Goal: Transaction & Acquisition: Purchase product/service

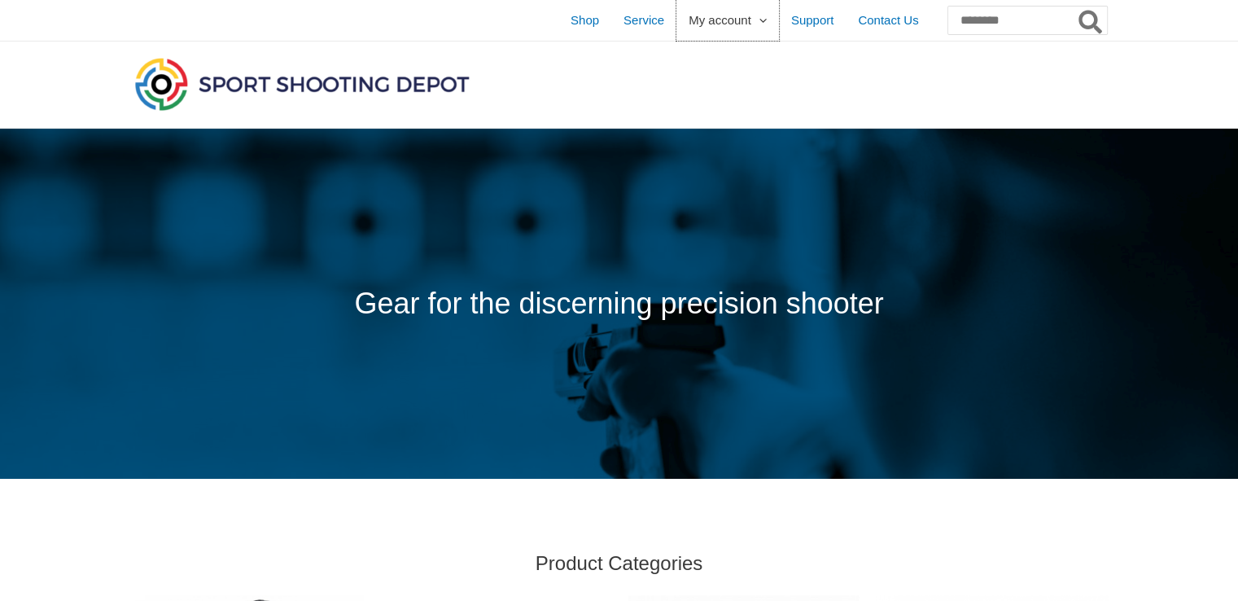
click at [696, 26] on span "My account" at bounding box center [720, 20] width 63 height 41
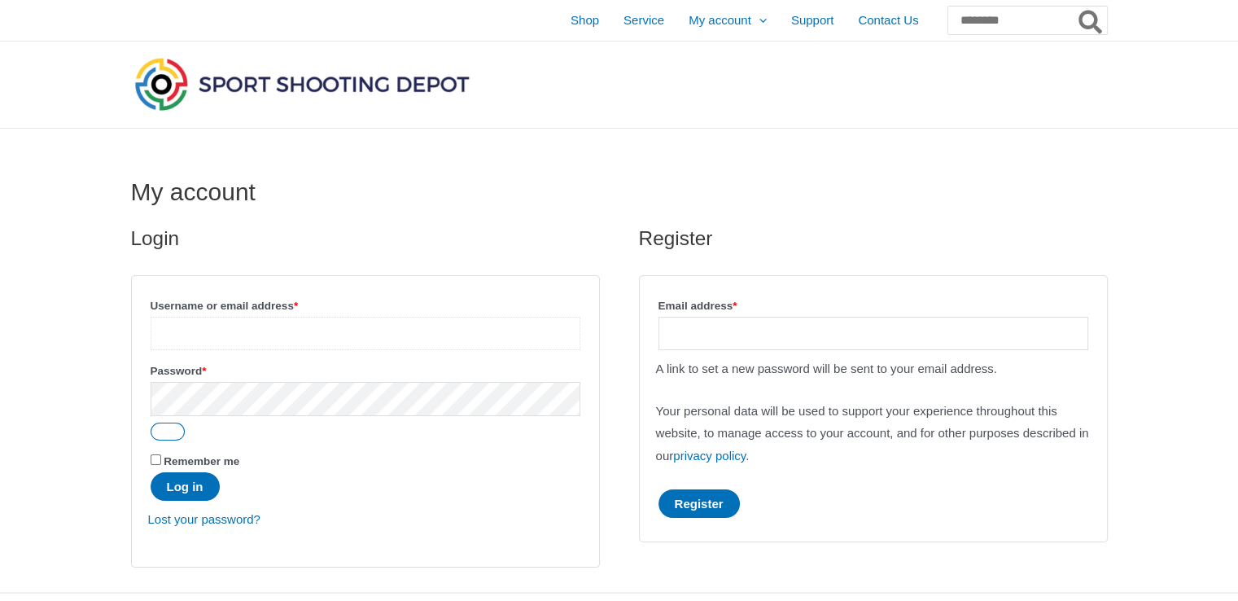
click at [294, 328] on input "Username or email address * Required" at bounding box center [366, 333] width 430 height 33
type input "**********"
click at [184, 484] on button "Log in" at bounding box center [185, 486] width 69 height 28
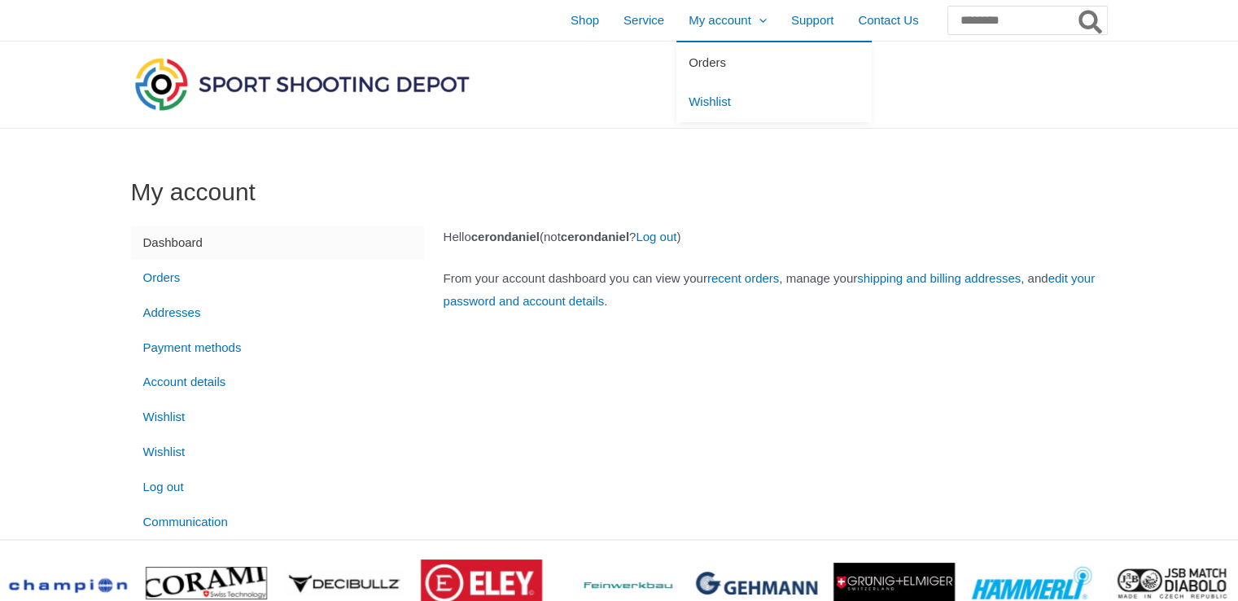
click at [690, 66] on link "Orders" at bounding box center [773, 62] width 195 height 40
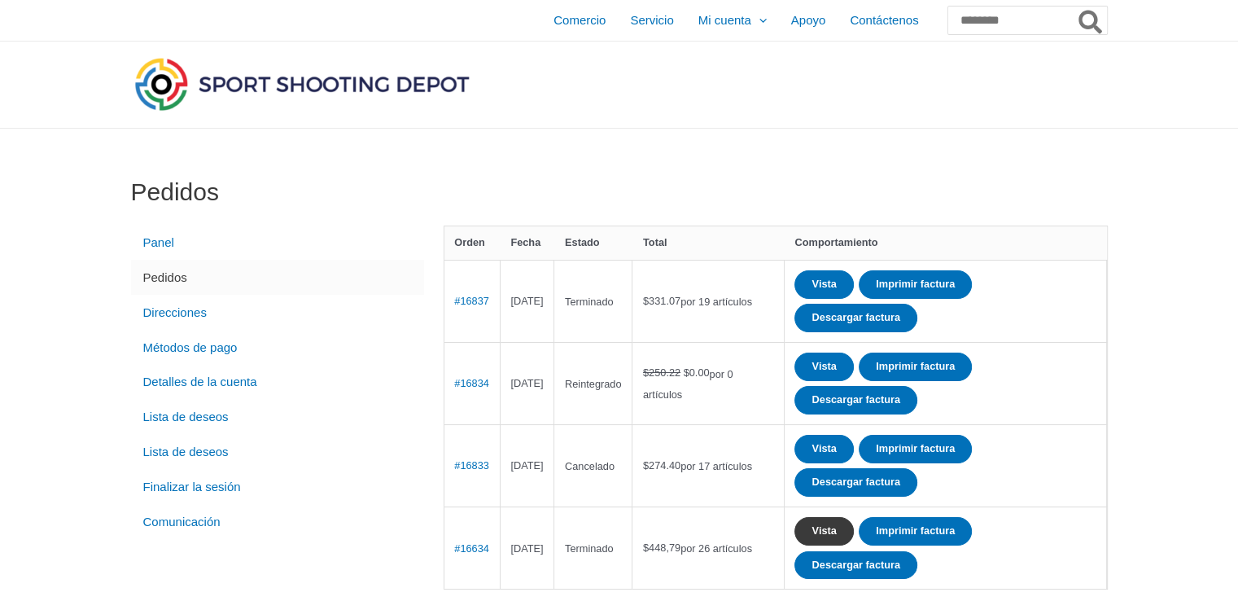
click at [836, 526] on font "Vista" at bounding box center [823, 530] width 24 height 12
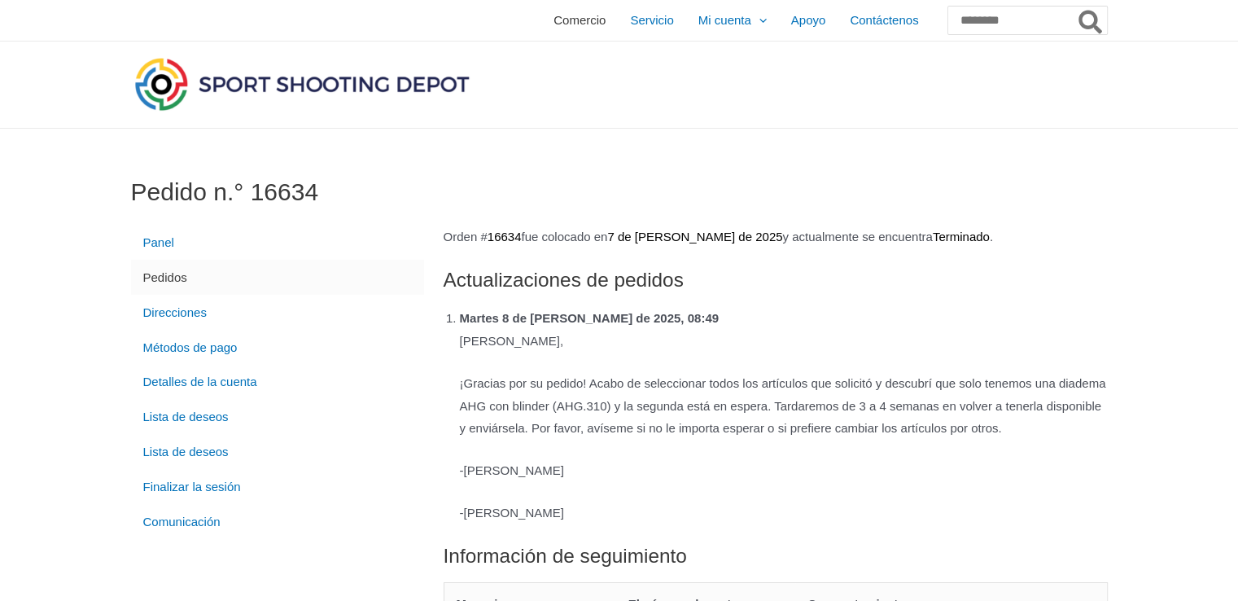
click at [553, 24] on font "Comercio" at bounding box center [579, 20] width 52 height 14
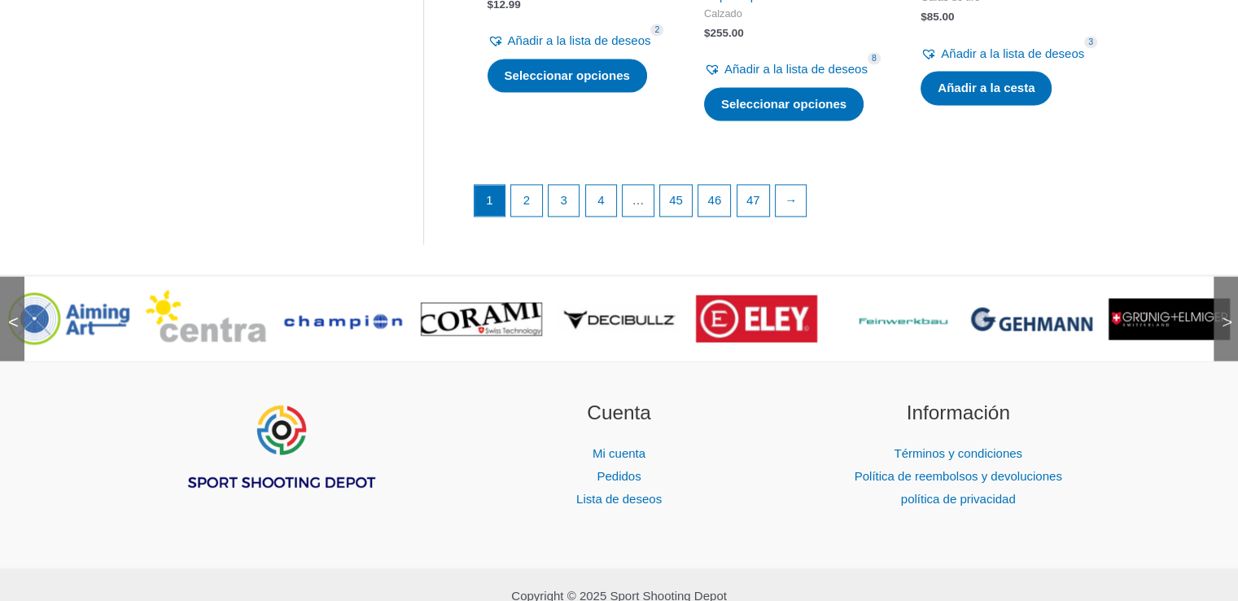
scroll to position [2458, 0]
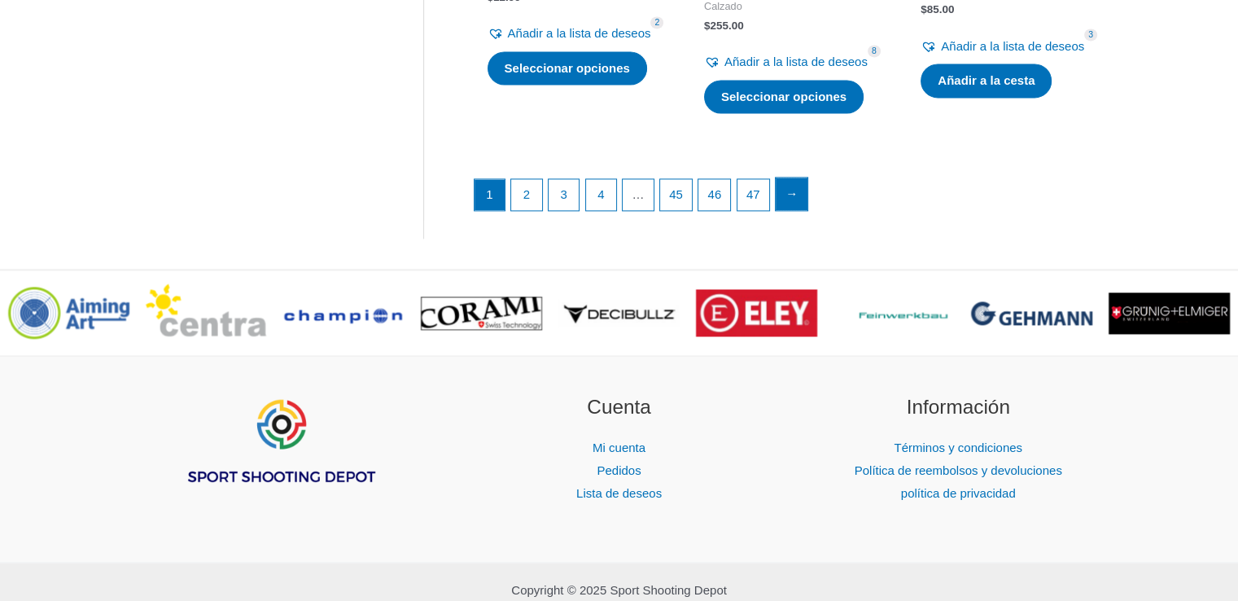
click at [795, 200] on font "→" at bounding box center [791, 193] width 12 height 14
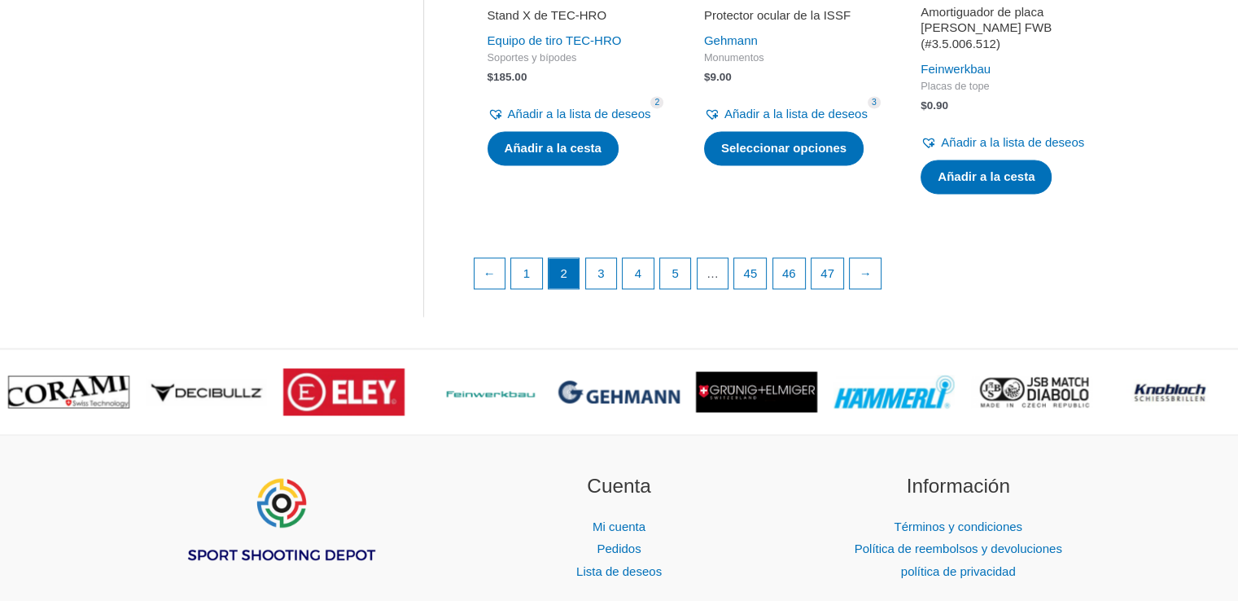
scroll to position [2406, 0]
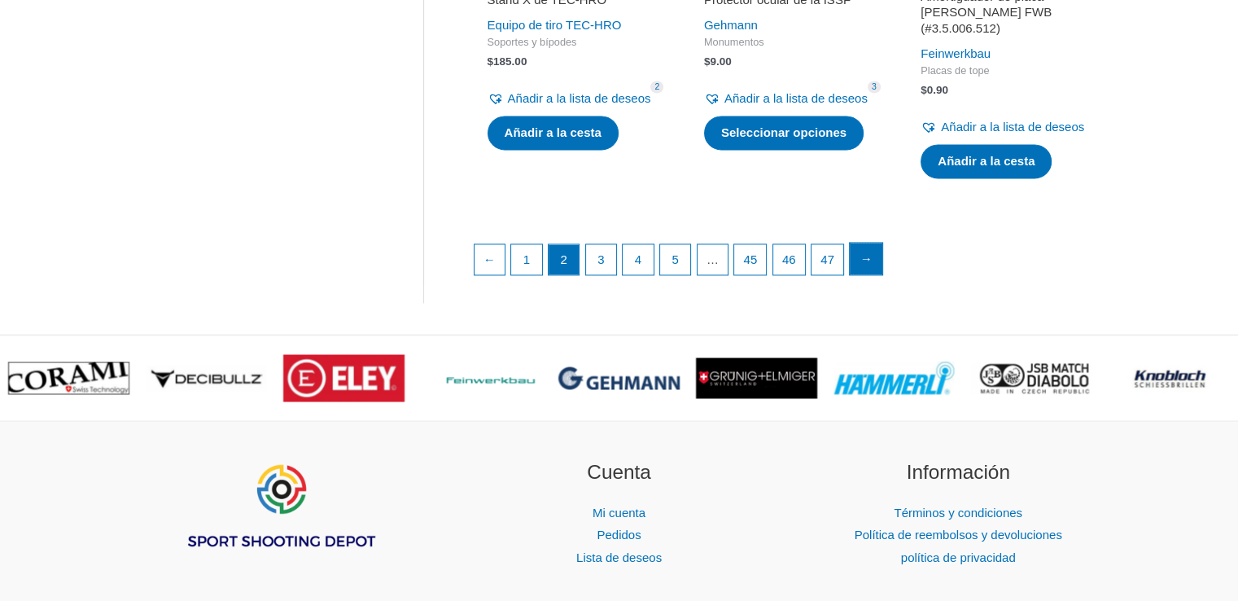
click at [872, 265] on font "→" at bounding box center [866, 258] width 12 height 14
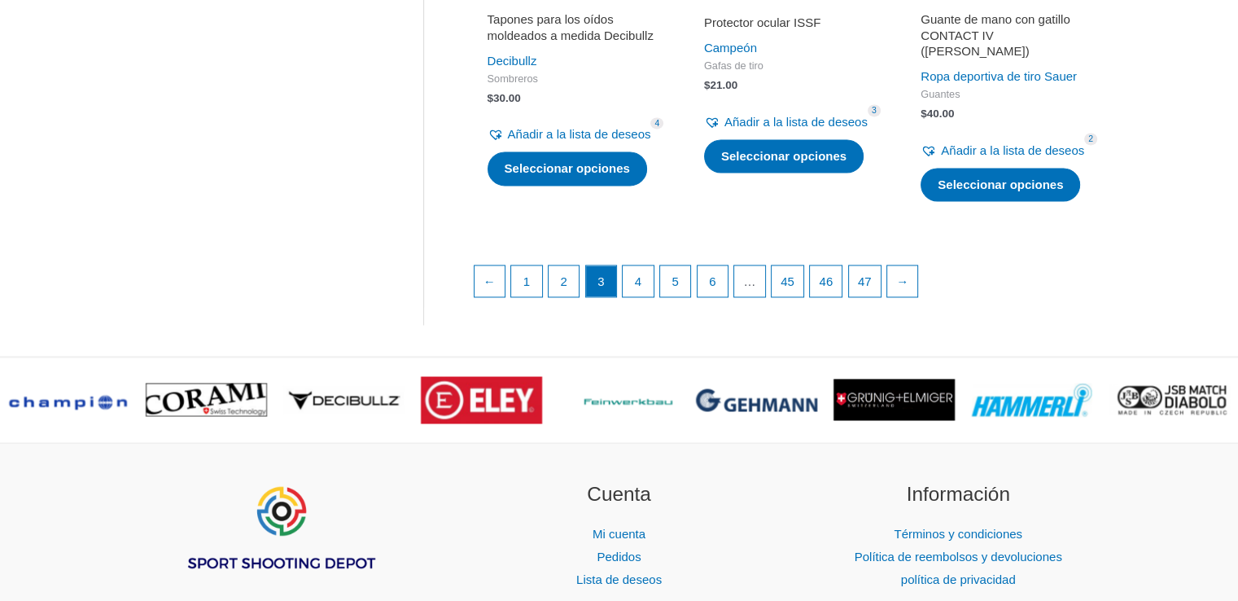
scroll to position [2490, 0]
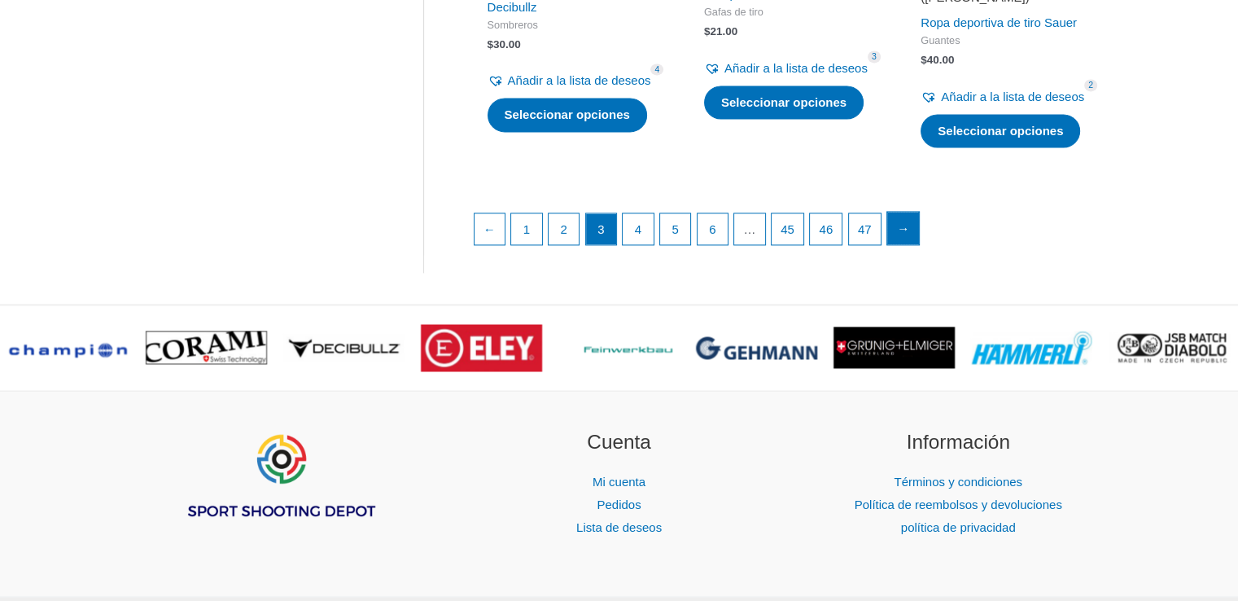
click at [909, 235] on font "→" at bounding box center [903, 228] width 12 height 14
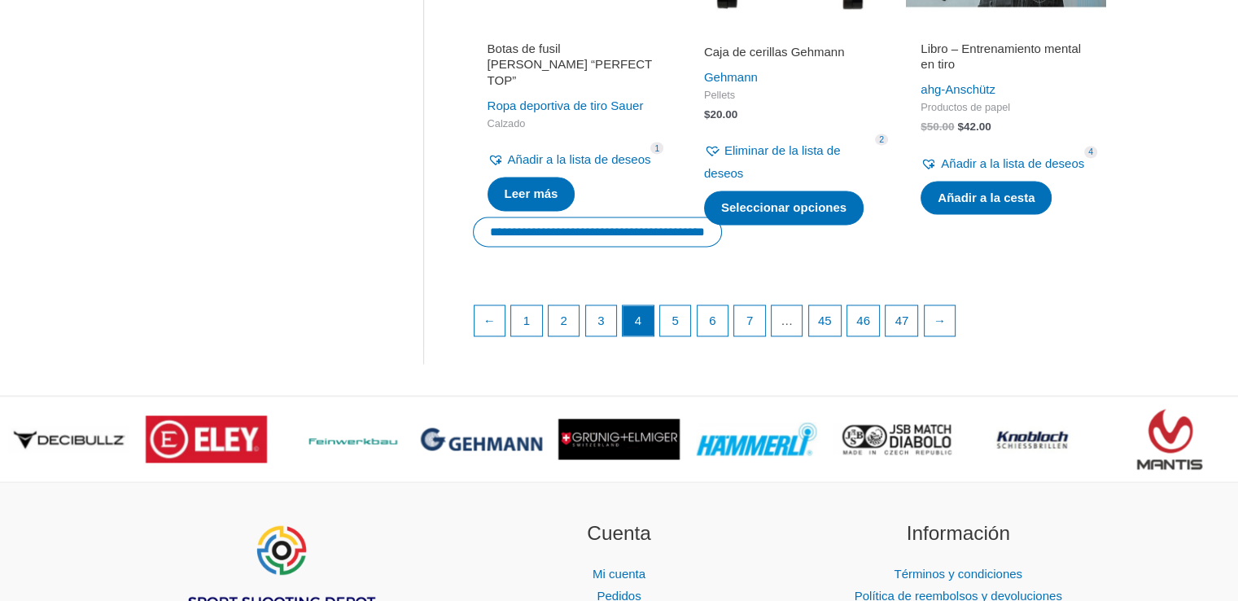
scroll to position [2394, 0]
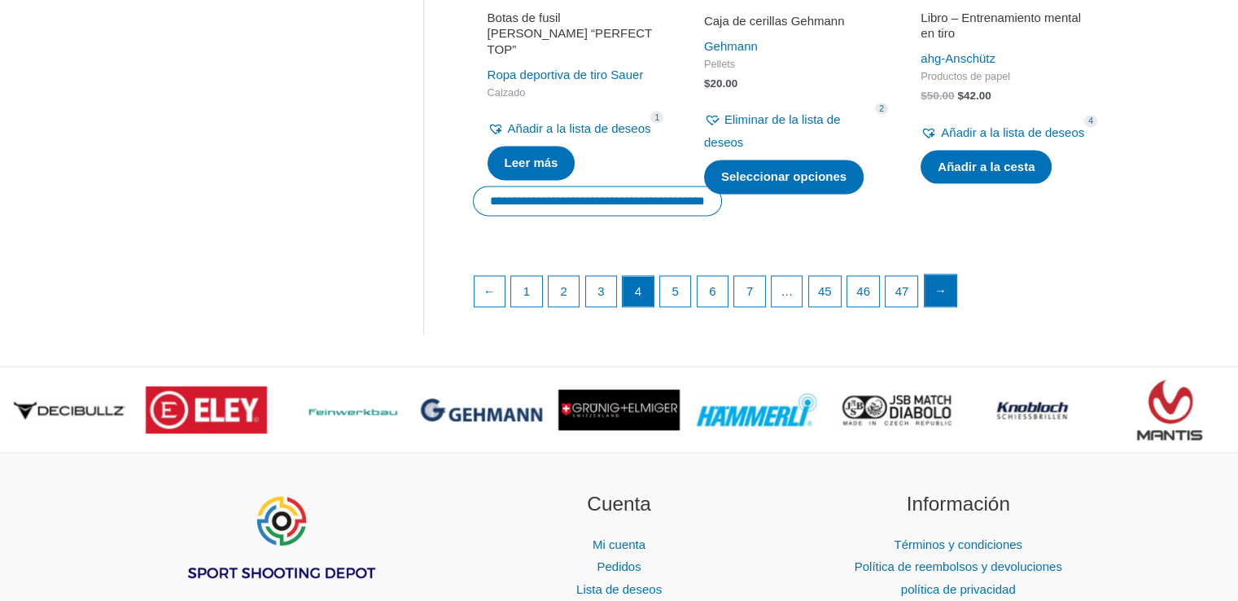
click at [946, 297] on font "→" at bounding box center [940, 290] width 12 height 14
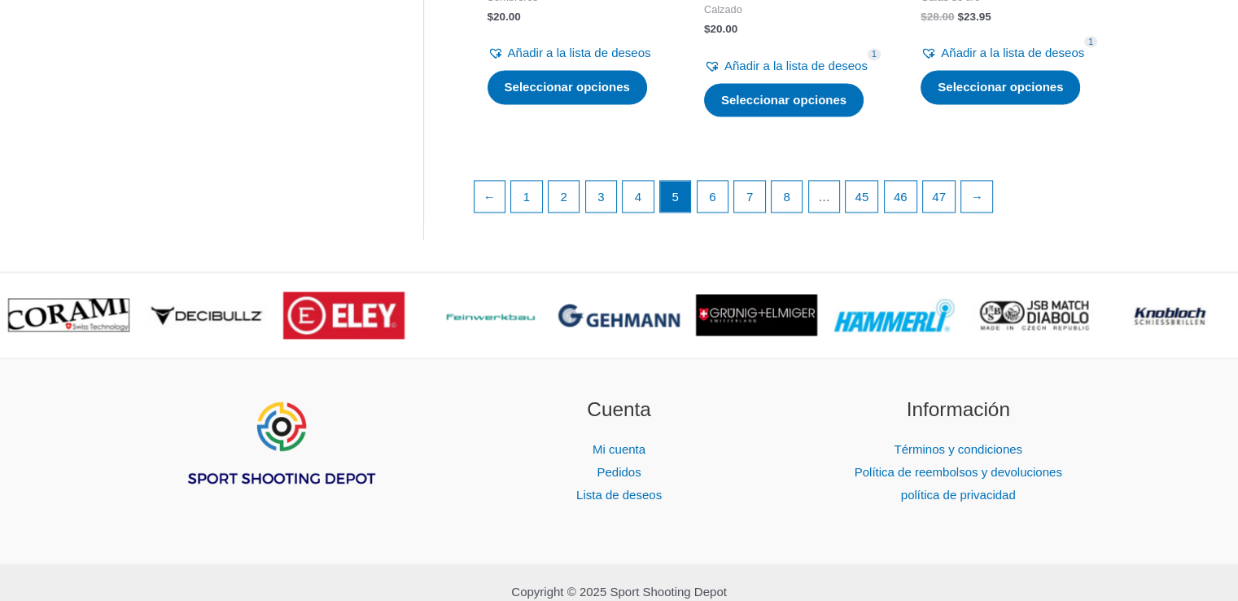
scroll to position [2464, 0]
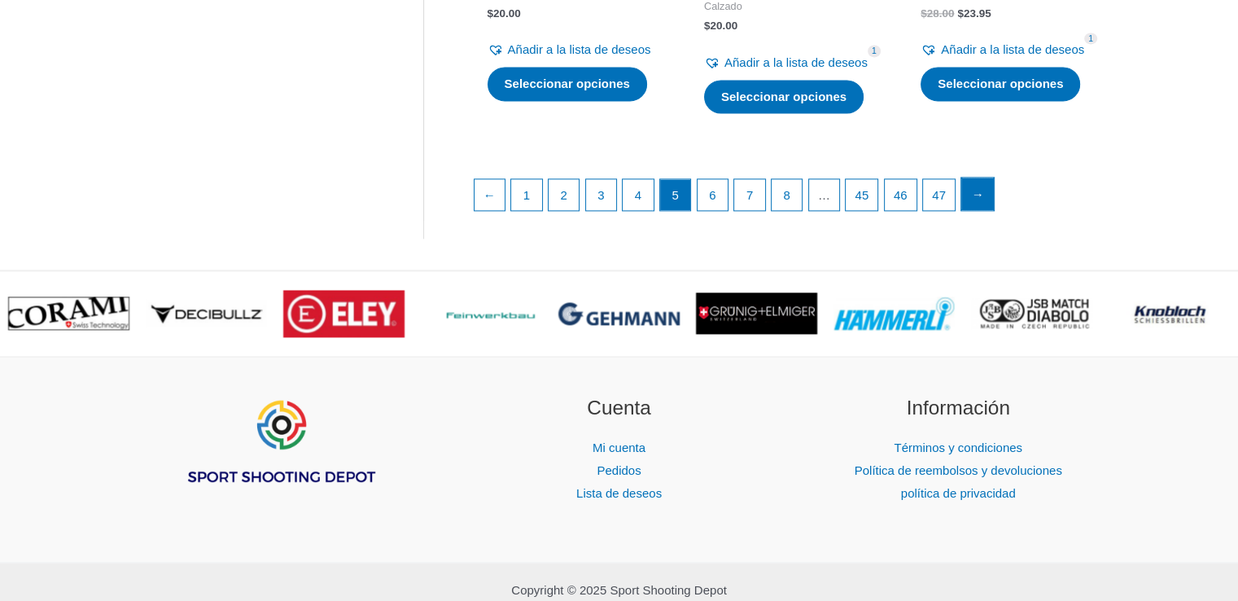
click at [994, 210] on link "→" at bounding box center [977, 193] width 33 height 33
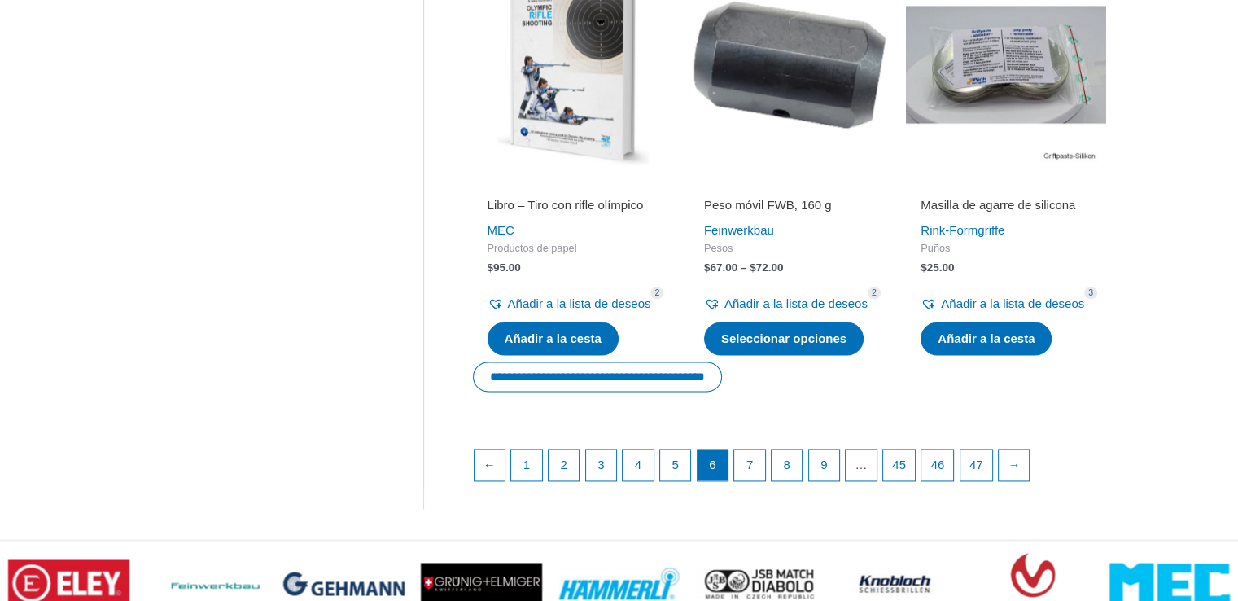
scroll to position [2295, 0]
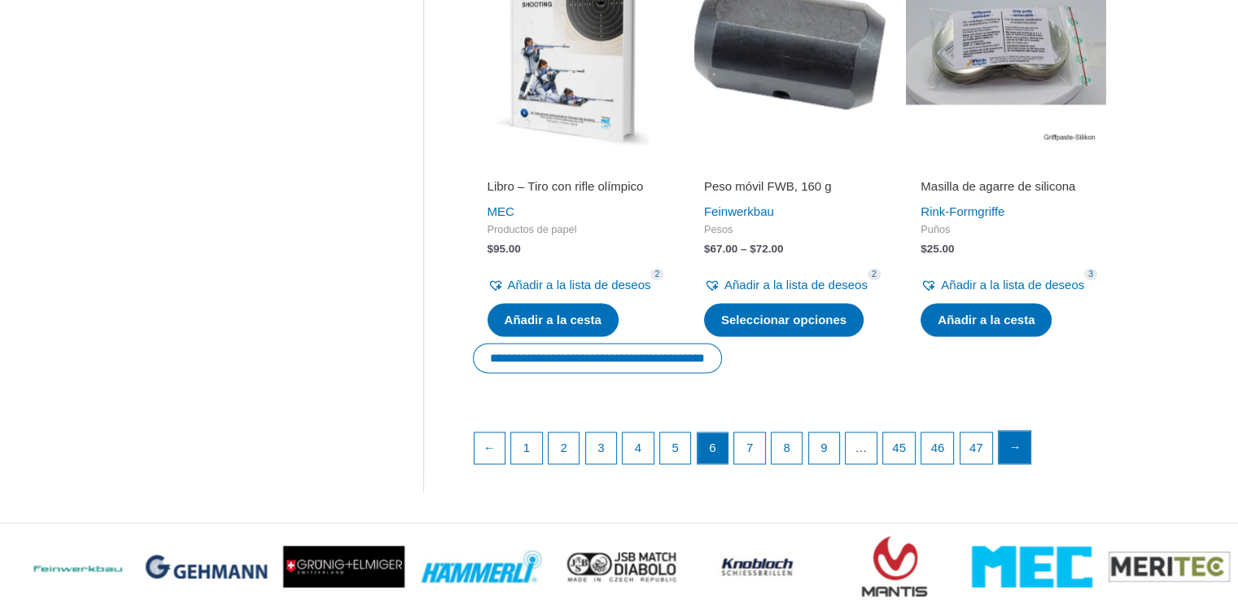
click at [1021, 453] on font "→" at bounding box center [1014, 446] width 12 height 14
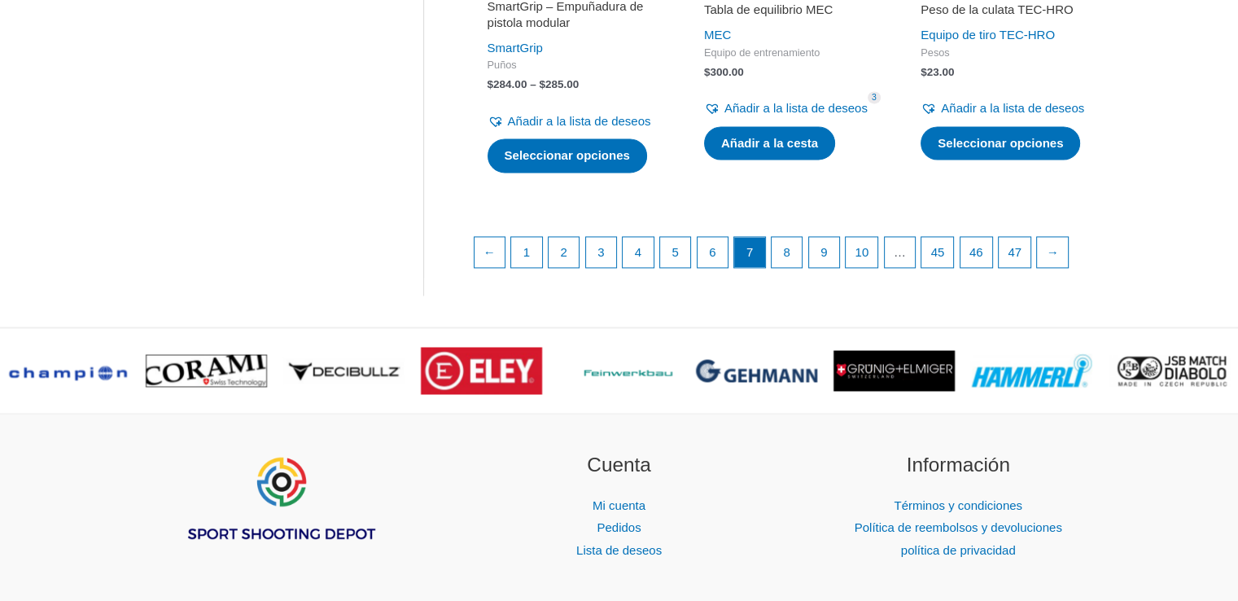
scroll to position [2455, 0]
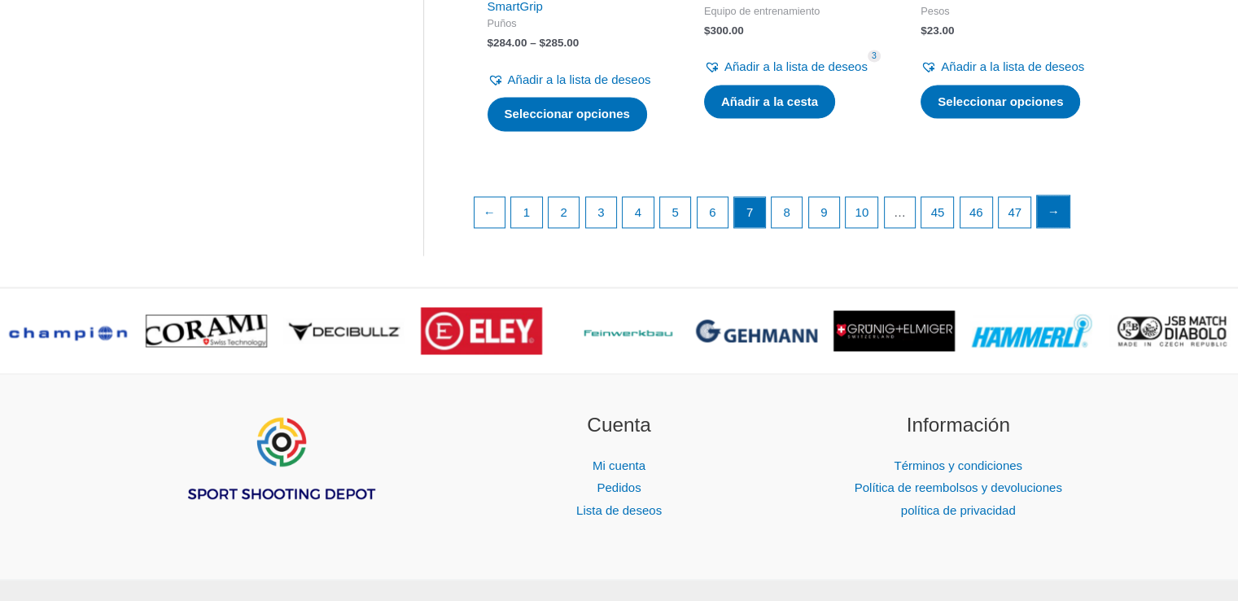
click at [1069, 228] on link "→" at bounding box center [1053, 211] width 33 height 33
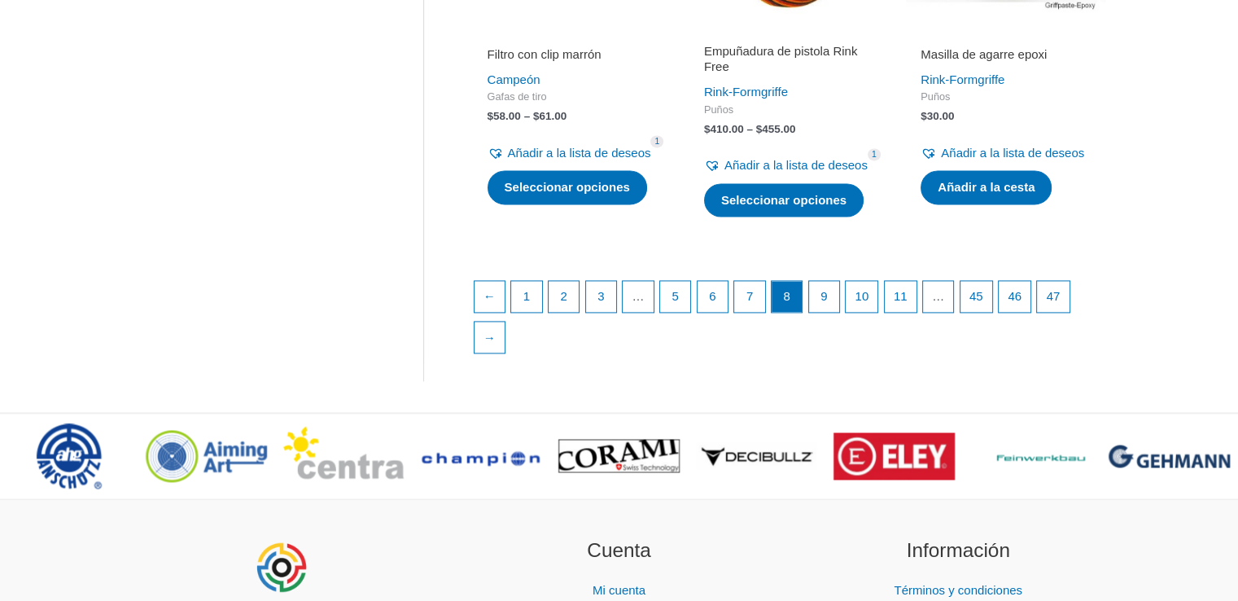
scroll to position [2491, 0]
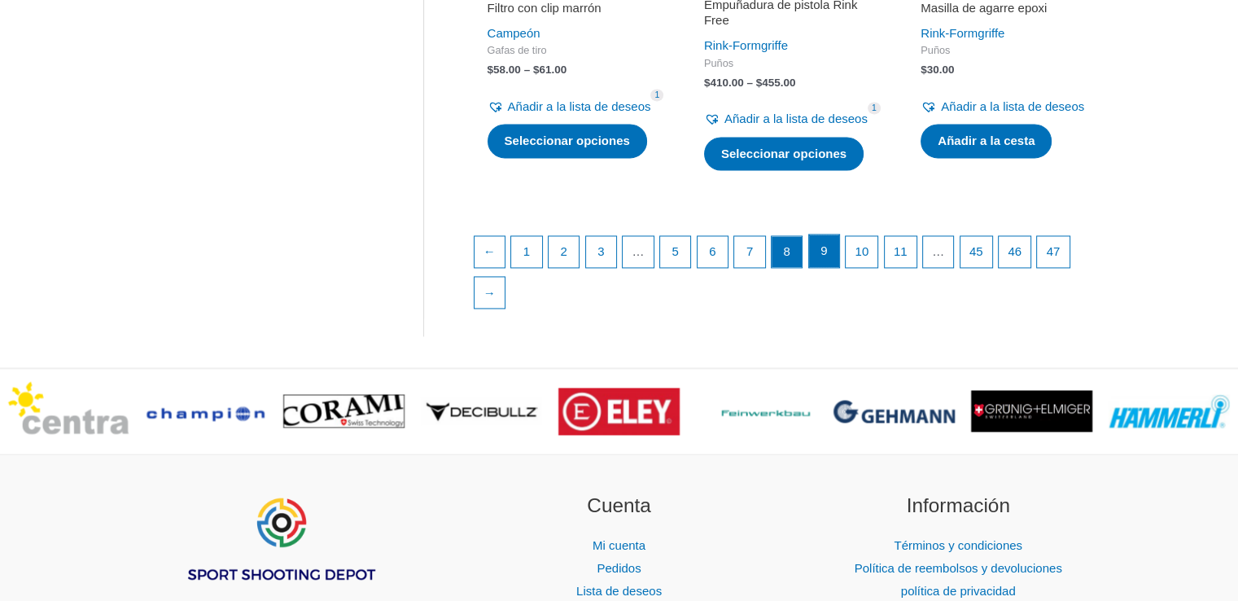
click at [833, 267] on link "9" at bounding box center [824, 250] width 31 height 33
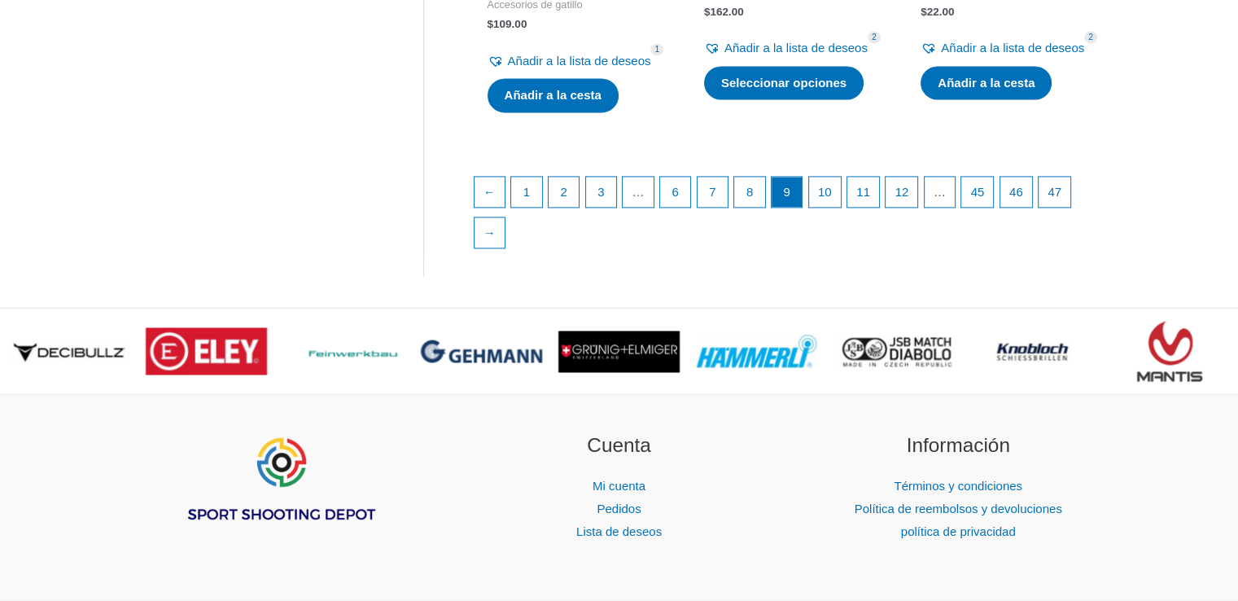
scroll to position [2721, 0]
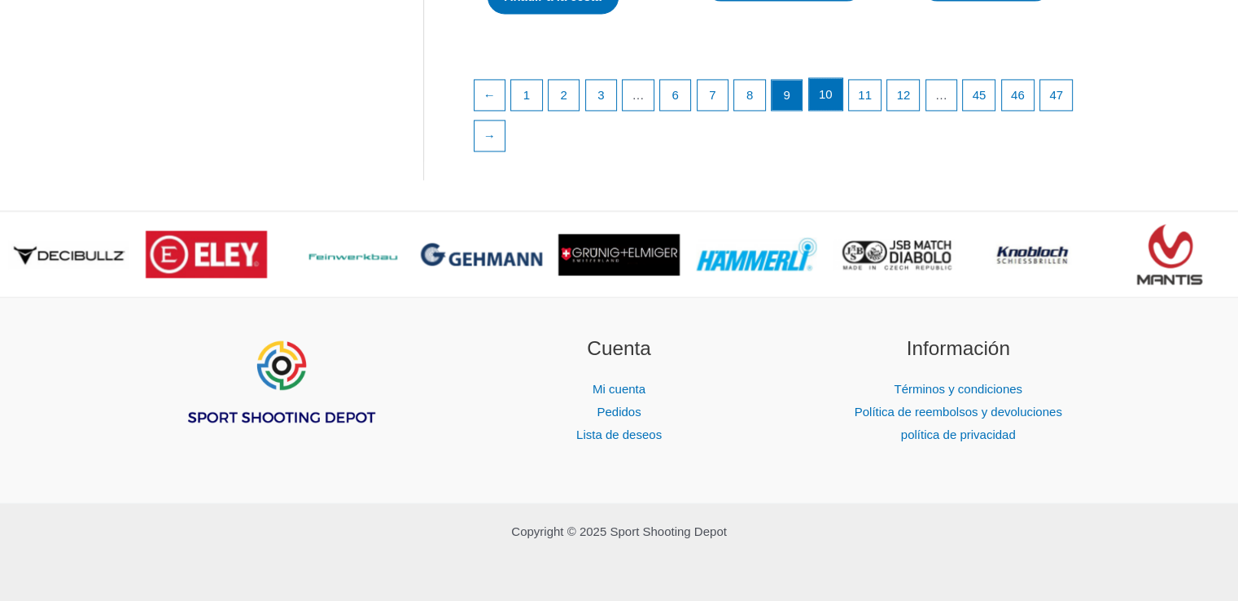
click at [830, 101] on font "10" at bounding box center [826, 94] width 14 height 14
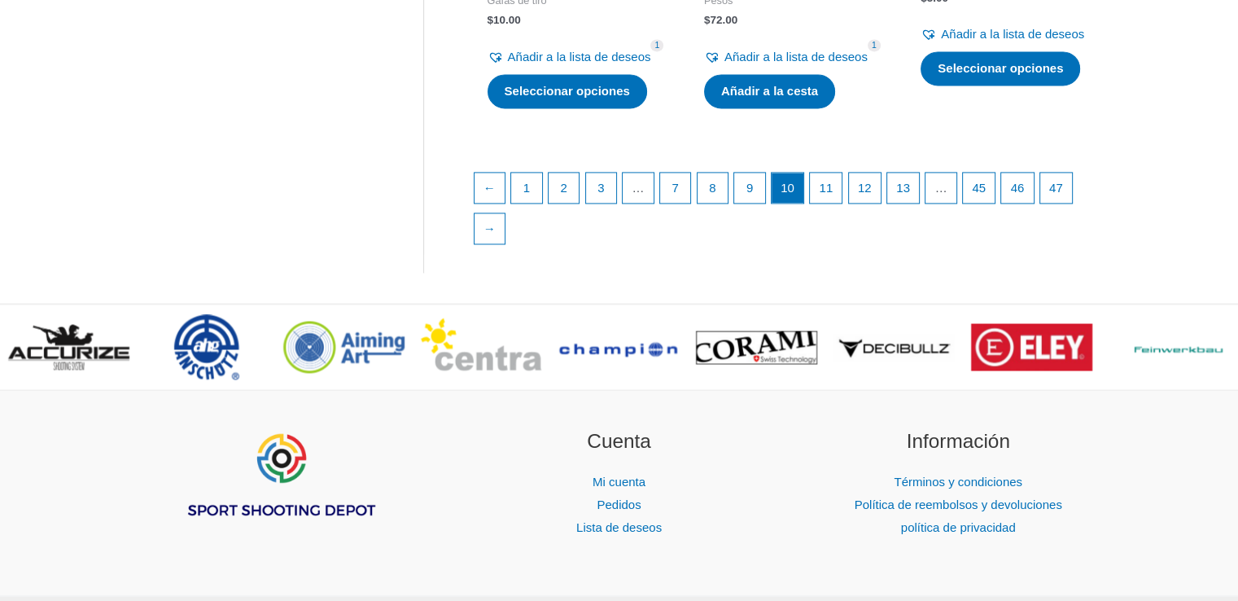
scroll to position [2488, 0]
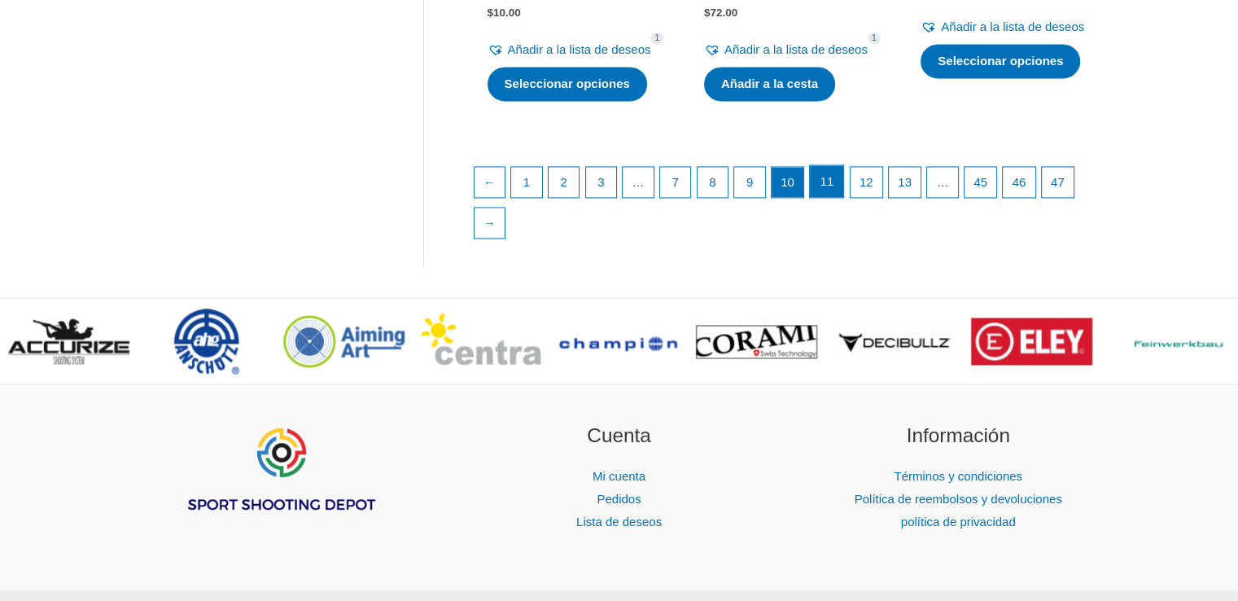
click at [839, 198] on link "11" at bounding box center [826, 181] width 33 height 33
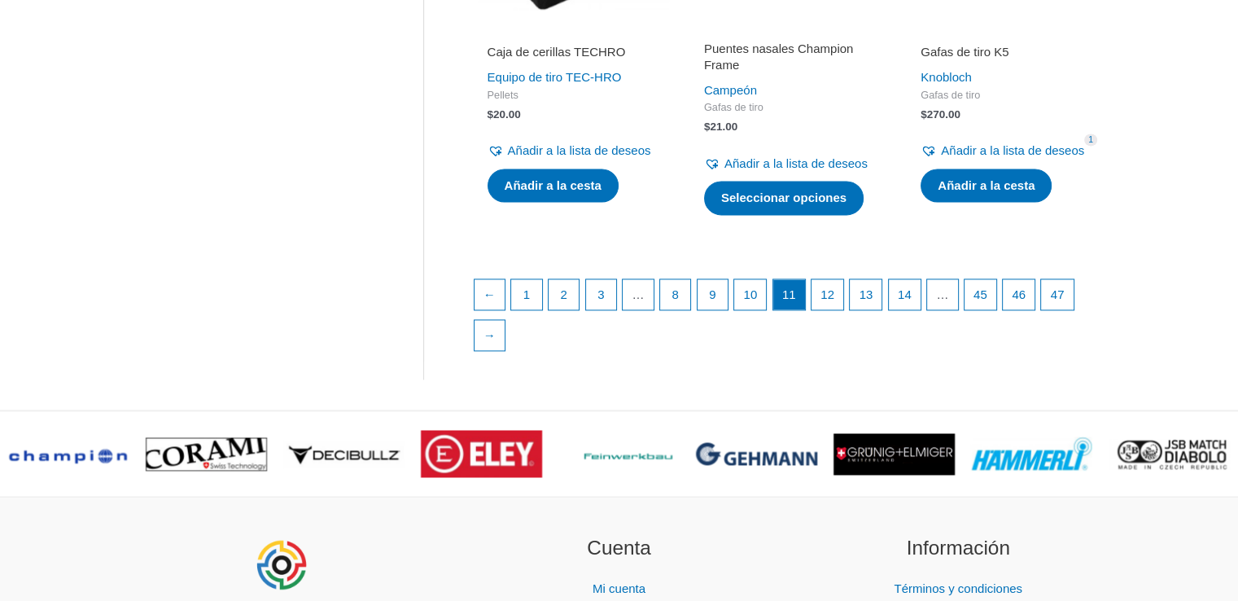
scroll to position [2406, 0]
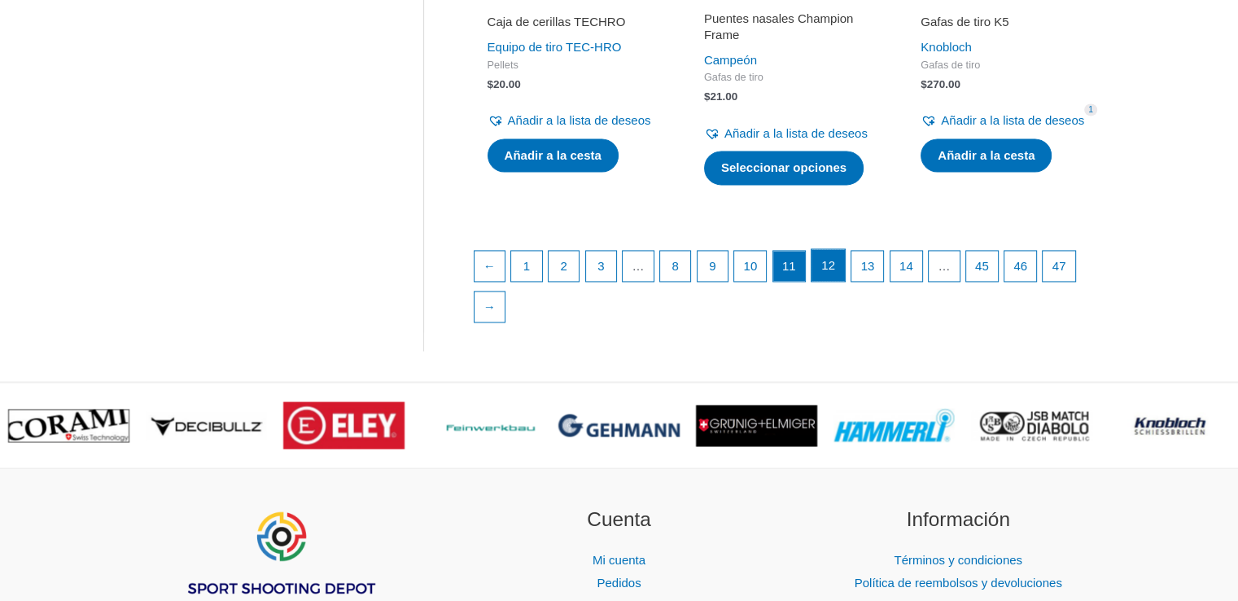
click at [845, 282] on link "12" at bounding box center [827, 265] width 33 height 33
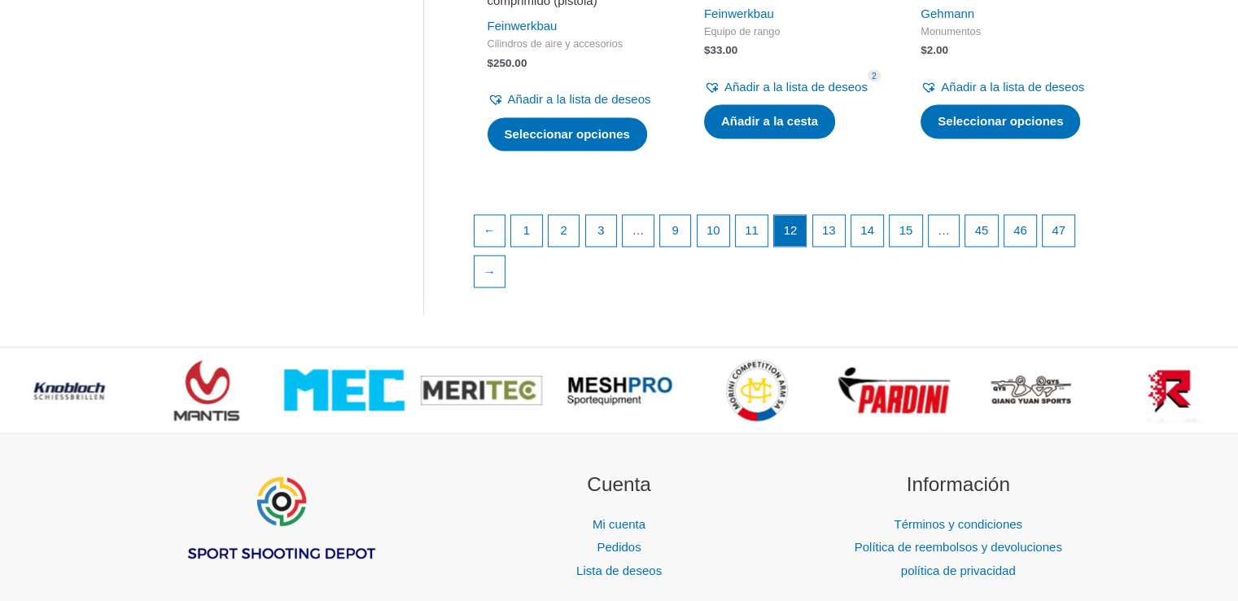
scroll to position [2533, 0]
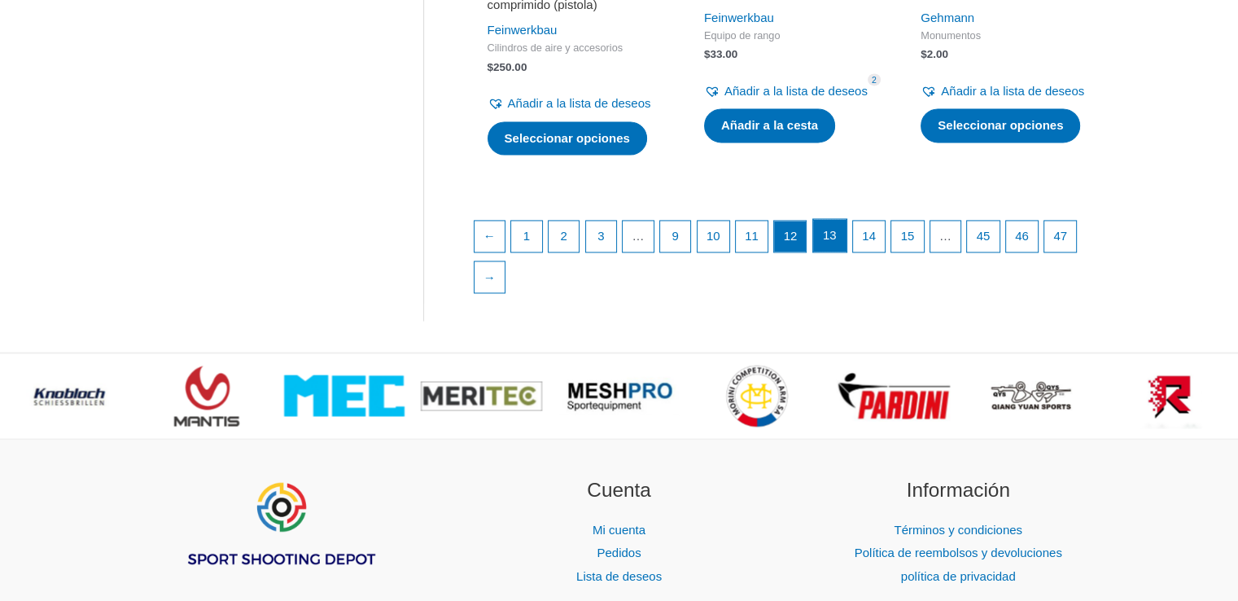
click at [846, 251] on link "13" at bounding box center [829, 235] width 33 height 33
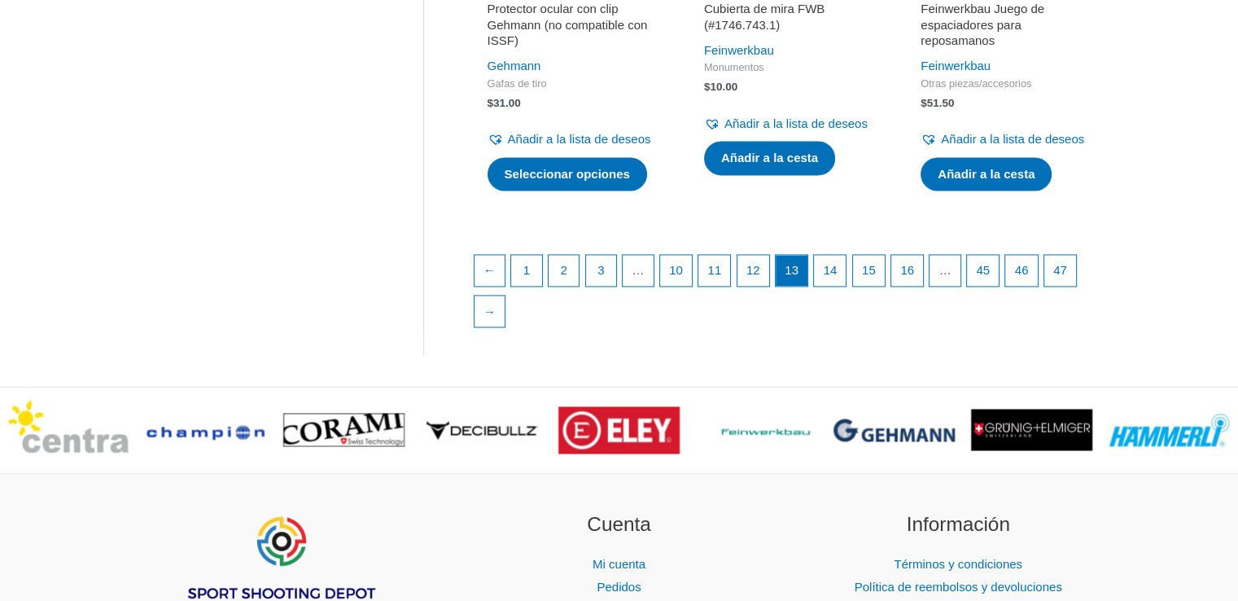
scroll to position [2482, 0]
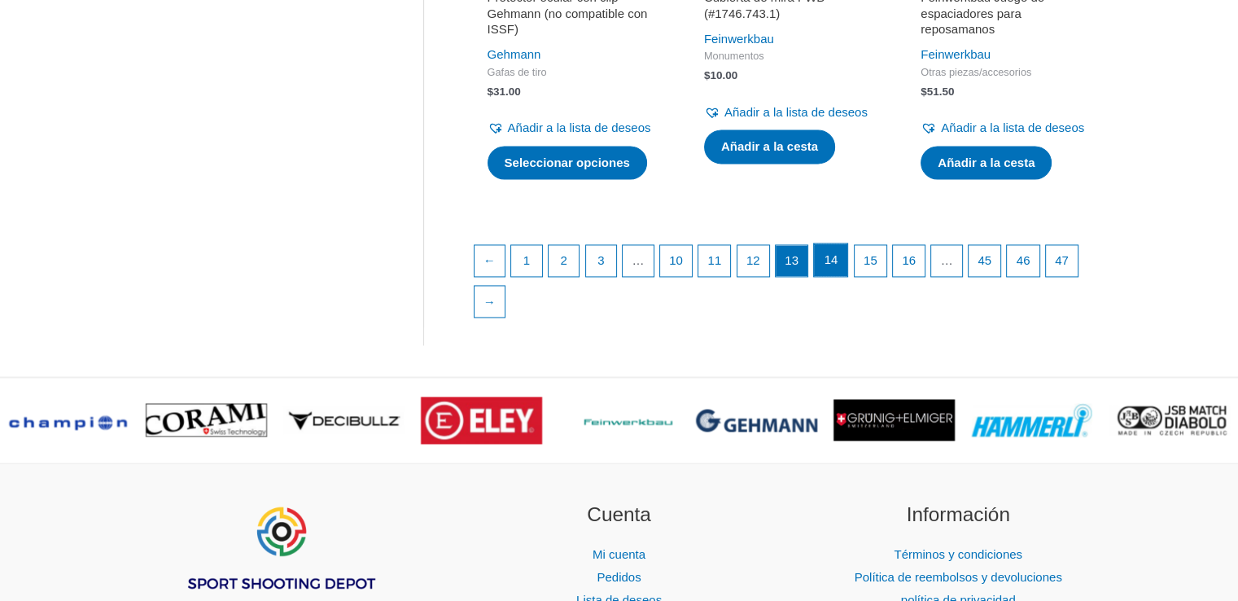
click at [831, 276] on link "14" at bounding box center [830, 259] width 33 height 33
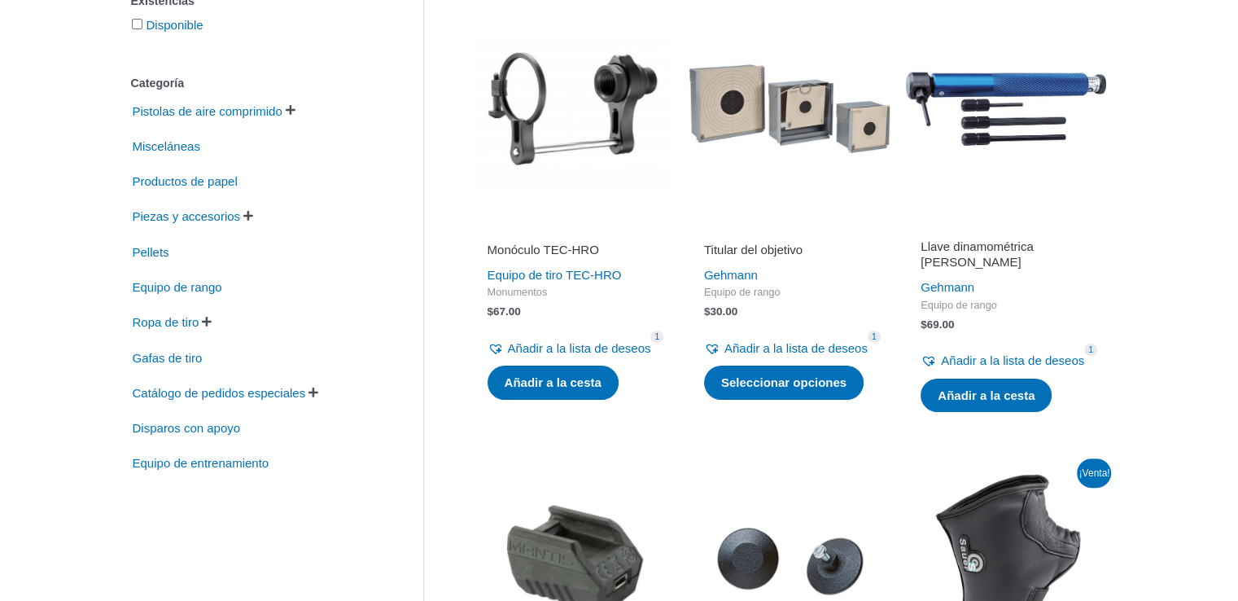
scroll to position [360, 0]
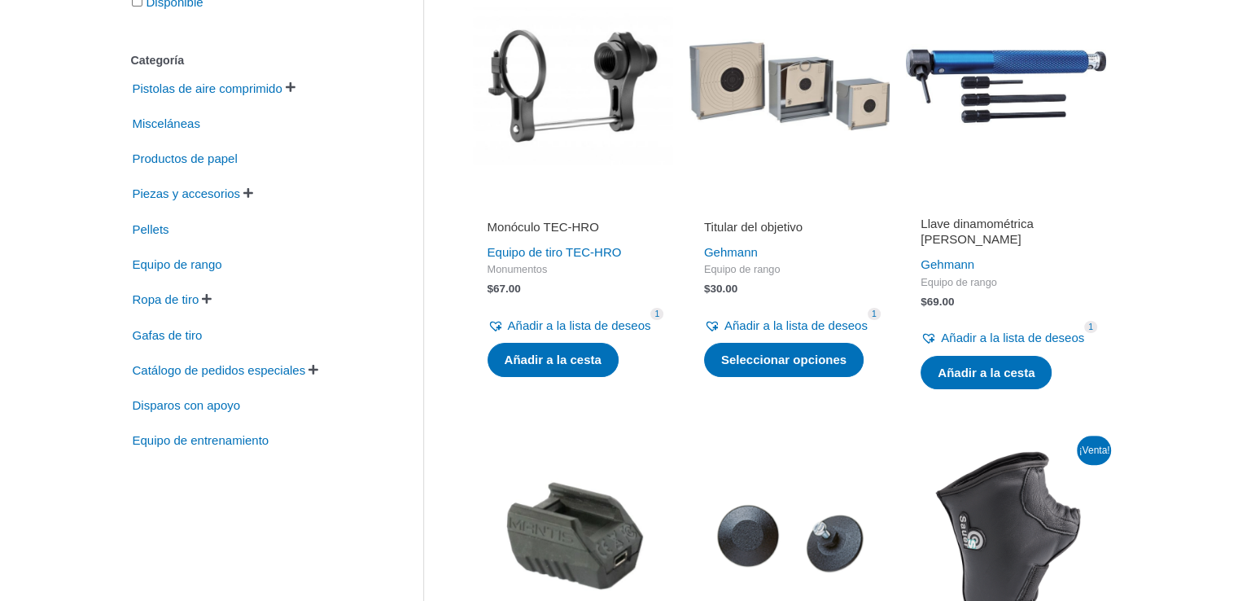
click at [772, 103] on img at bounding box center [789, 85] width 200 height 200
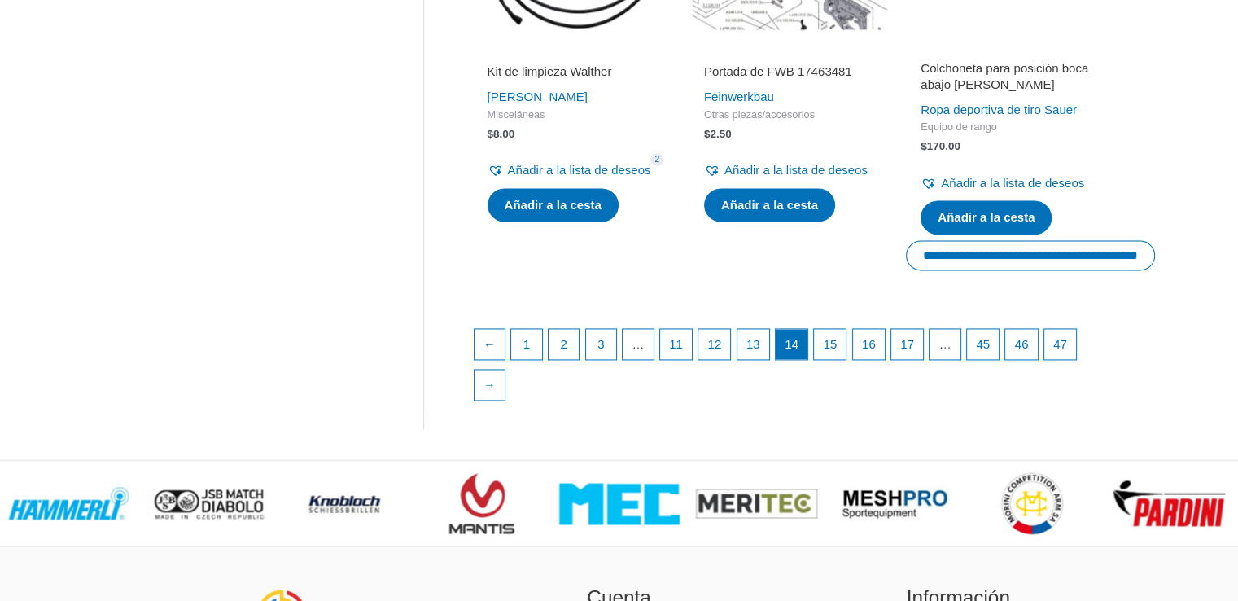
scroll to position [2406, 0]
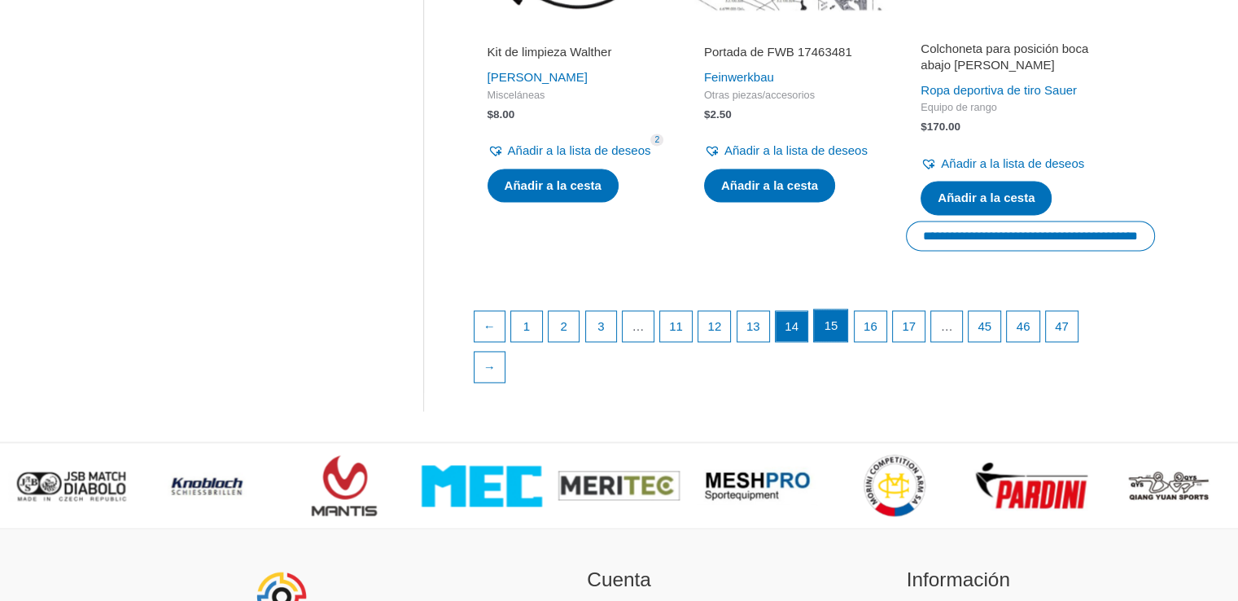
click at [838, 332] on font "15" at bounding box center [831, 325] width 14 height 14
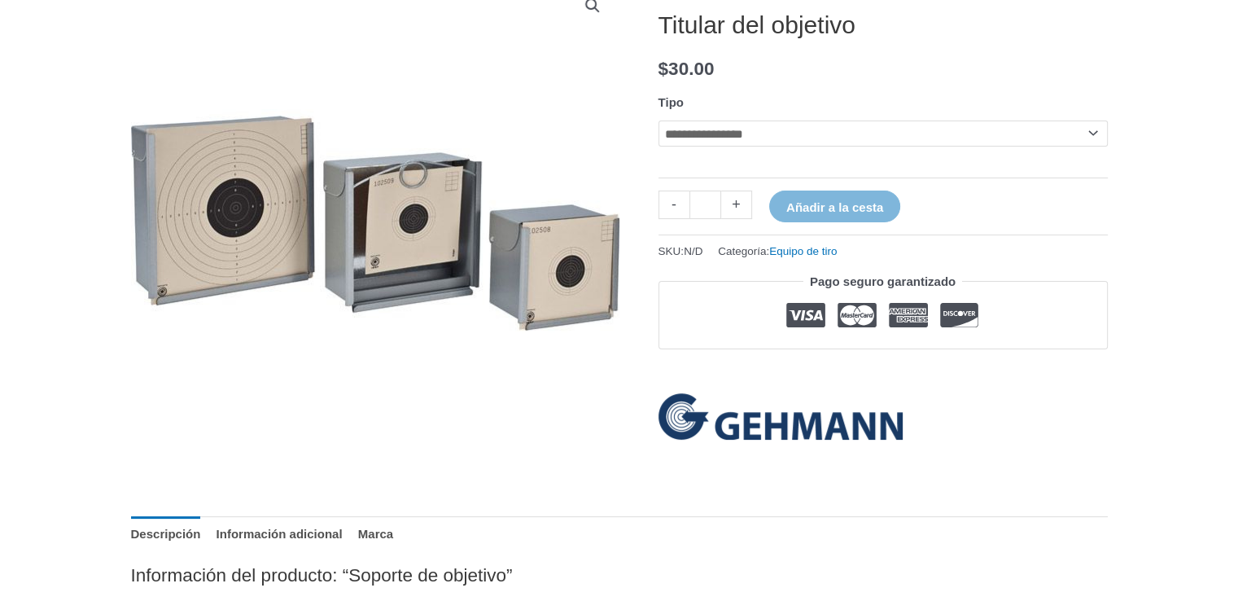
scroll to position [243, 0]
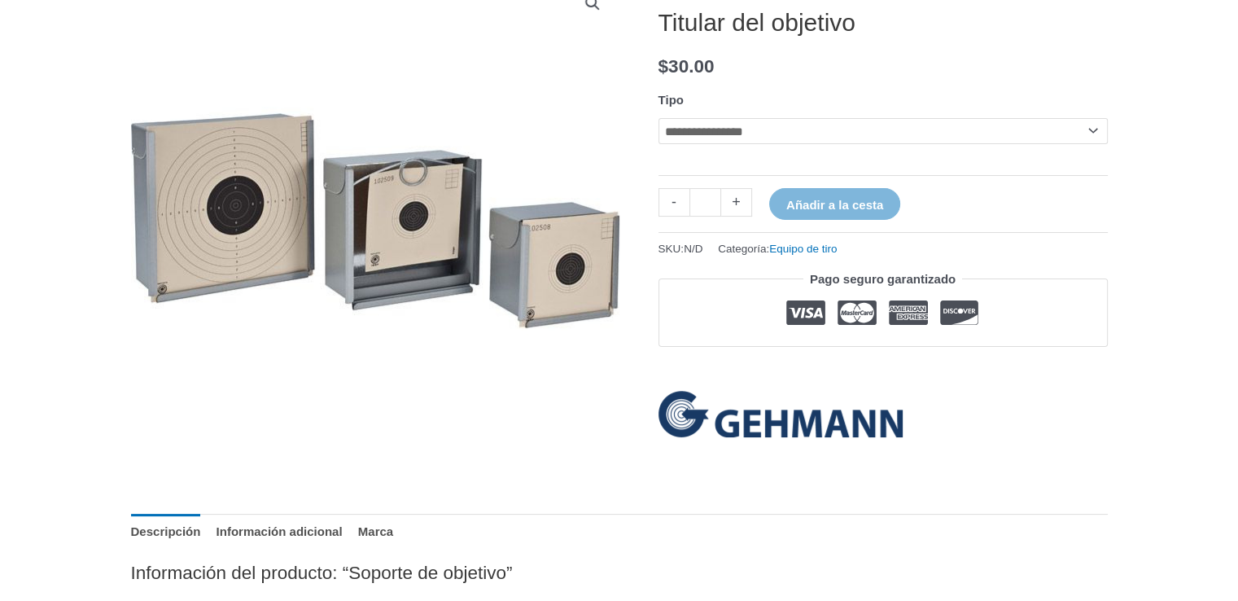
click at [744, 130] on select "**********" at bounding box center [882, 131] width 449 height 26
click at [658, 118] on select "**********" at bounding box center [882, 131] width 449 height 26
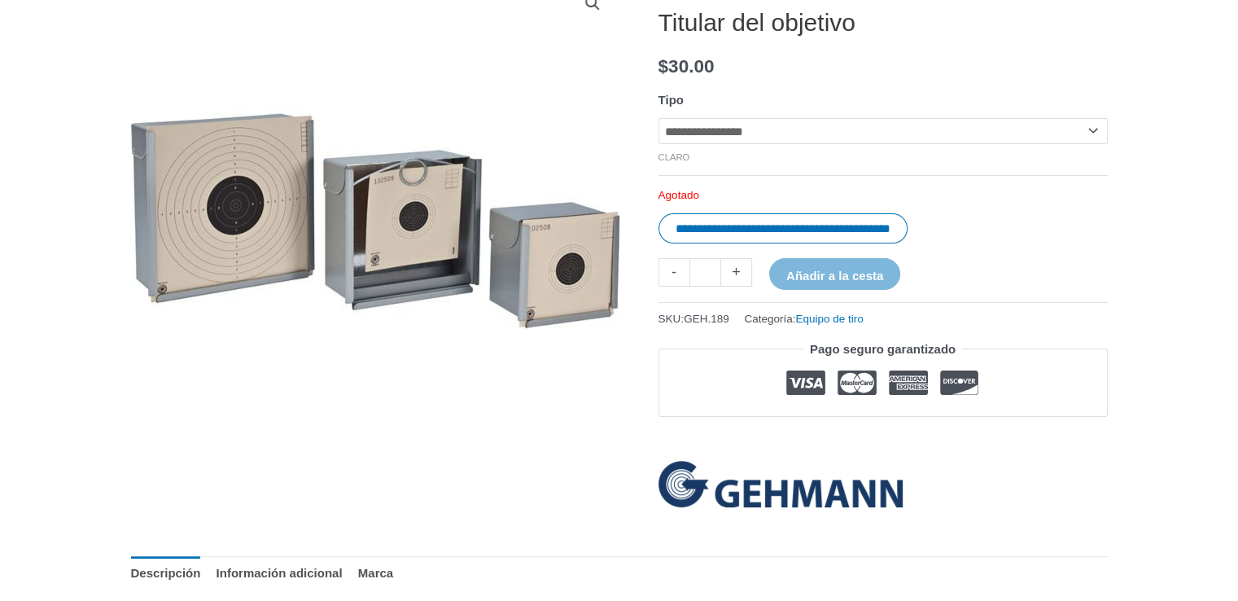
click at [710, 131] on select "**********" at bounding box center [882, 131] width 449 height 26
click at [658, 118] on select "**********" at bounding box center [882, 131] width 449 height 26
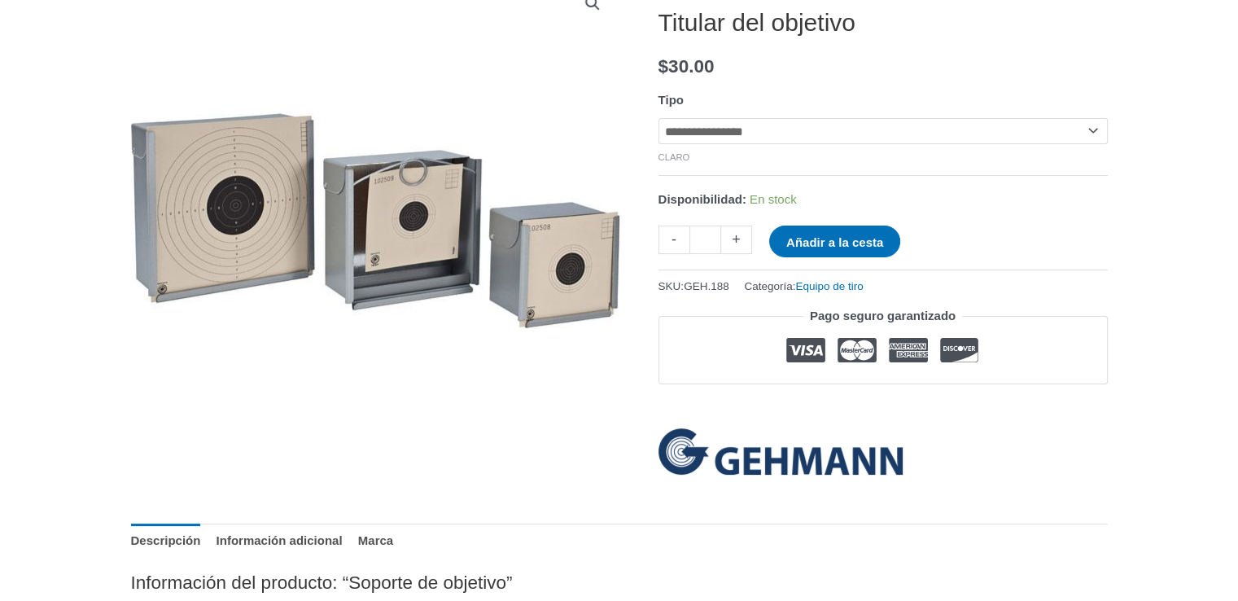
click at [688, 136] on select "**********" at bounding box center [882, 131] width 449 height 26
select select "*****"
click at [658, 118] on select "**********" at bounding box center [882, 131] width 449 height 26
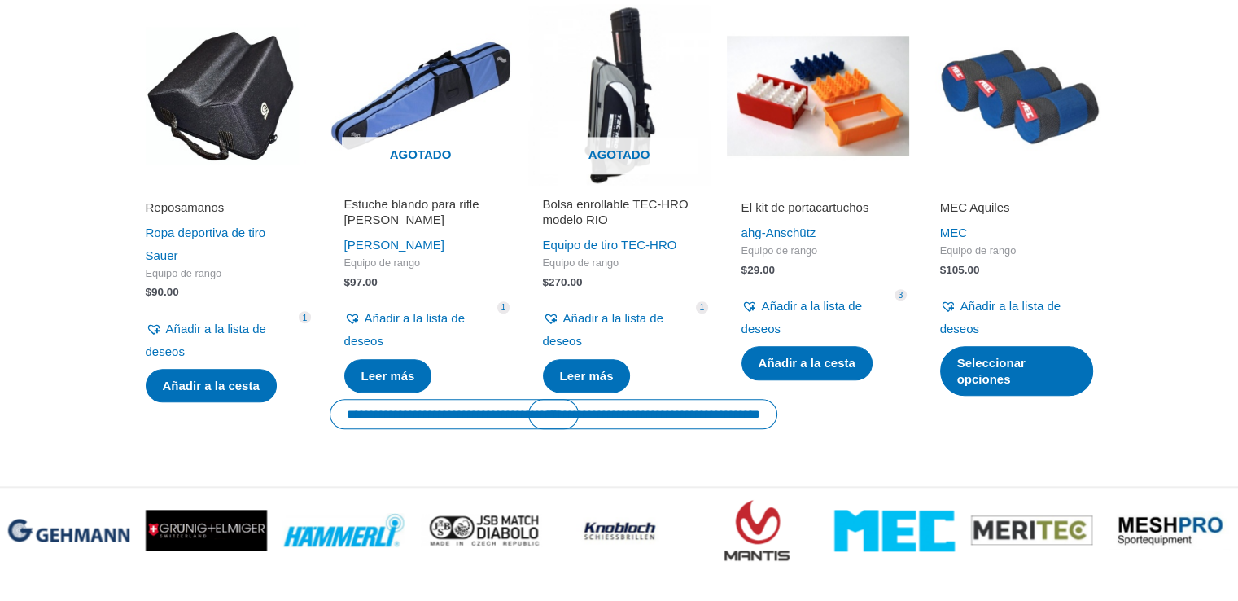
scroll to position [1125, 0]
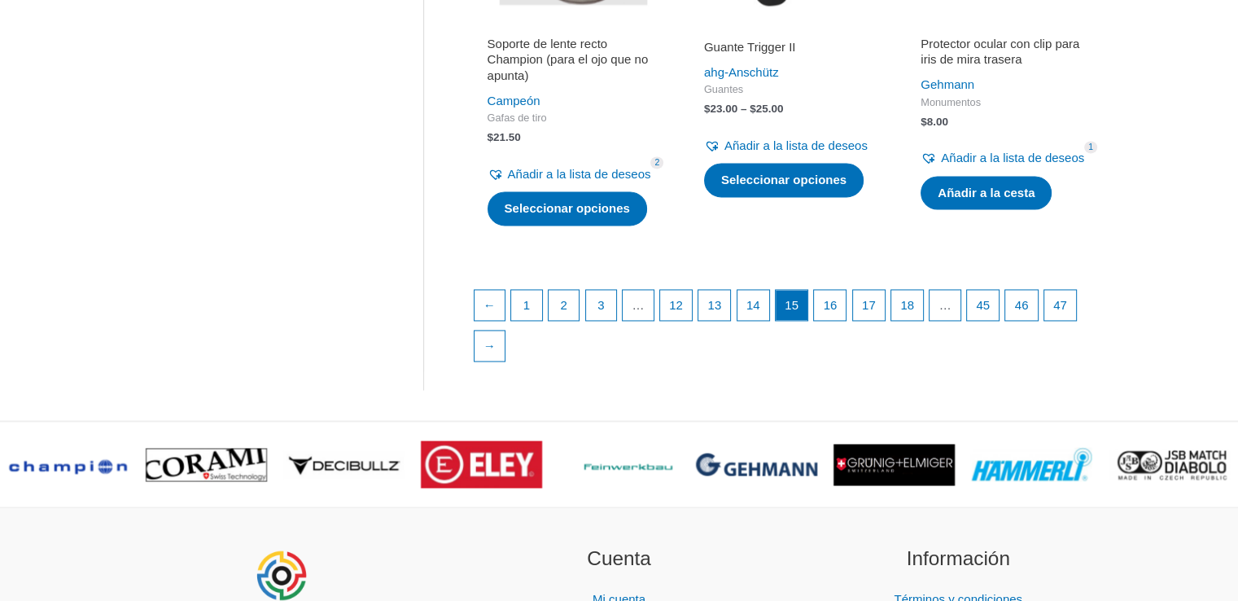
scroll to position [2466, 0]
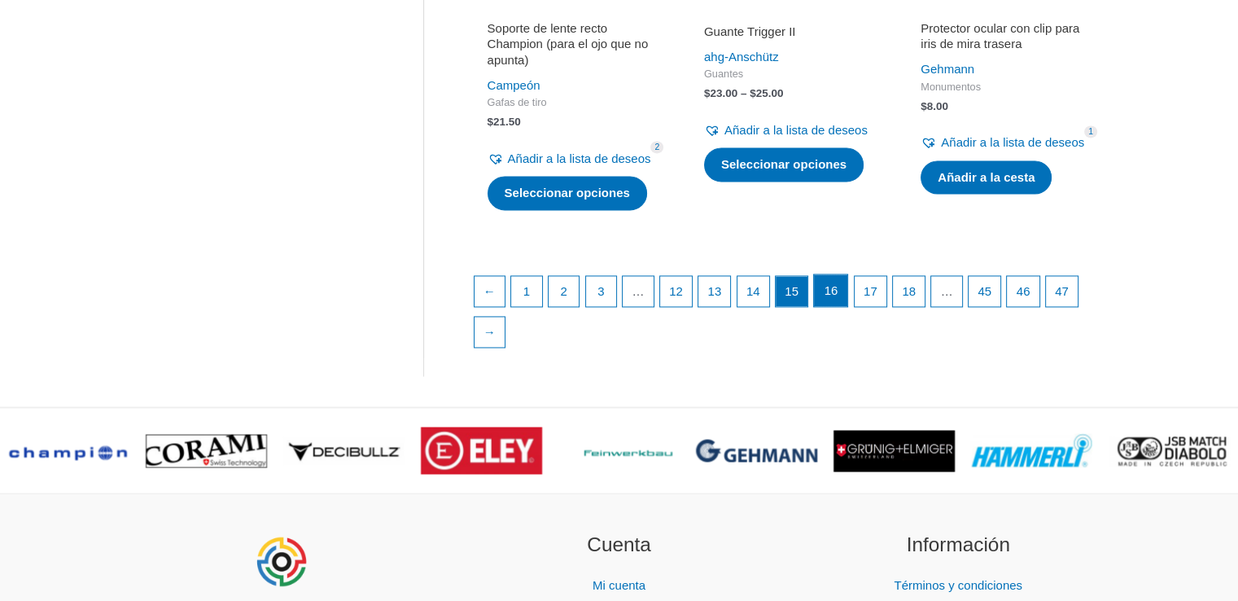
click at [847, 307] on link "16" at bounding box center [830, 290] width 33 height 33
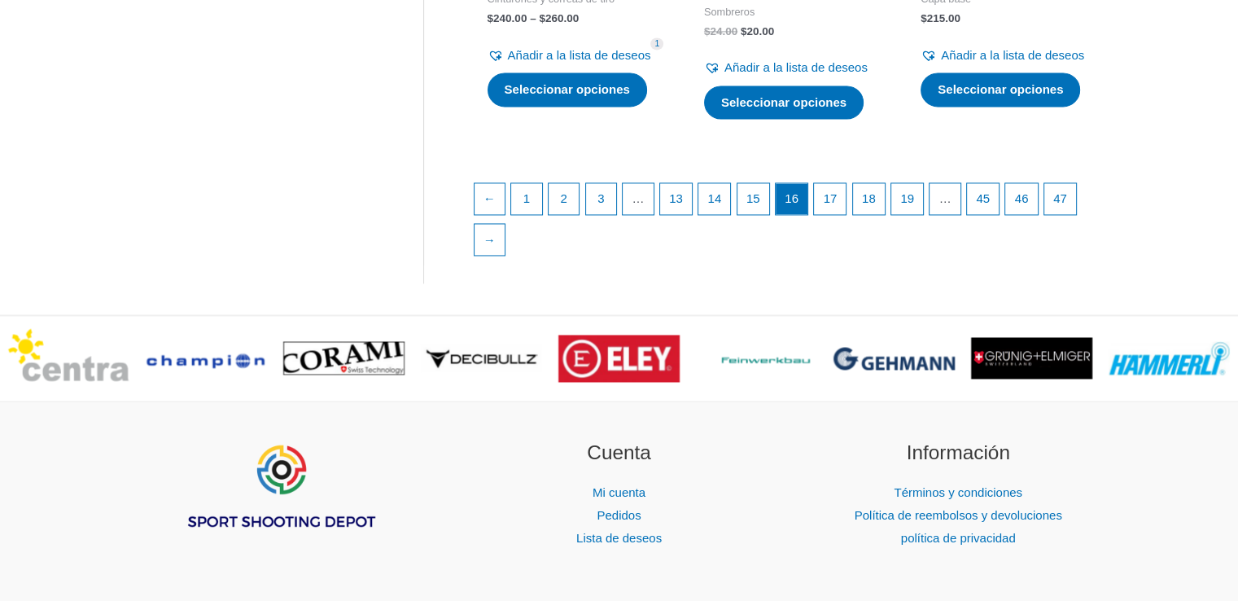
scroll to position [2564, 0]
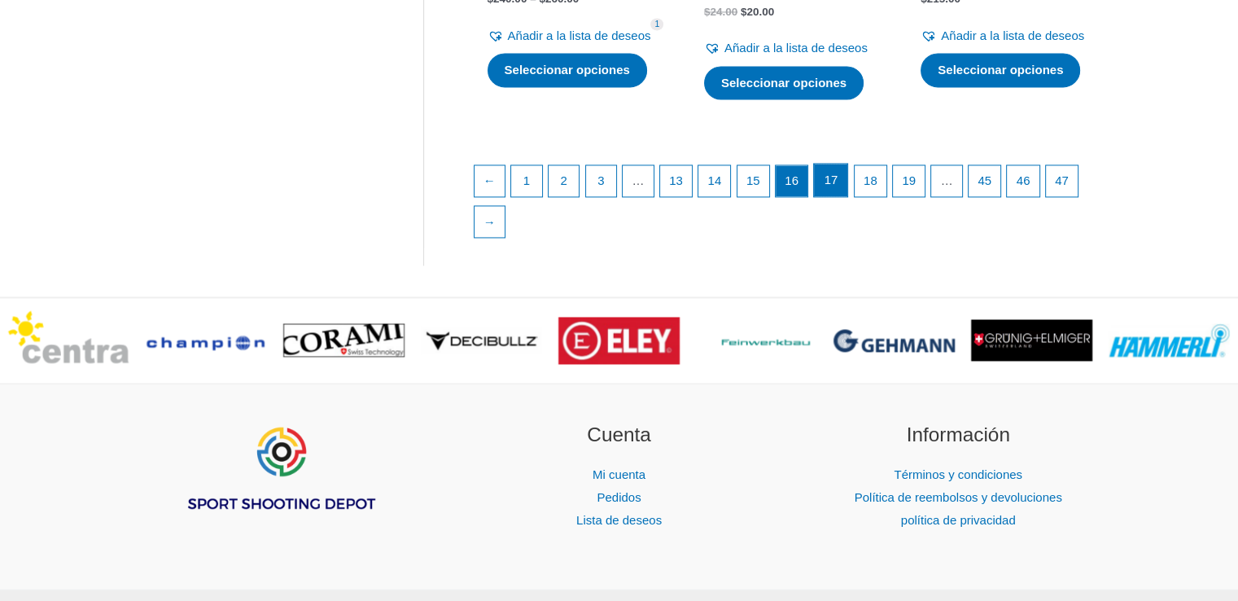
click at [838, 186] on font "17" at bounding box center [831, 180] width 14 height 14
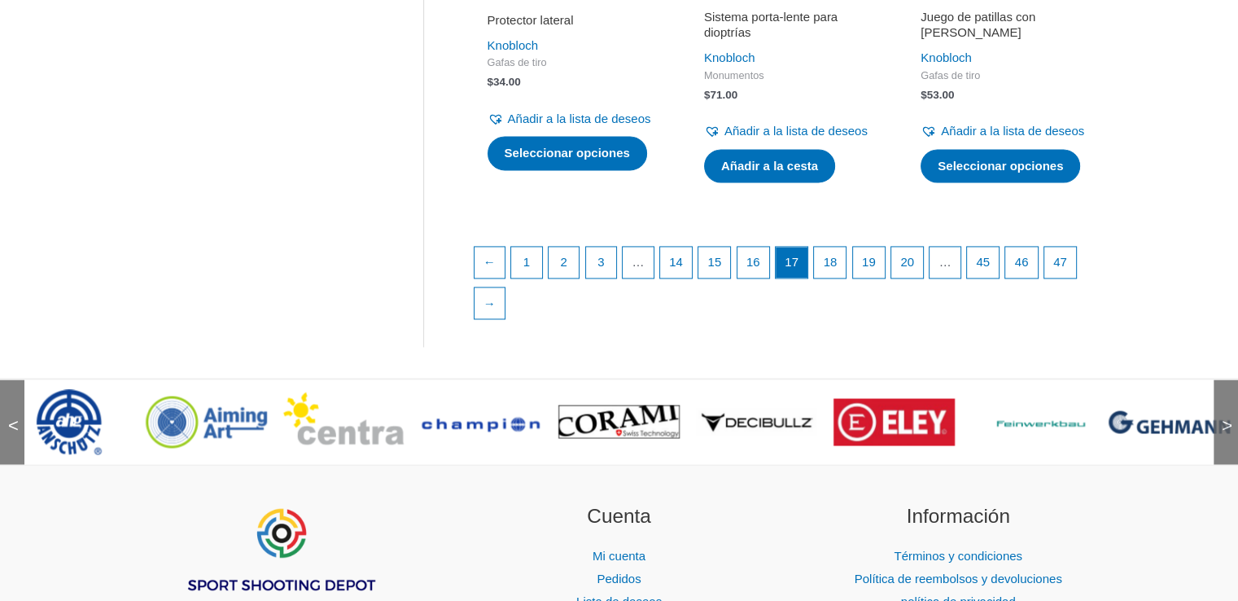
scroll to position [2495, 0]
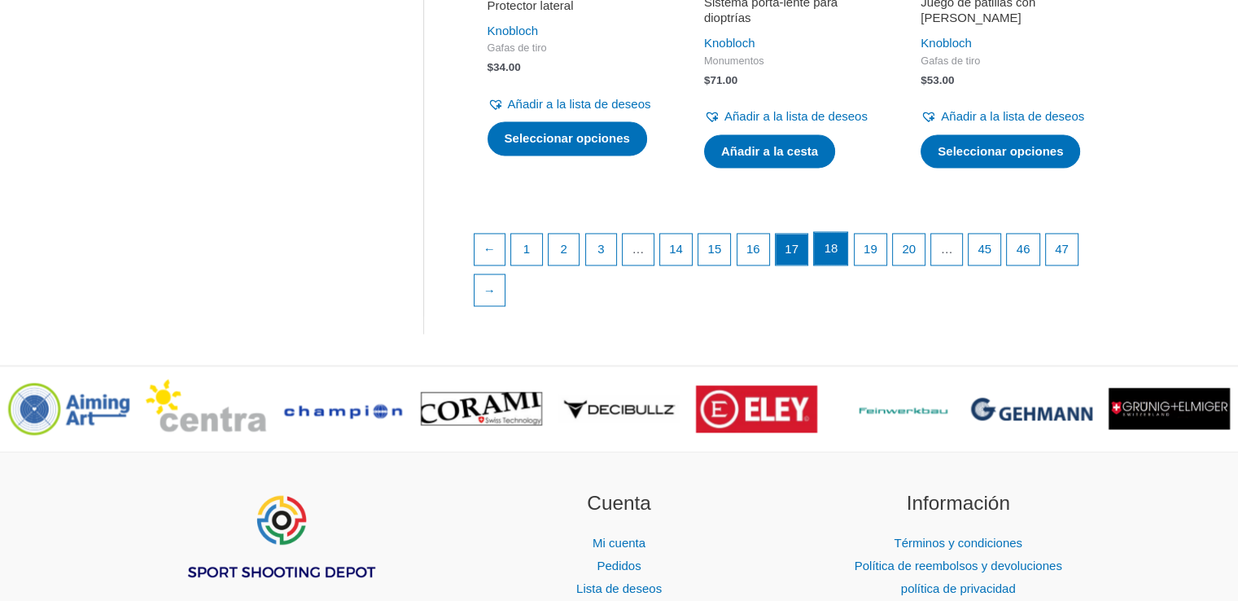
click at [845, 264] on link "18" at bounding box center [830, 248] width 33 height 33
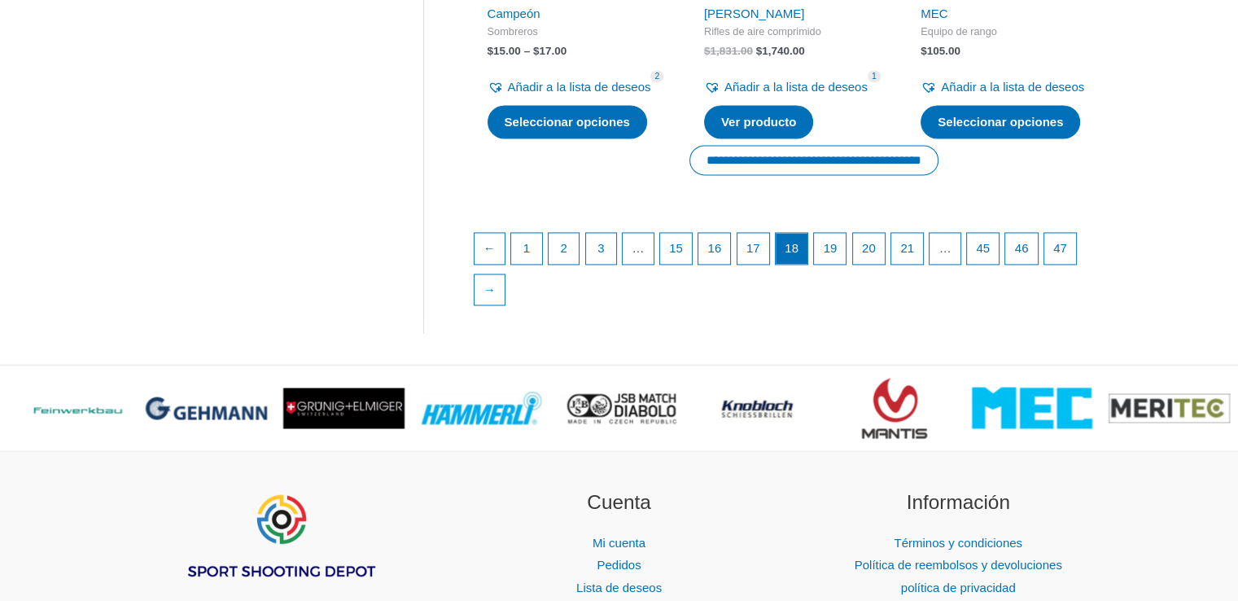
scroll to position [2516, 0]
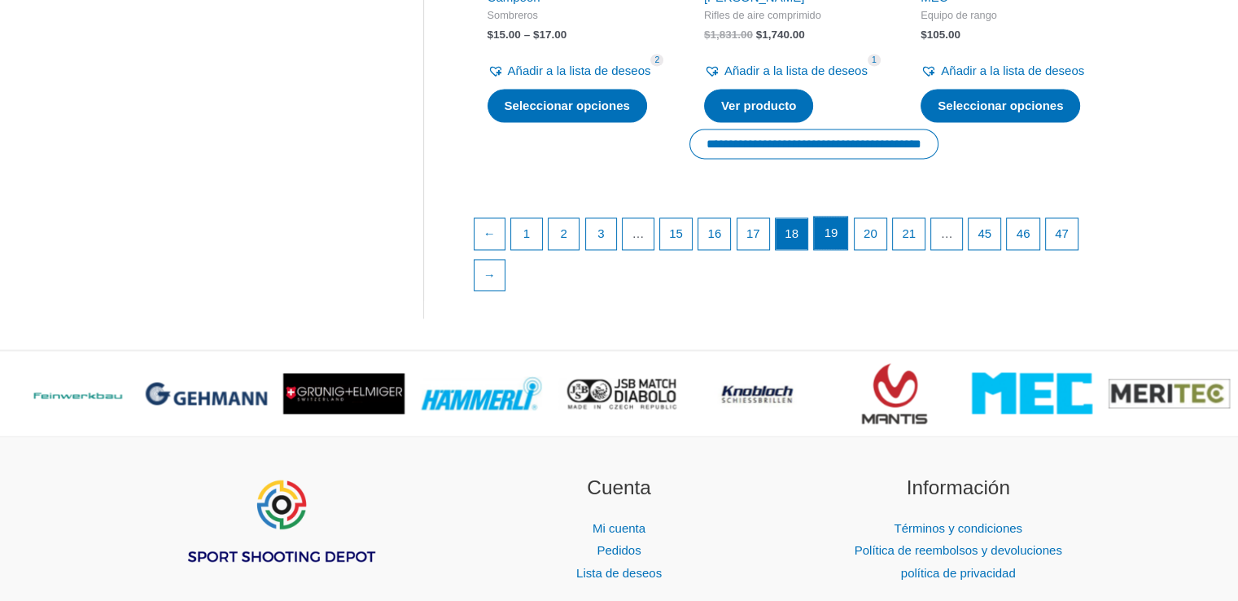
click at [838, 239] on font "19" at bounding box center [831, 232] width 14 height 14
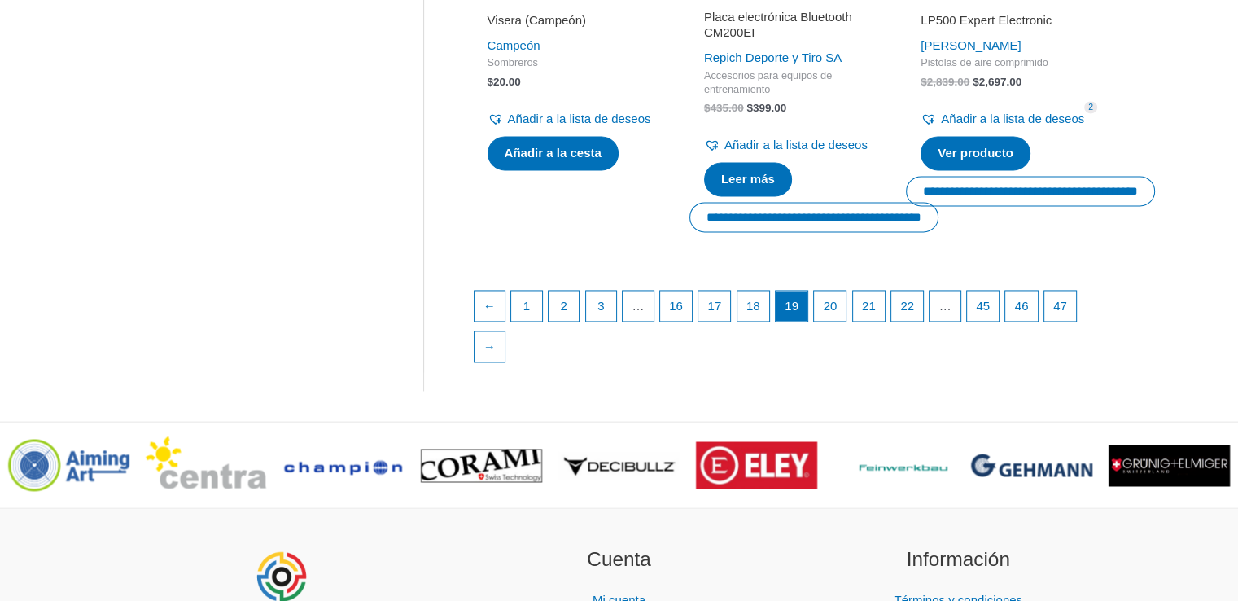
scroll to position [2454, 0]
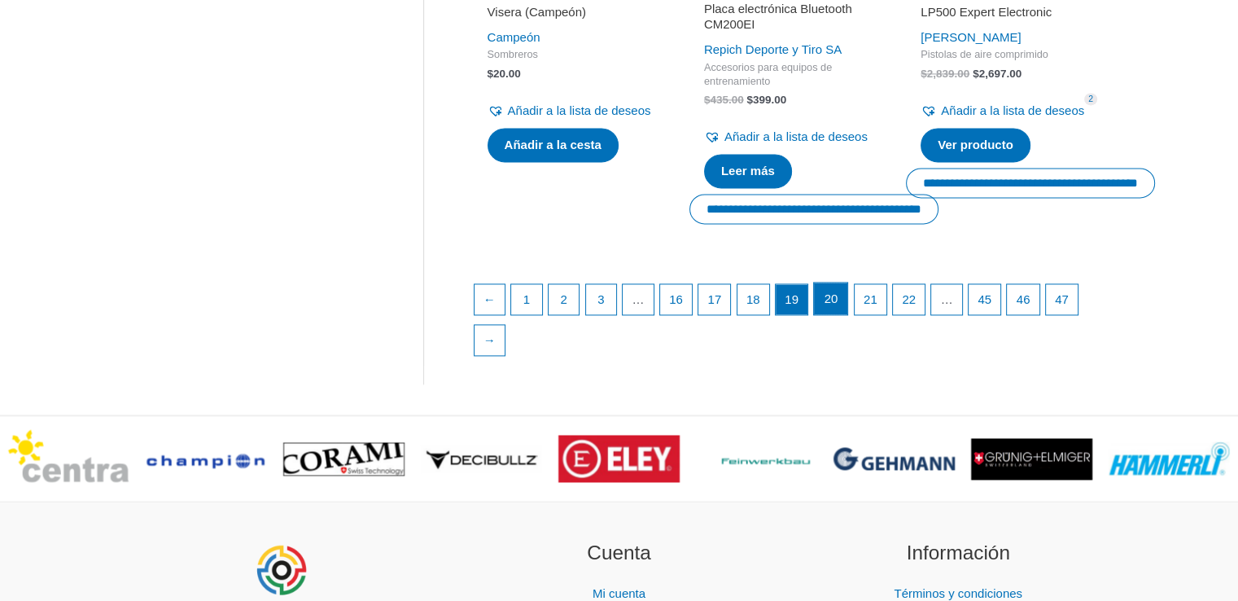
click at [831, 315] on link "20" at bounding box center [830, 298] width 33 height 33
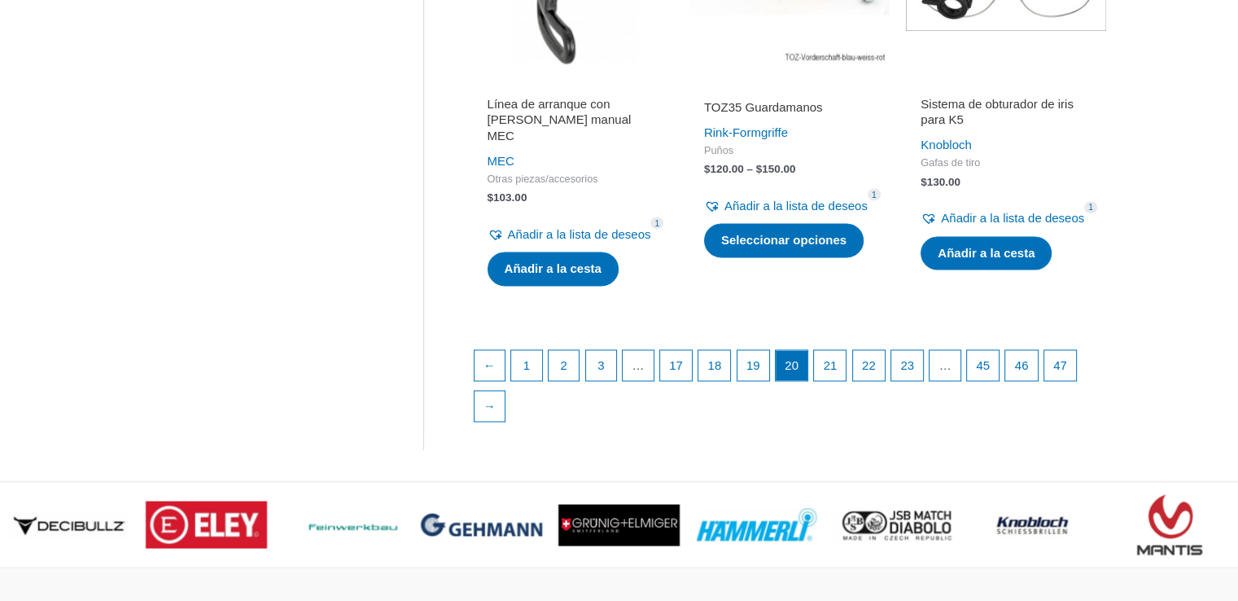
scroll to position [2300, 0]
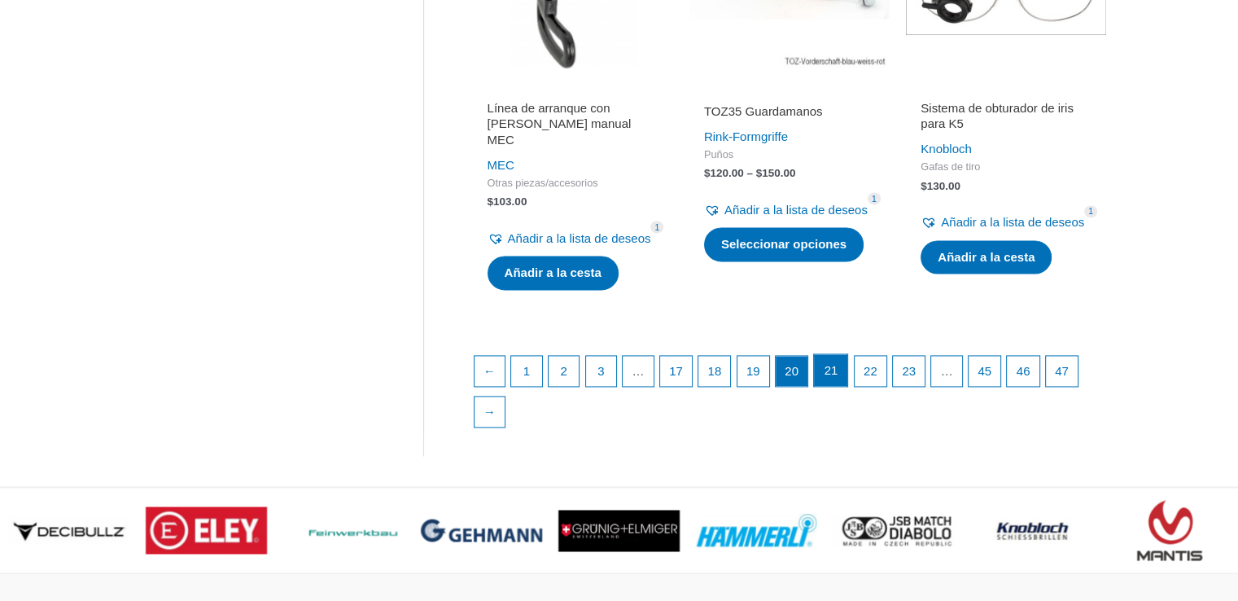
click at [847, 387] on link "21" at bounding box center [830, 370] width 33 height 33
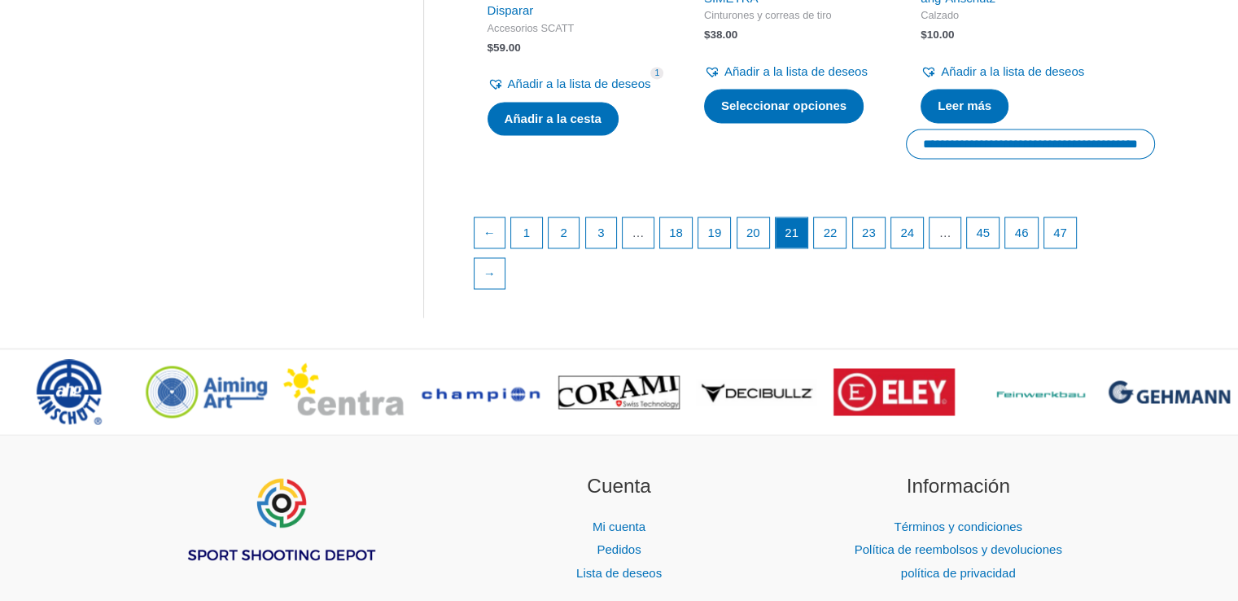
scroll to position [2589, 0]
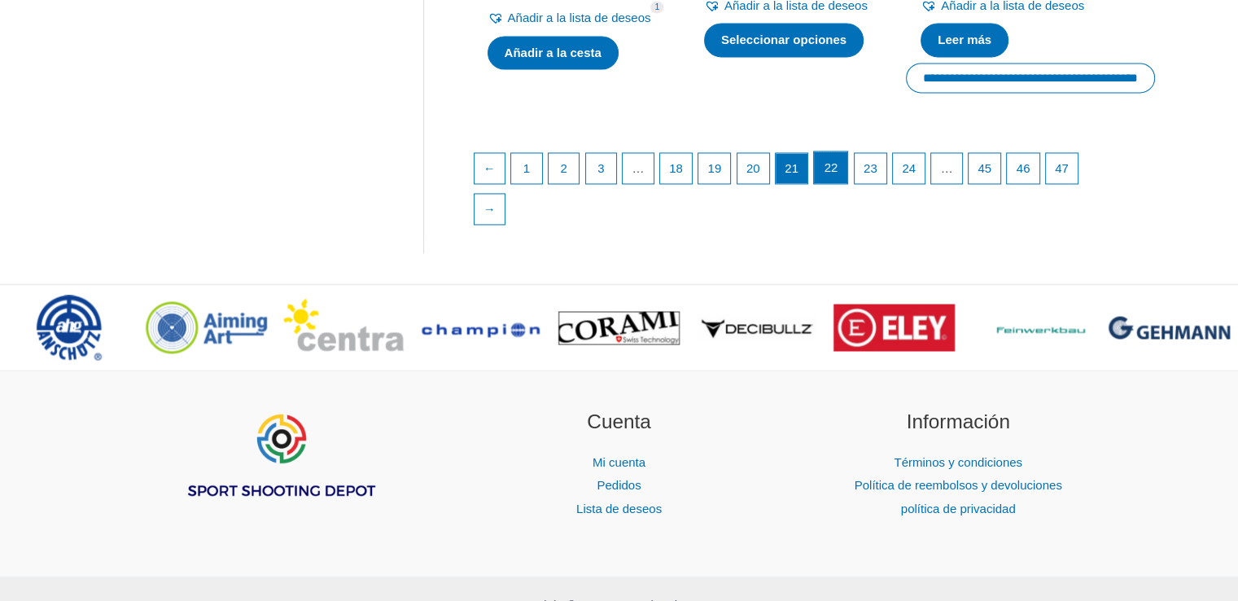
click at [838, 174] on font "22" at bounding box center [831, 167] width 14 height 14
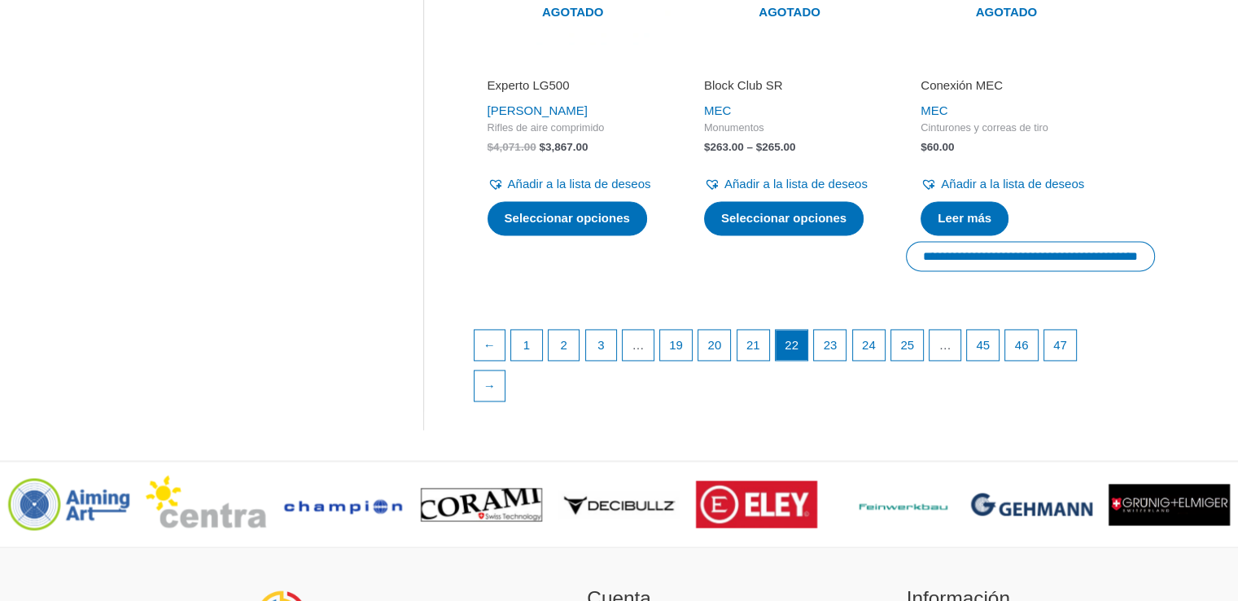
scroll to position [2451, 0]
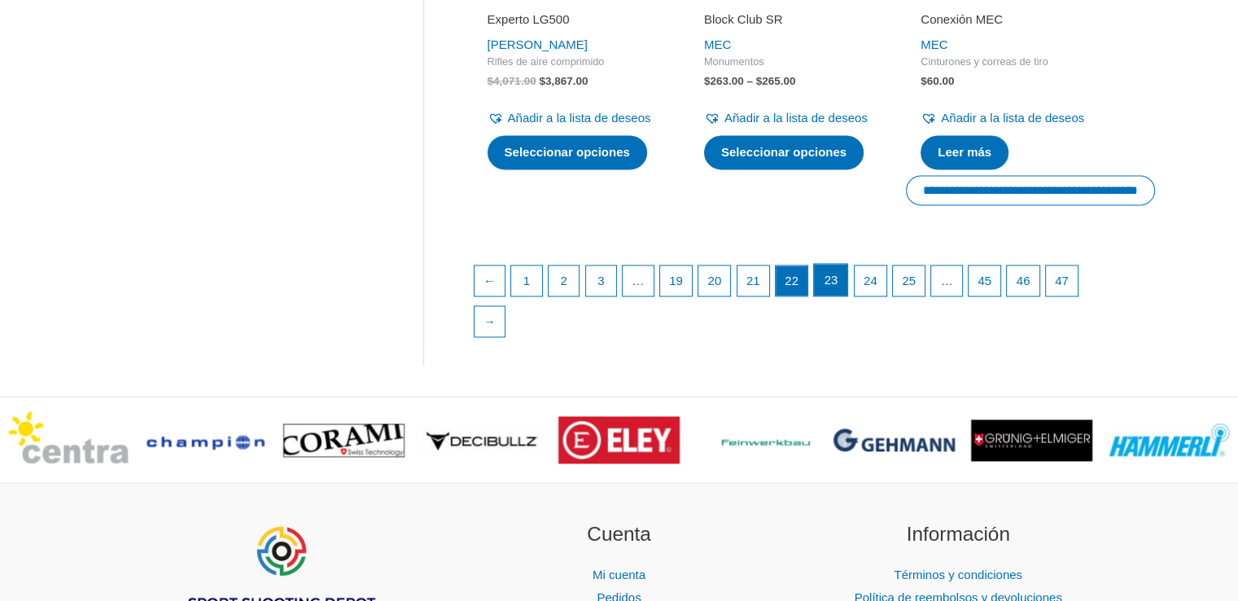
click at [838, 286] on font "23" at bounding box center [831, 280] width 14 height 14
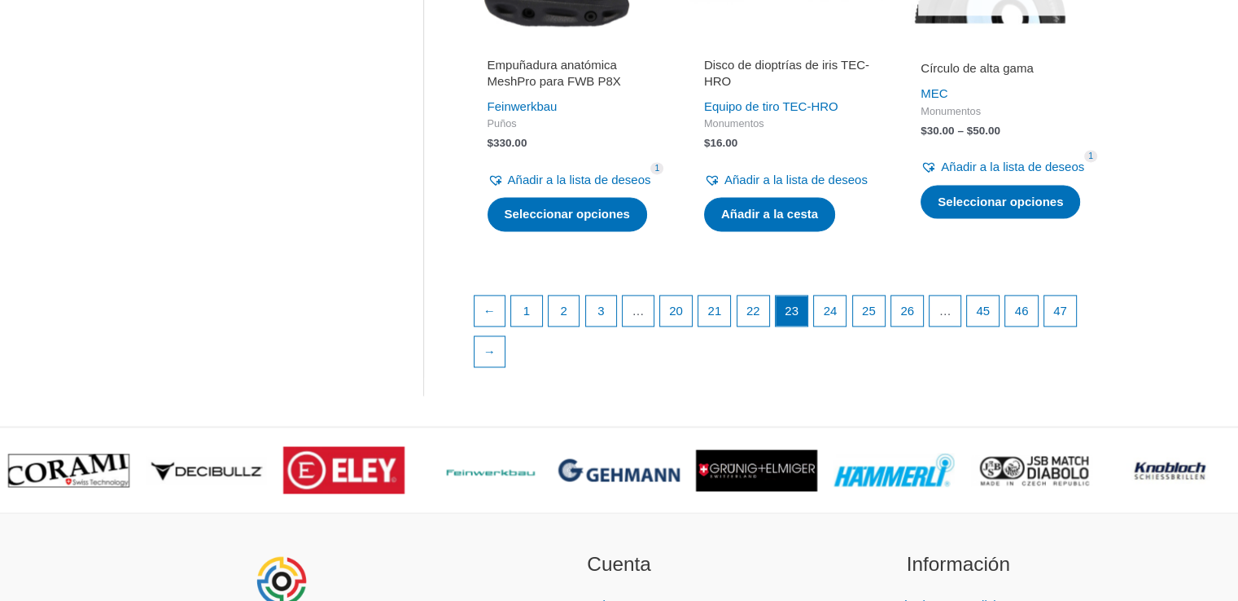
scroll to position [2328, 0]
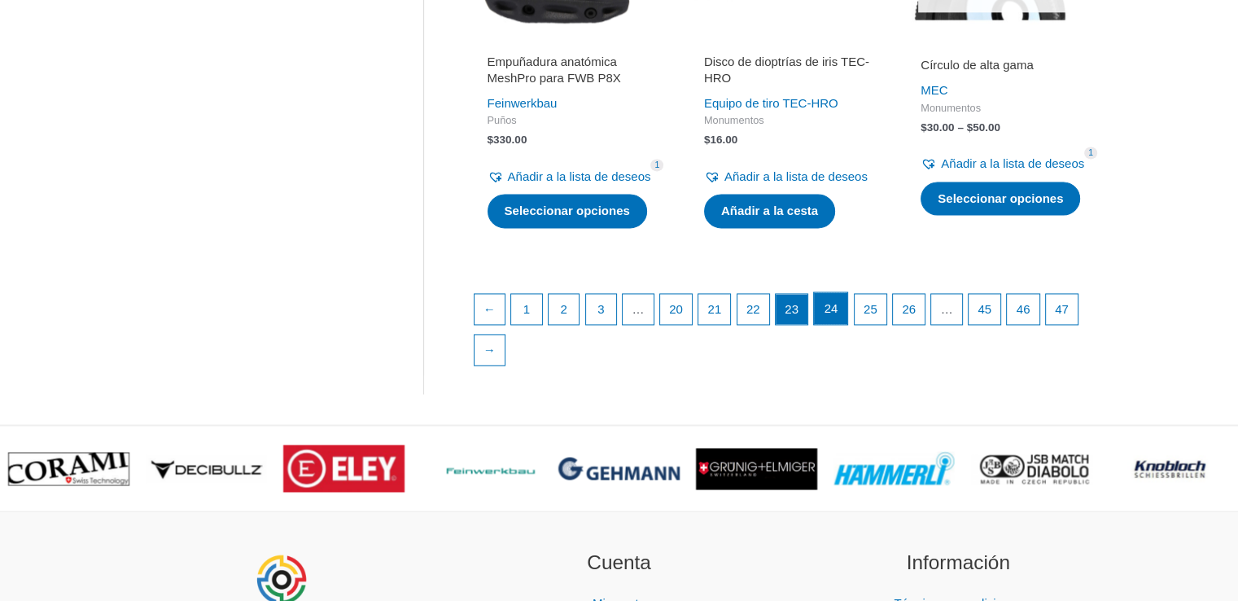
click at [840, 325] on link "24" at bounding box center [830, 308] width 33 height 33
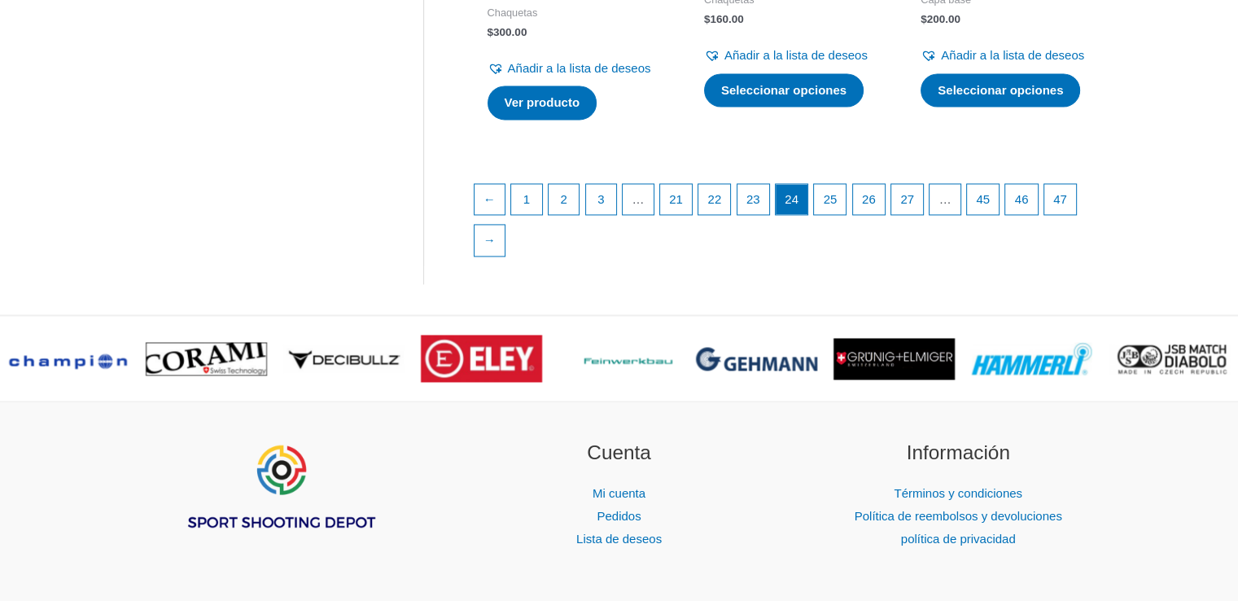
scroll to position [2569, 0]
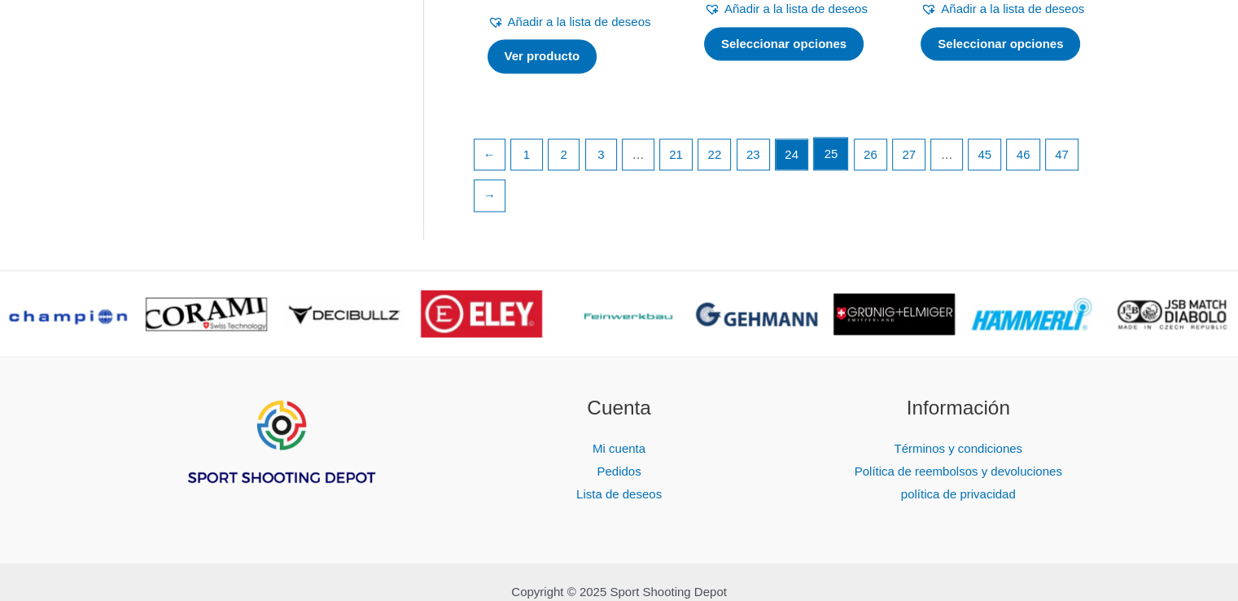
click at [847, 170] on link "25" at bounding box center [830, 154] width 33 height 33
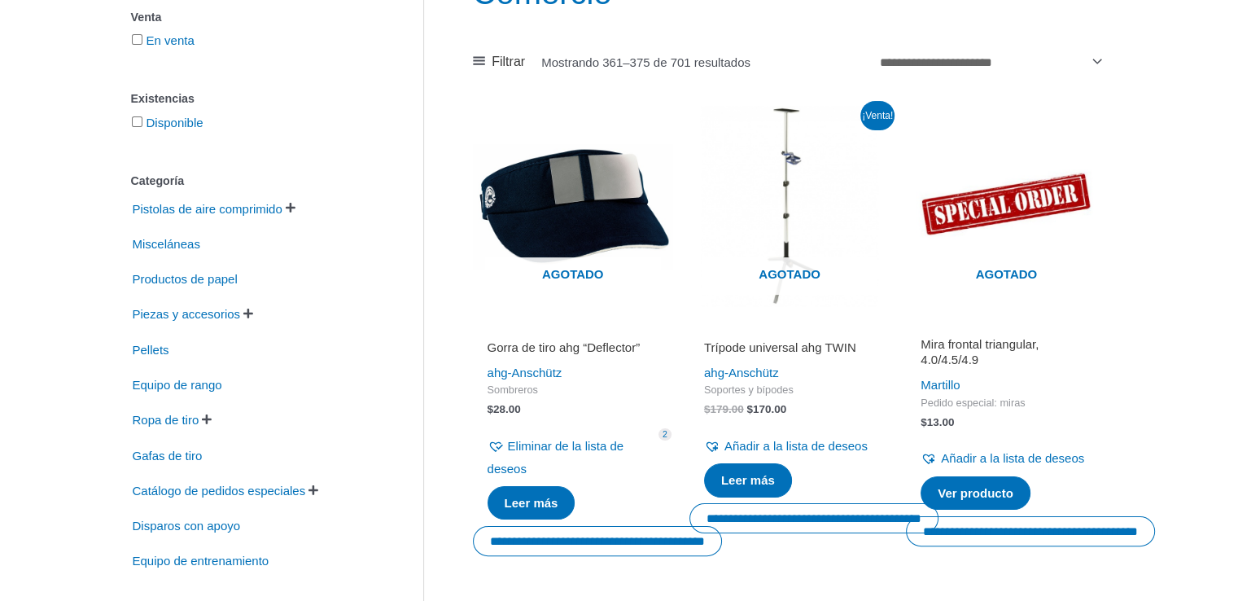
scroll to position [259, 0]
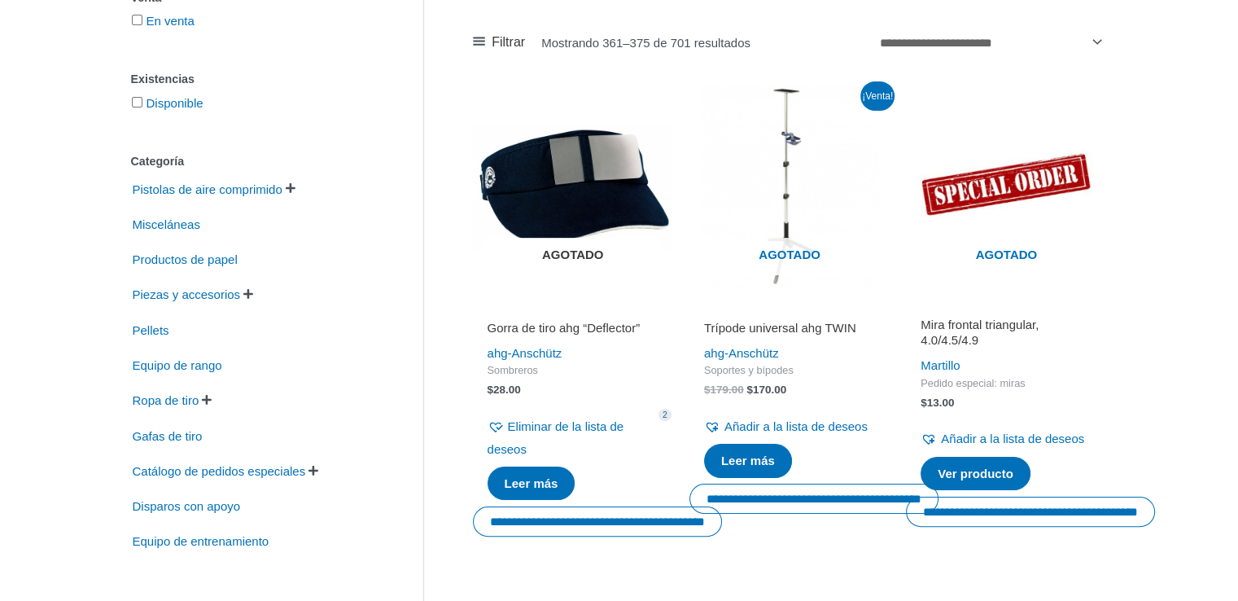
click at [584, 198] on img at bounding box center [573, 186] width 200 height 200
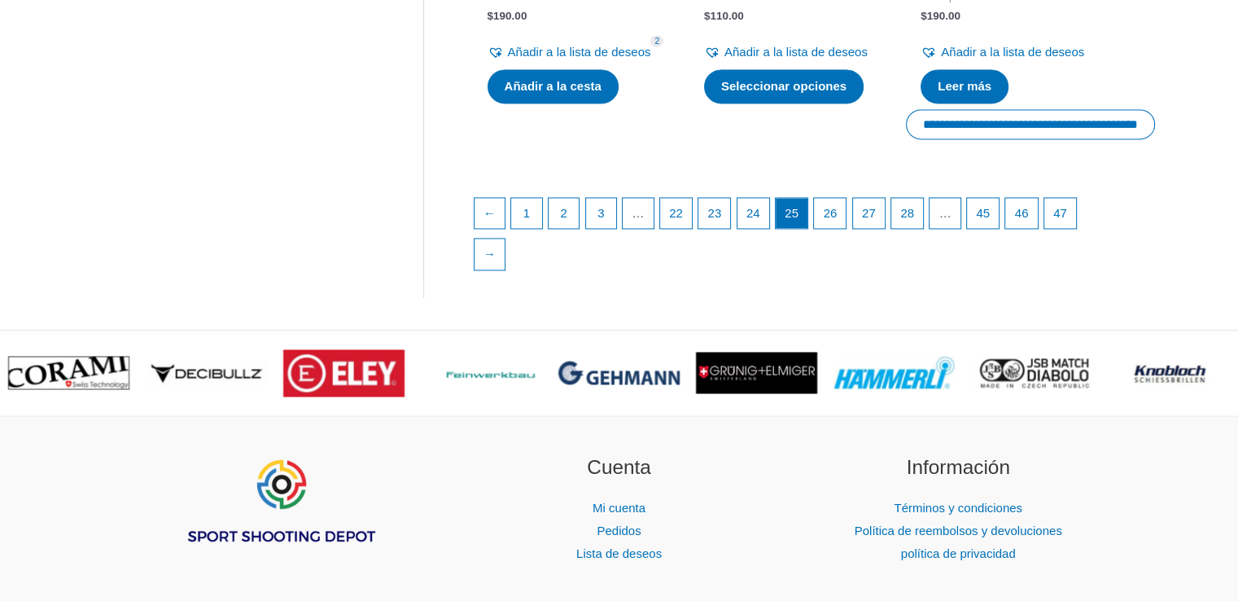
scroll to position [2626, 0]
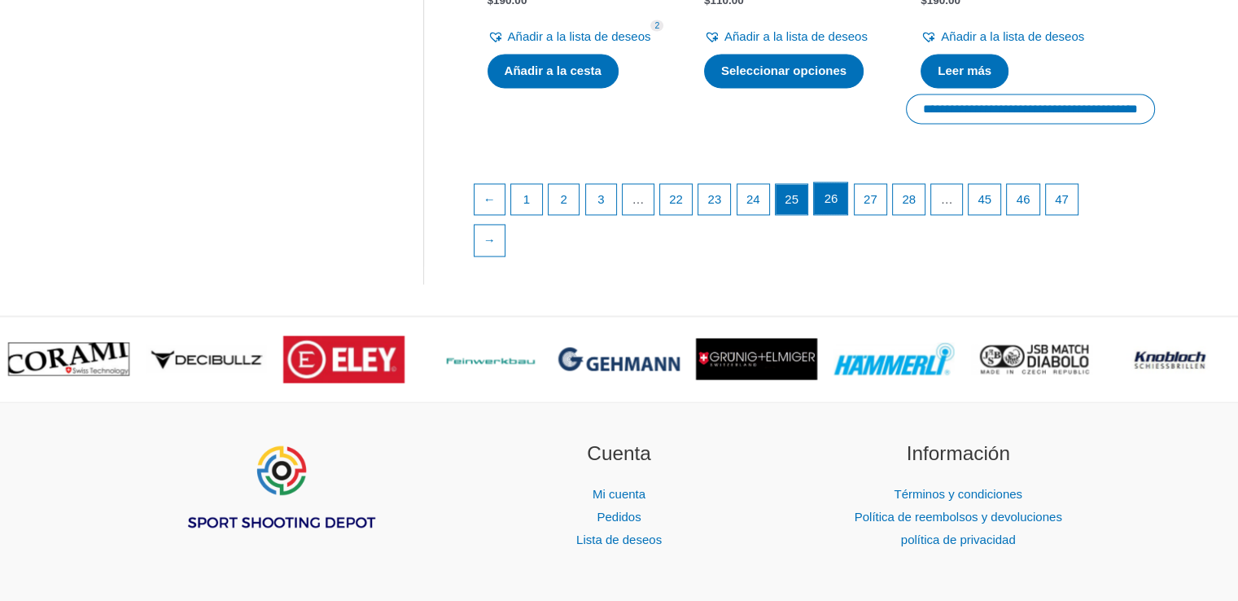
click at [847, 215] on link "26" at bounding box center [830, 198] width 33 height 33
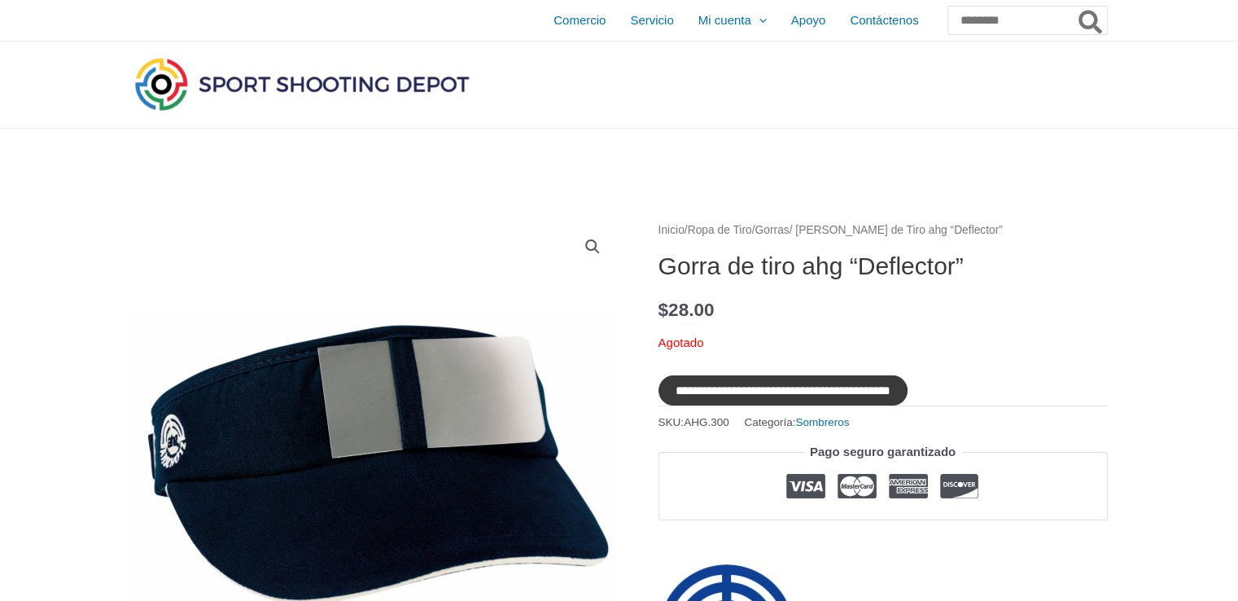
click at [755, 391] on input "**********" at bounding box center [782, 390] width 249 height 30
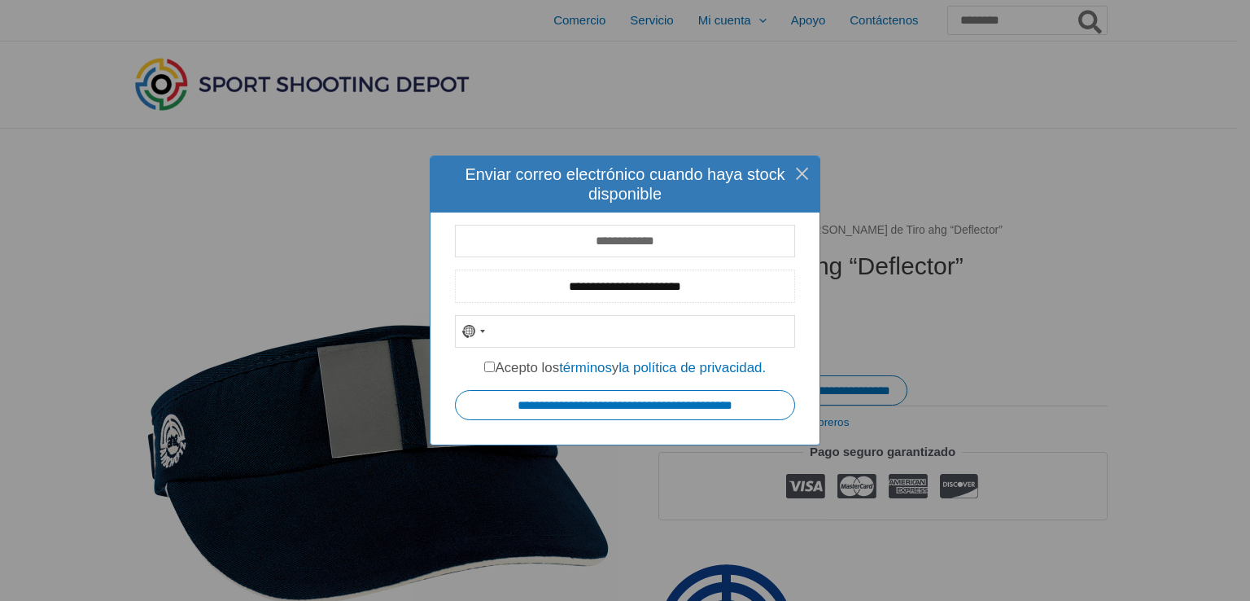
click at [622, 286] on input "**********" at bounding box center [625, 285] width 340 height 33
click at [584, 317] on input "tel" at bounding box center [625, 331] width 340 height 33
click at [570, 334] on input "tel" at bounding box center [625, 331] width 340 height 33
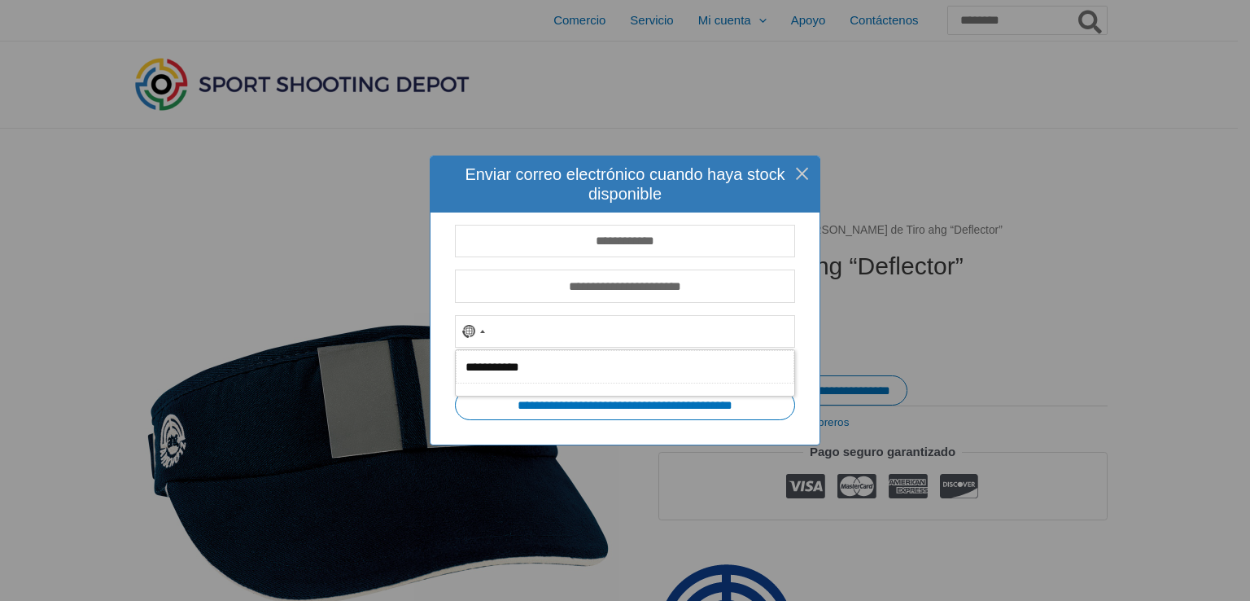
type input "**********"
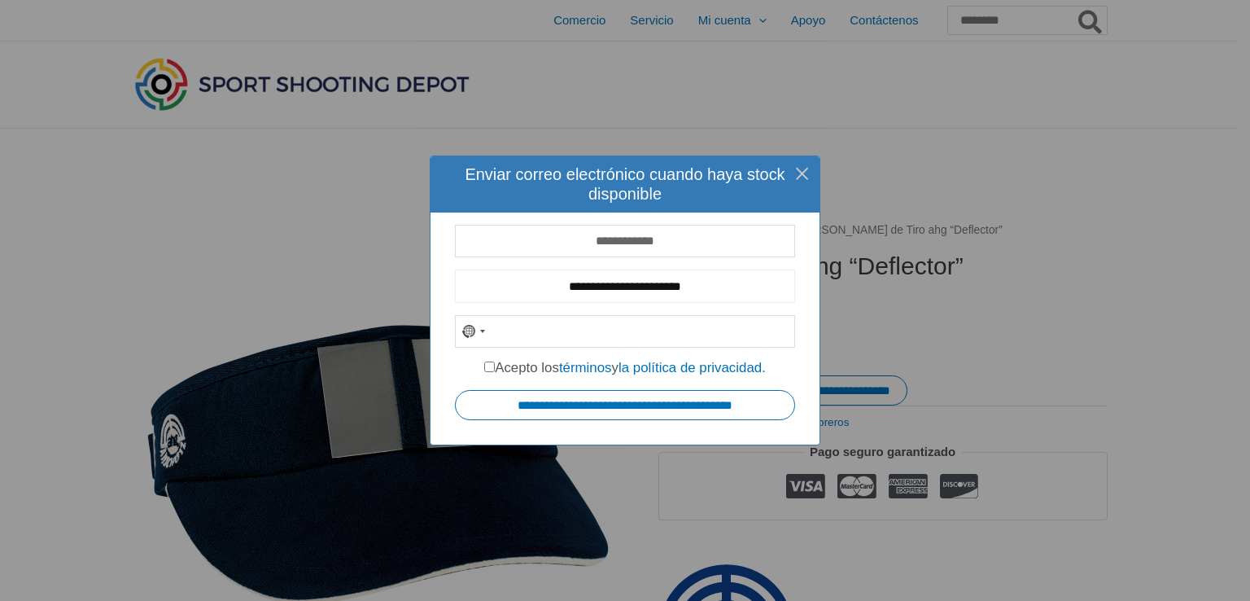
click at [592, 287] on input "**********" at bounding box center [625, 285] width 340 height 33
click at [574, 343] on input "tel" at bounding box center [625, 331] width 340 height 33
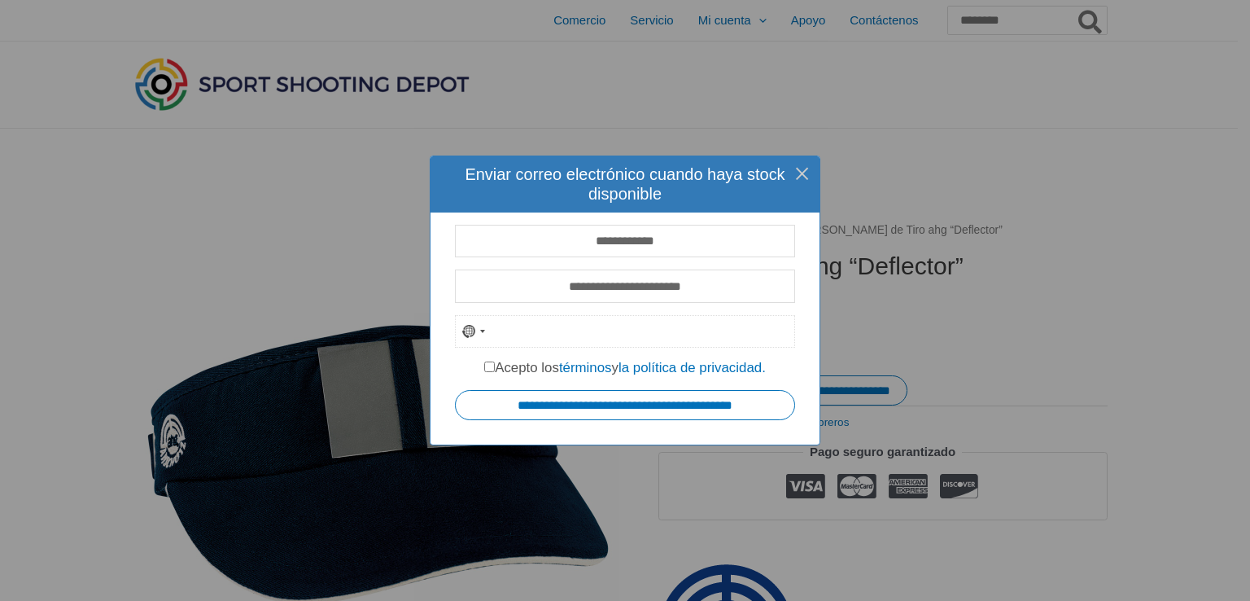
click at [562, 336] on input "tel" at bounding box center [625, 331] width 340 height 33
drag, startPoint x: 697, startPoint y: 290, endPoint x: 649, endPoint y: 288, distance: 48.0
click at [604, 287] on input "**********" at bounding box center [625, 285] width 340 height 33
drag, startPoint x: 728, startPoint y: 295, endPoint x: 531, endPoint y: 299, distance: 197.0
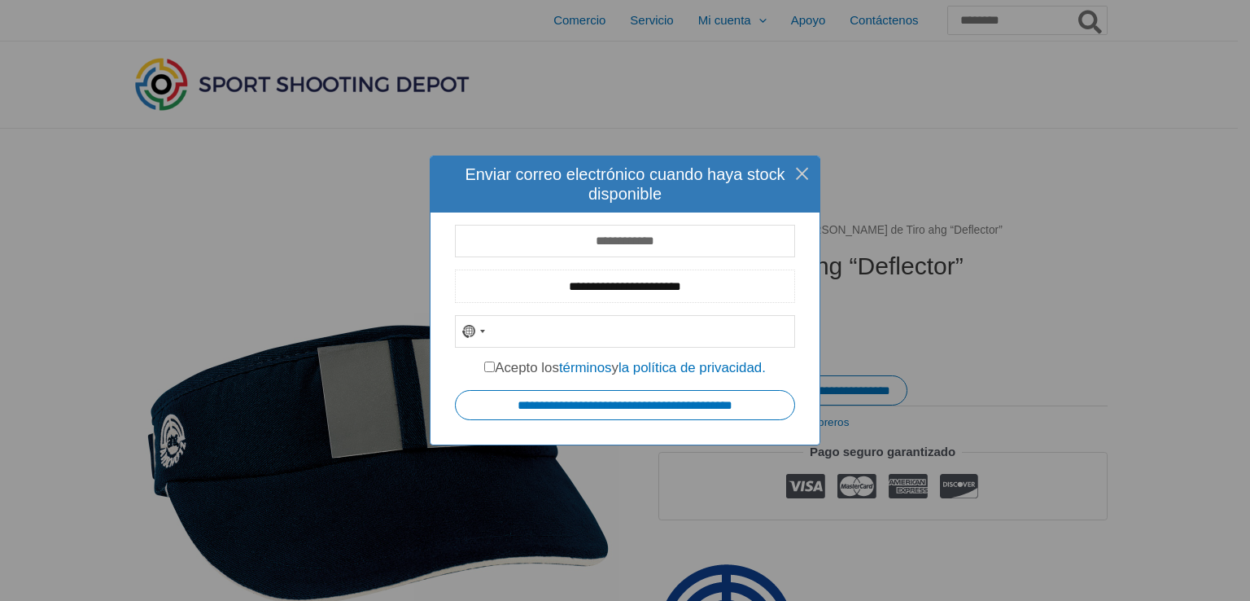
click at [531, 299] on input "**********" at bounding box center [625, 285] width 340 height 33
click at [537, 323] on input "tel" at bounding box center [625, 331] width 340 height 33
paste input "**********"
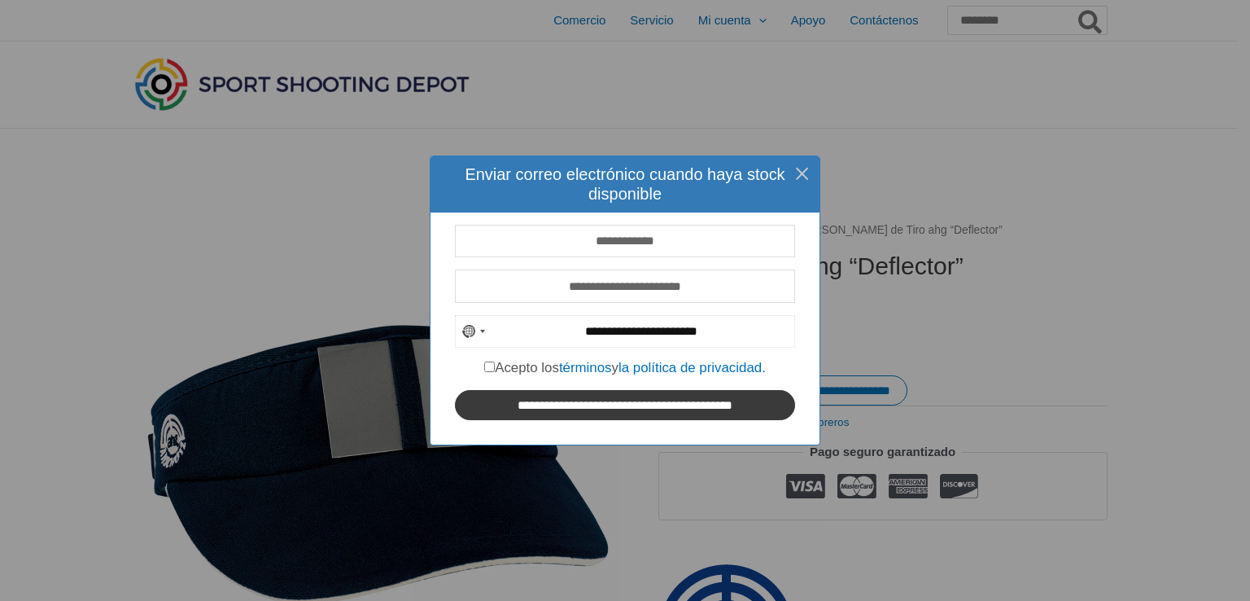
type input "**********"
click at [599, 414] on input "**********" at bounding box center [625, 405] width 340 height 30
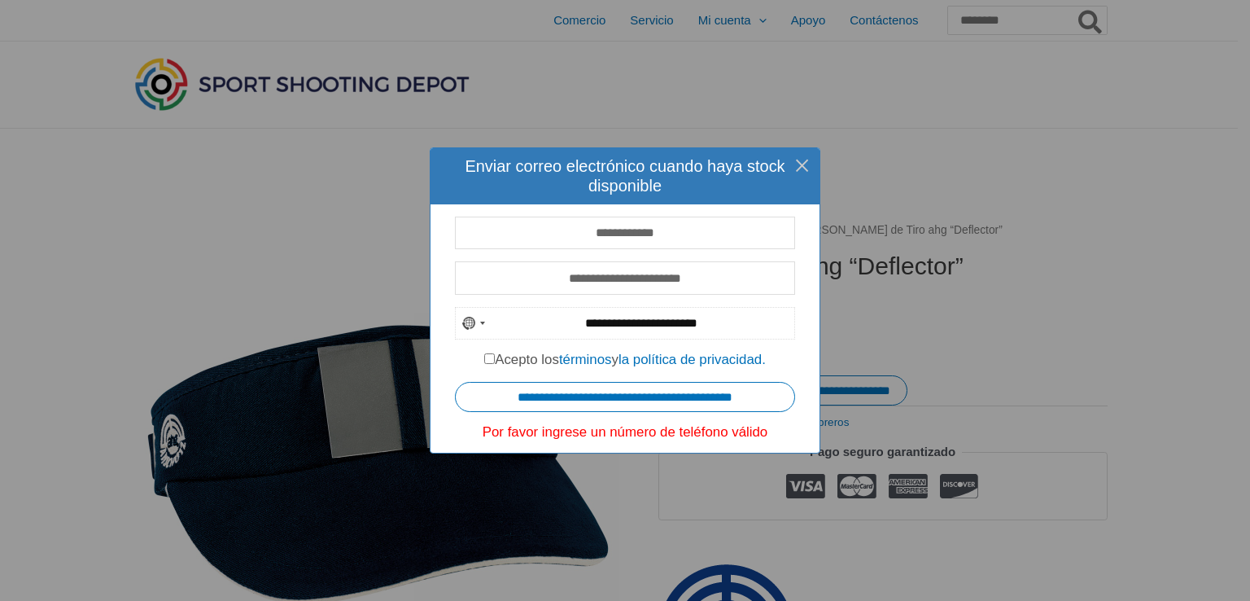
drag, startPoint x: 726, startPoint y: 326, endPoint x: 560, endPoint y: 321, distance: 166.1
click at [560, 321] on input "**********" at bounding box center [625, 323] width 340 height 33
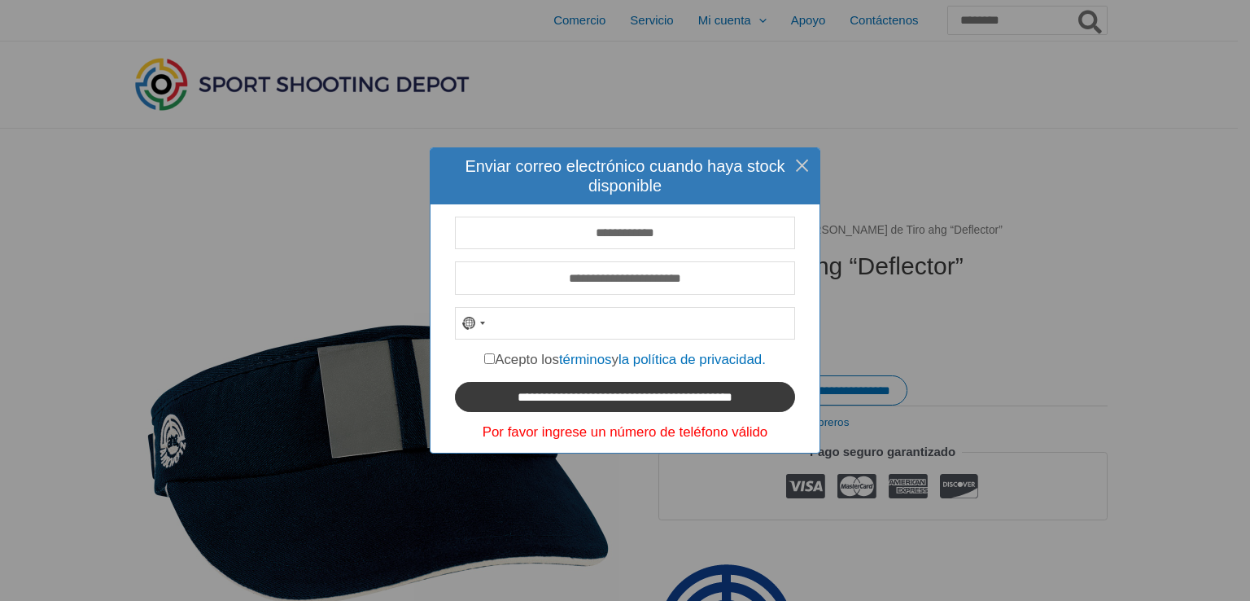
click at [587, 394] on input "**********" at bounding box center [625, 397] width 340 height 30
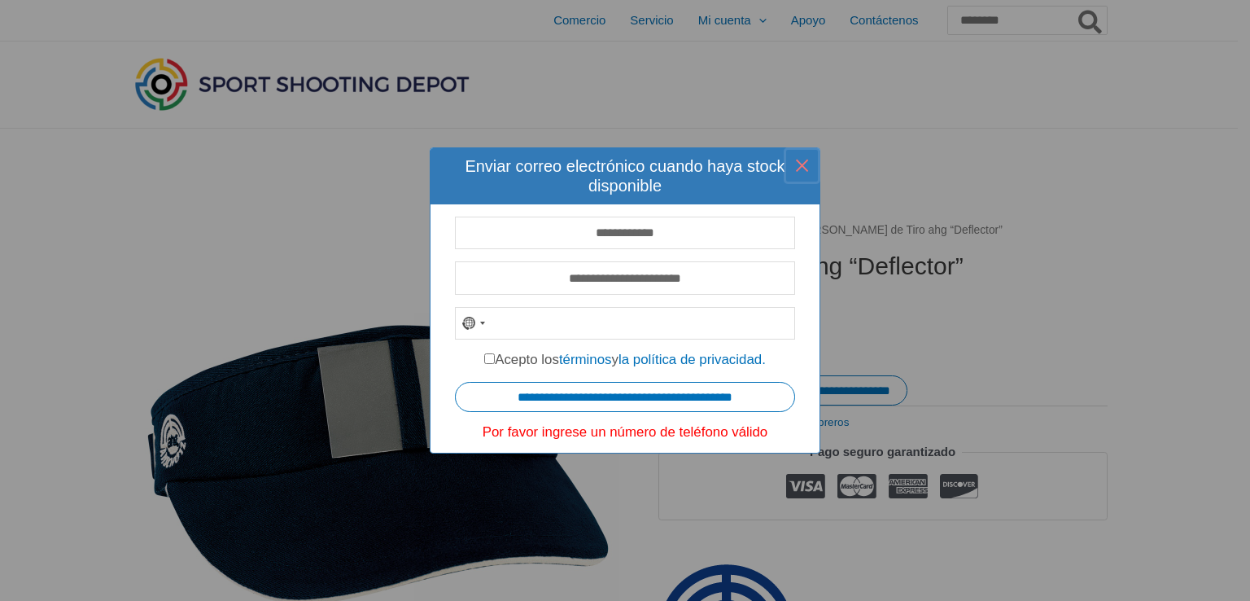
click at [801, 164] on font "×" at bounding box center [801, 165] width 17 height 33
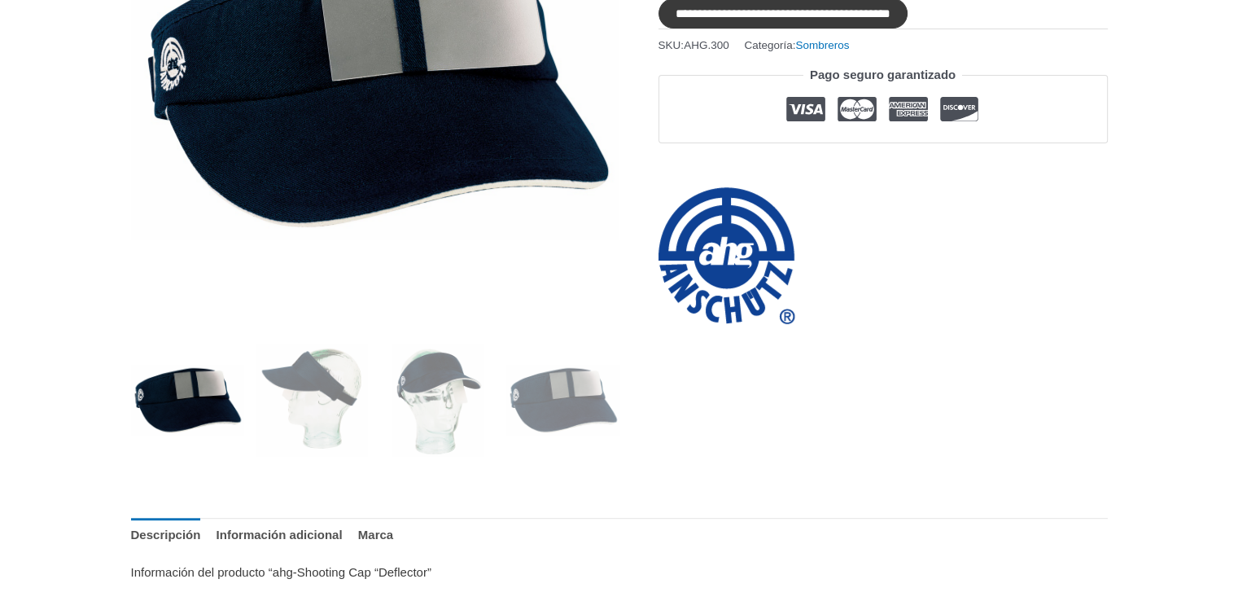
scroll to position [314, 0]
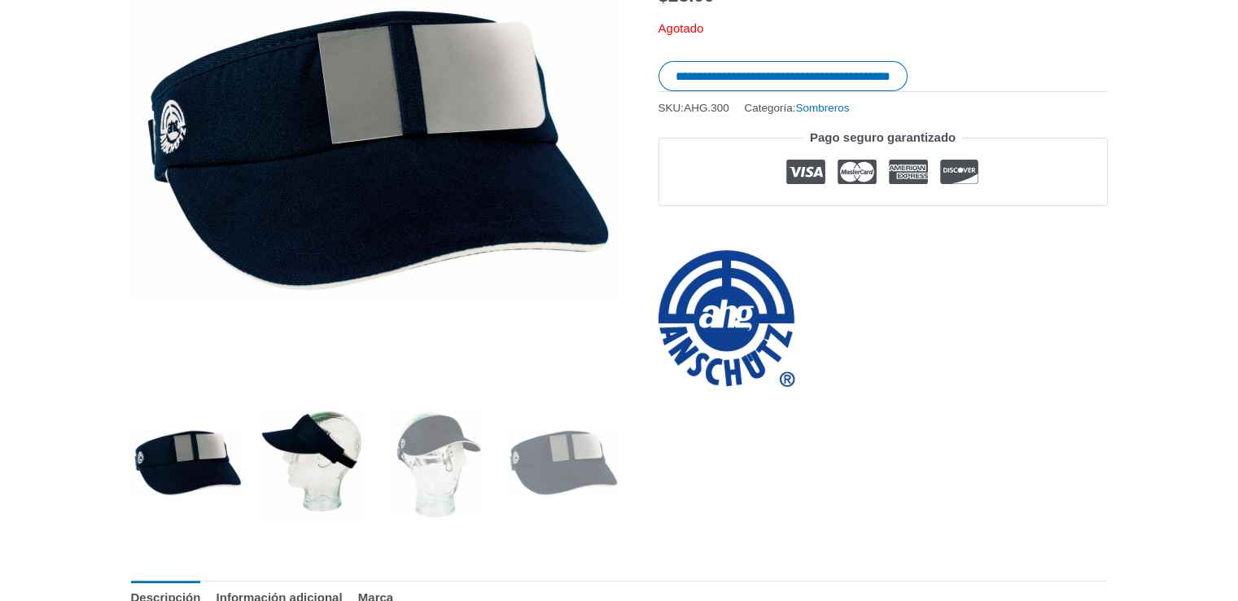
click at [334, 470] on img at bounding box center [312, 462] width 113 height 113
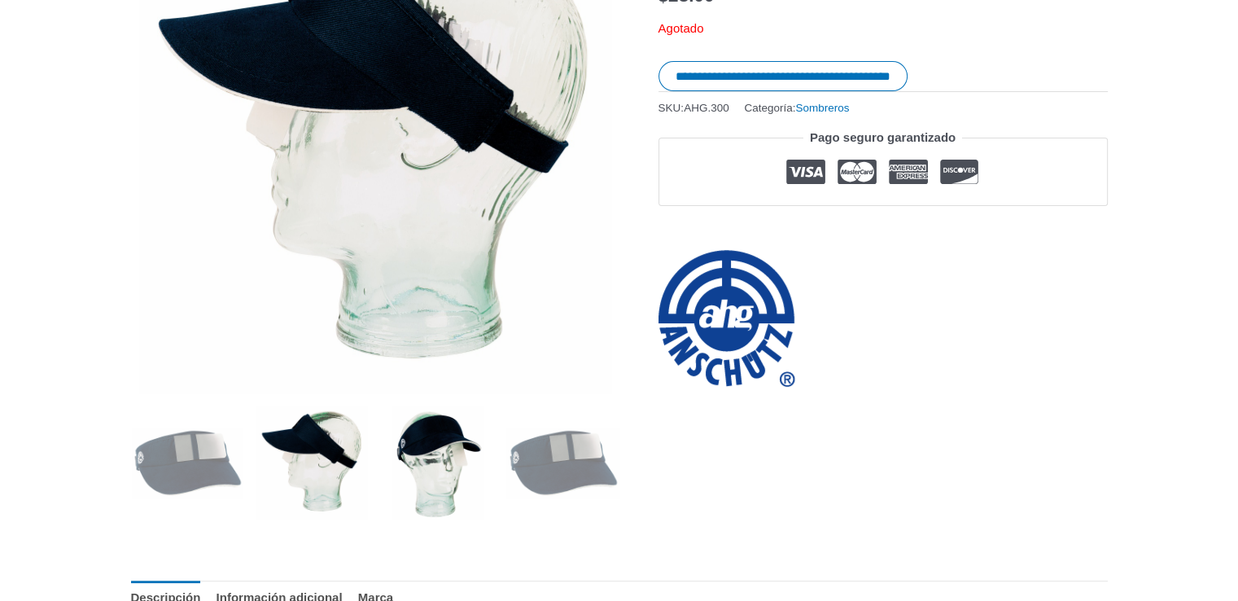
click at [459, 466] on img at bounding box center [437, 462] width 113 height 113
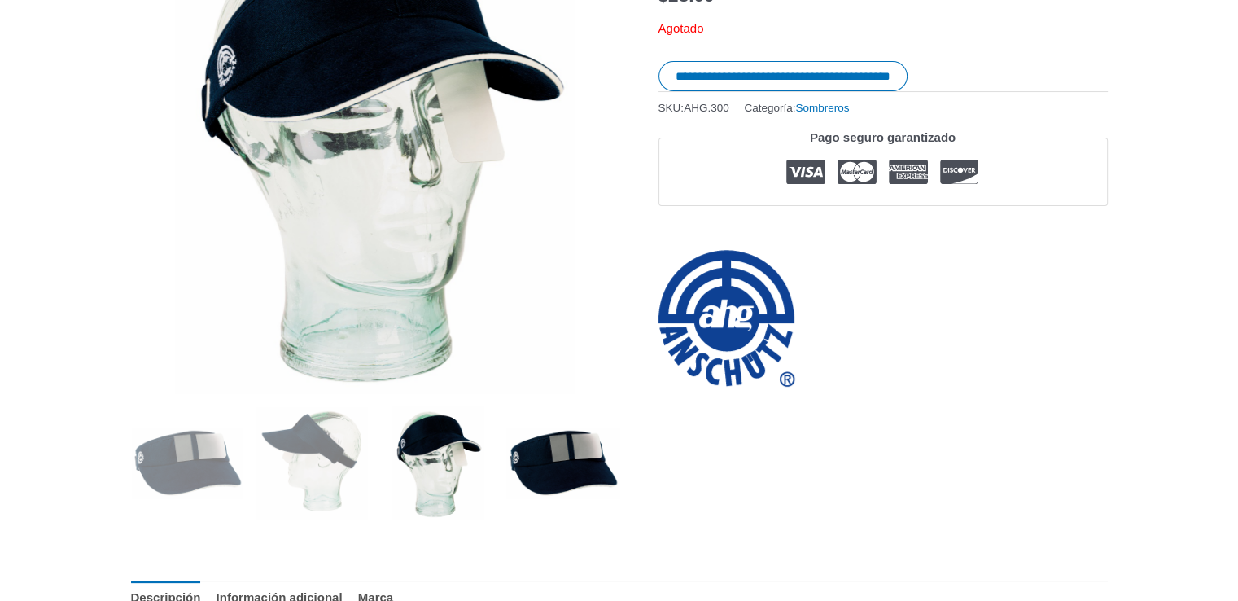
click at [569, 481] on img at bounding box center [562, 462] width 113 height 113
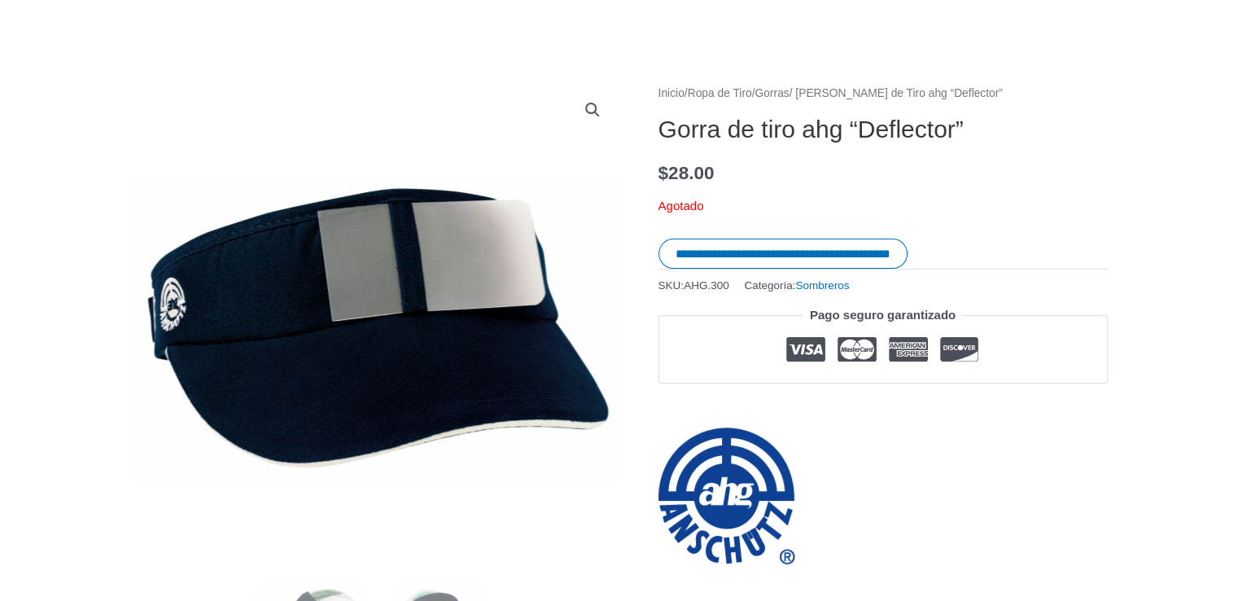
scroll to position [0, 0]
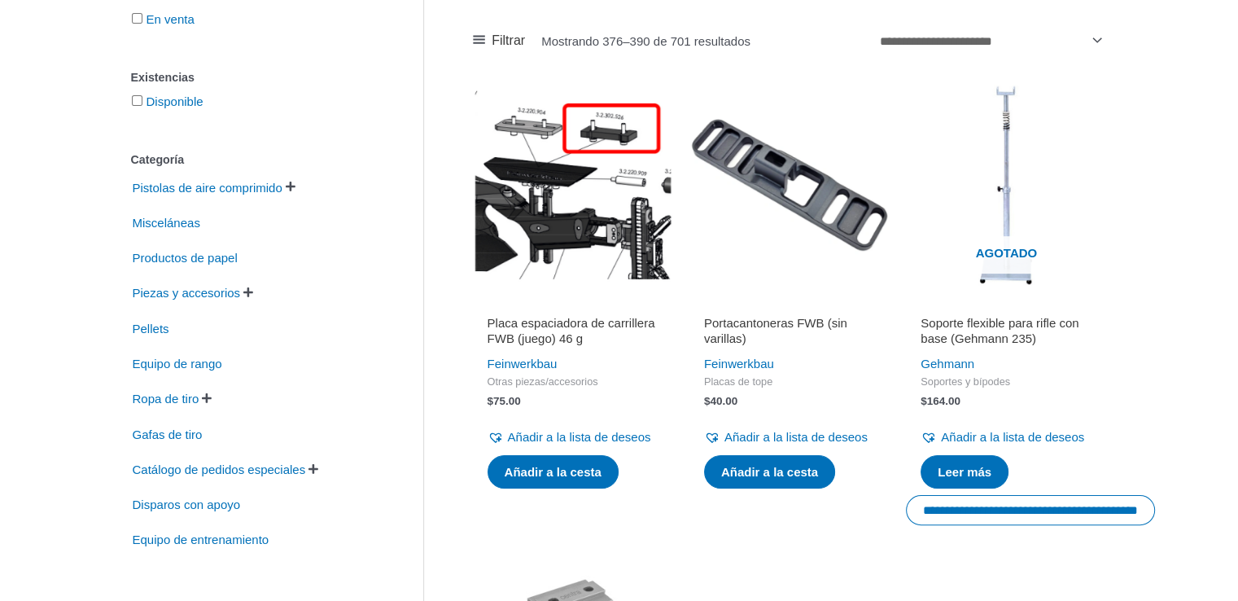
scroll to position [264, 0]
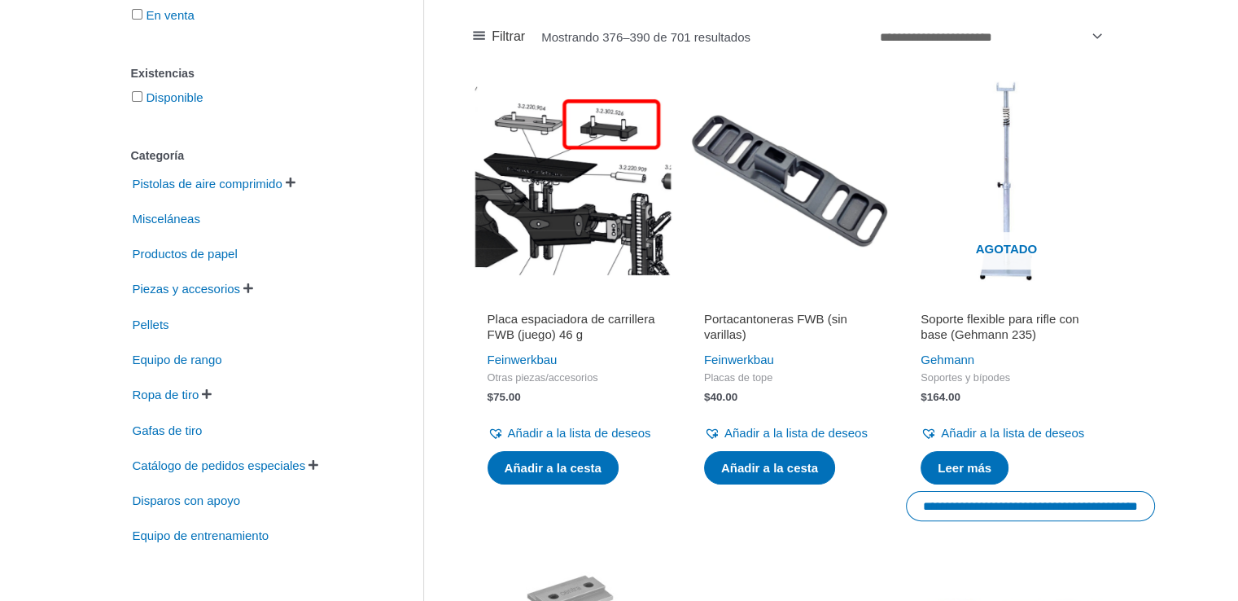
click at [965, 333] on font "Soporte flexible para rifle con base (Gehmann 235)" at bounding box center [999, 327] width 158 height 30
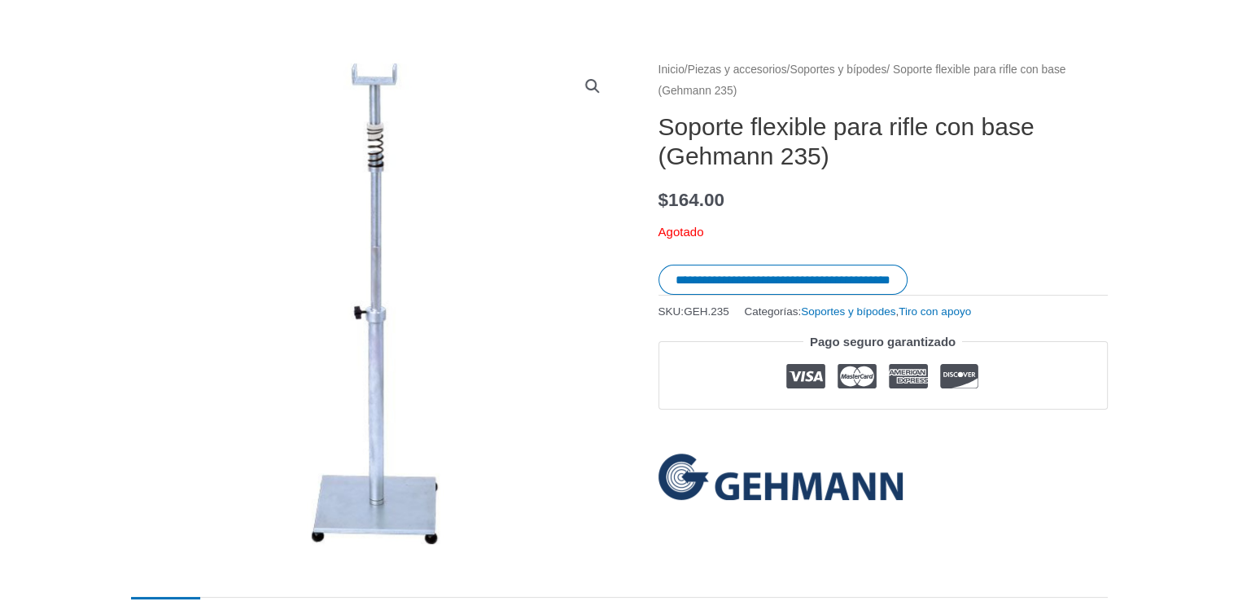
scroll to position [168, 0]
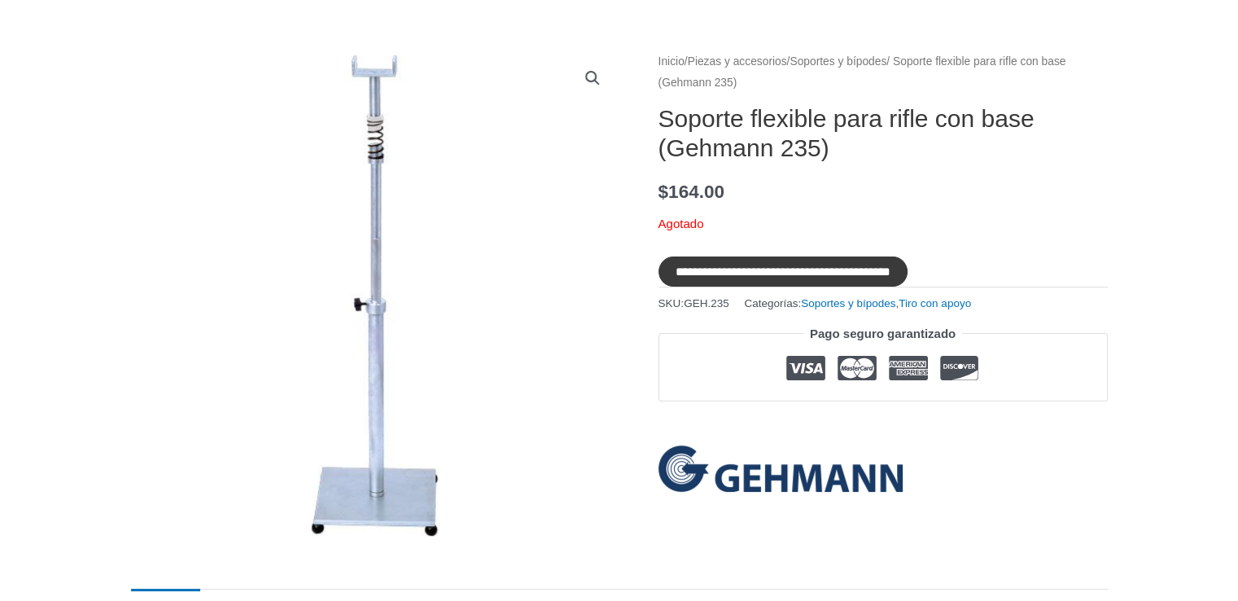
click at [767, 269] on input "**********" at bounding box center [782, 271] width 249 height 30
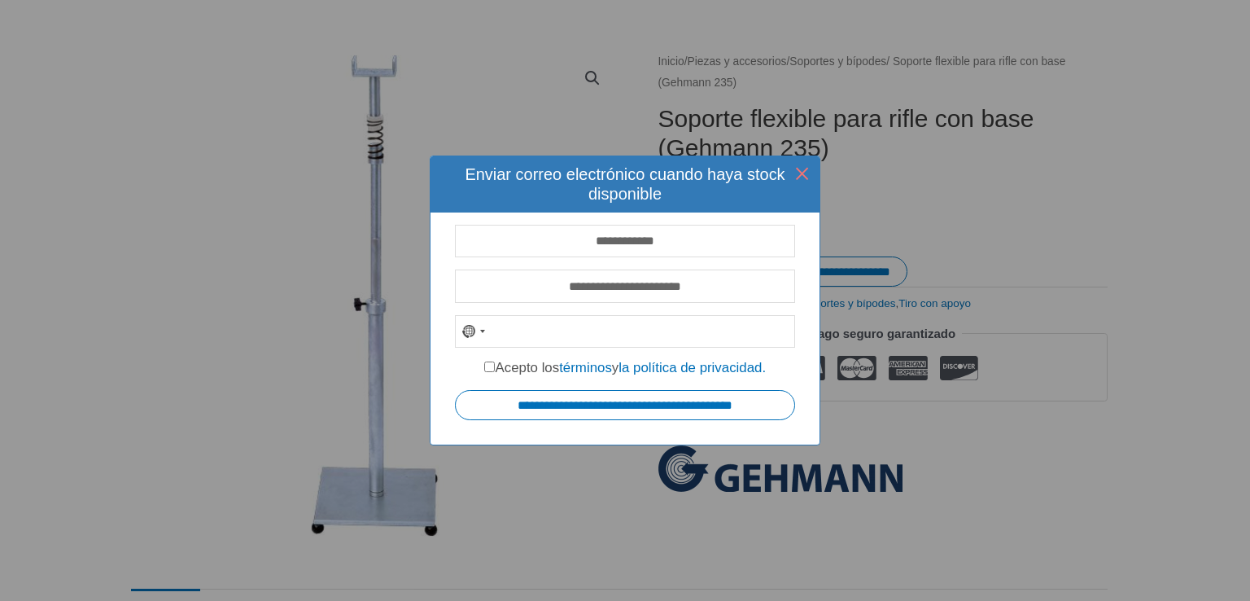
click at [798, 157] on font "×" at bounding box center [801, 173] width 17 height 33
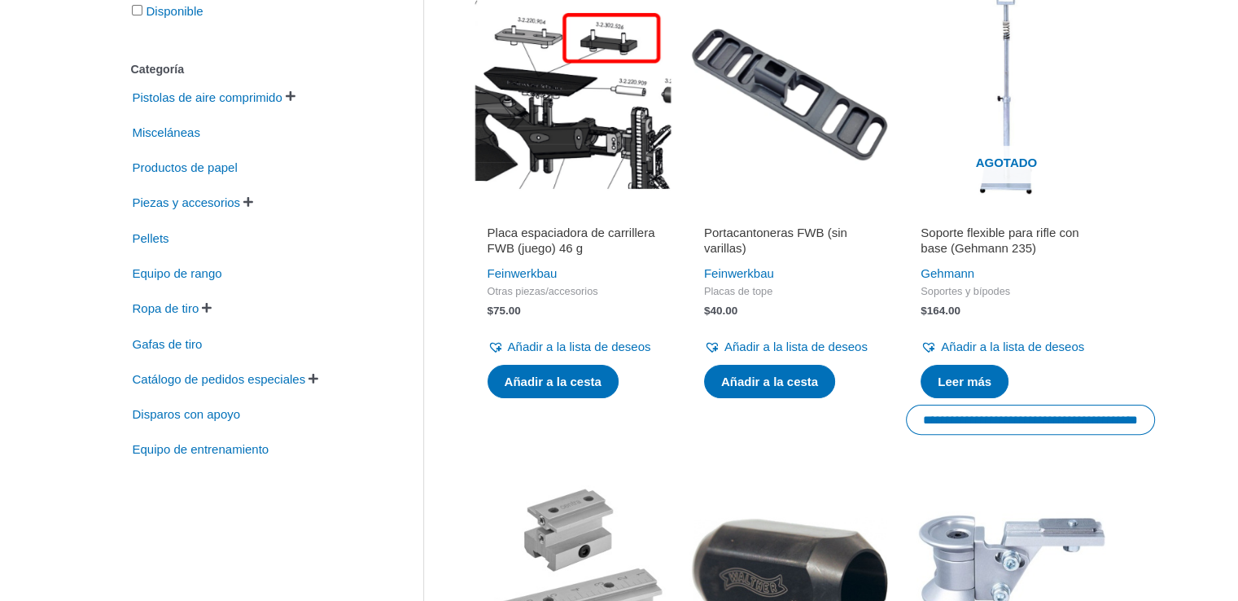
scroll to position [377, 0]
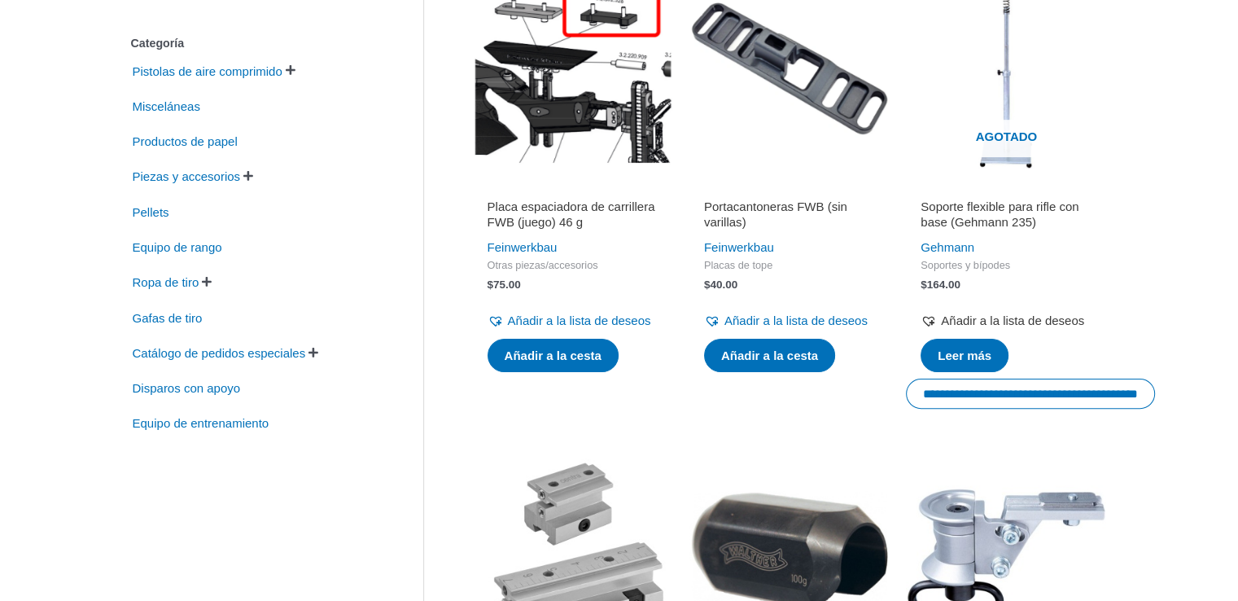
click at [959, 327] on font "Añadir a la lista de deseos" at bounding box center [1012, 320] width 143 height 14
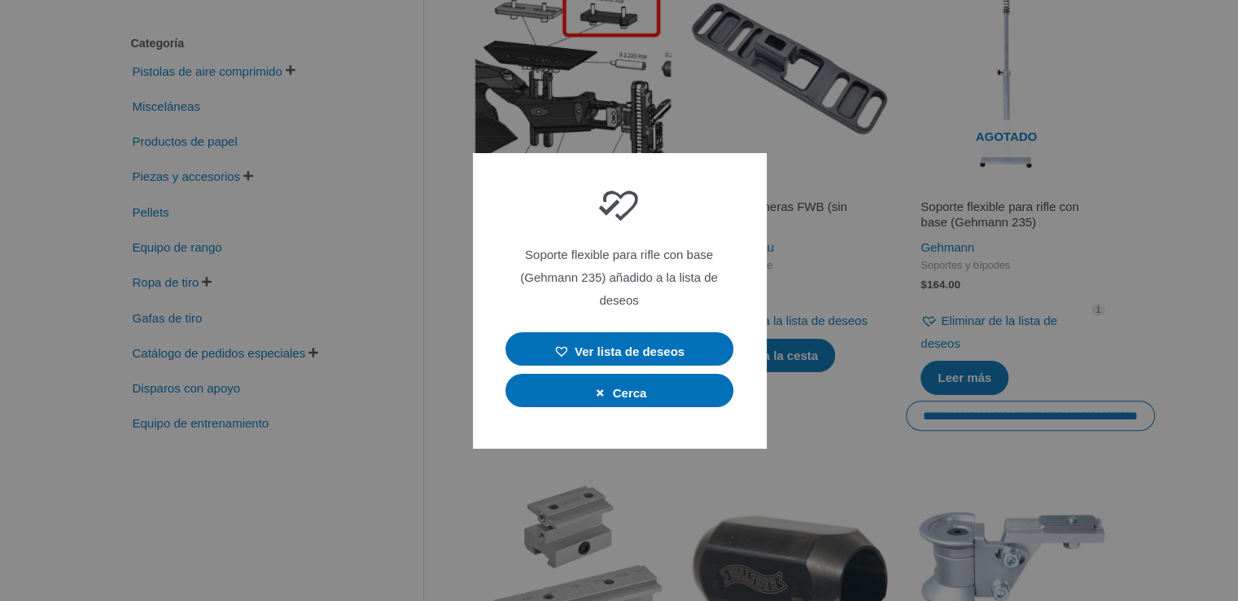
click at [967, 321] on div at bounding box center [619, 300] width 1238 height 601
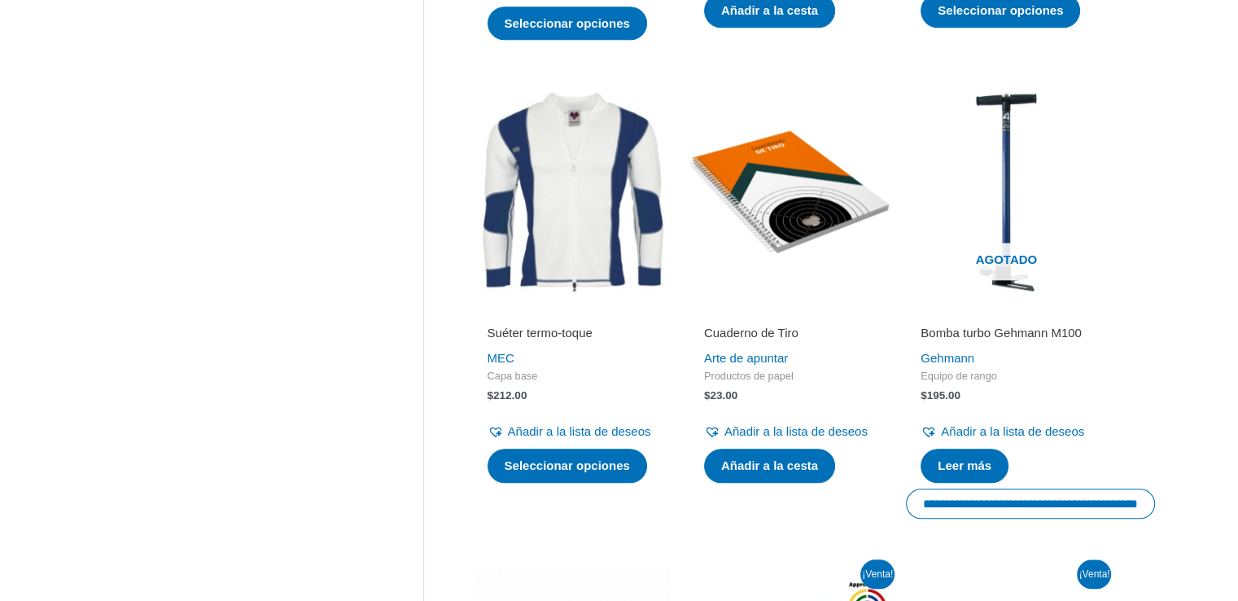
scroll to position [1724, 0]
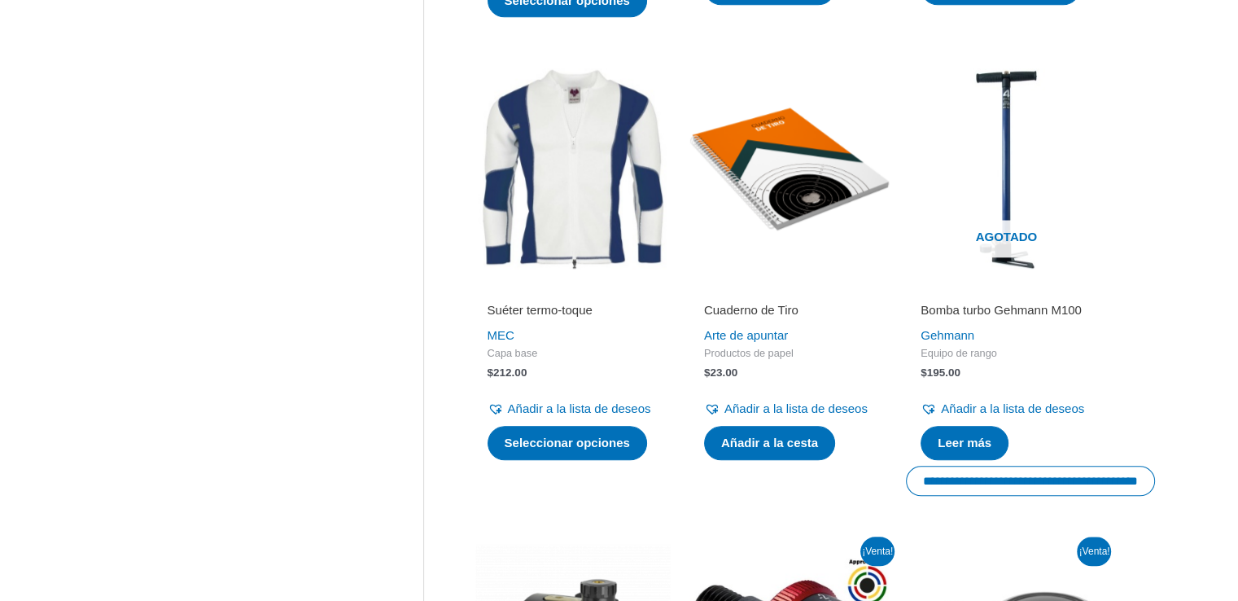
click at [993, 317] on font "Bomba turbo Gehmann M100" at bounding box center [1000, 310] width 161 height 14
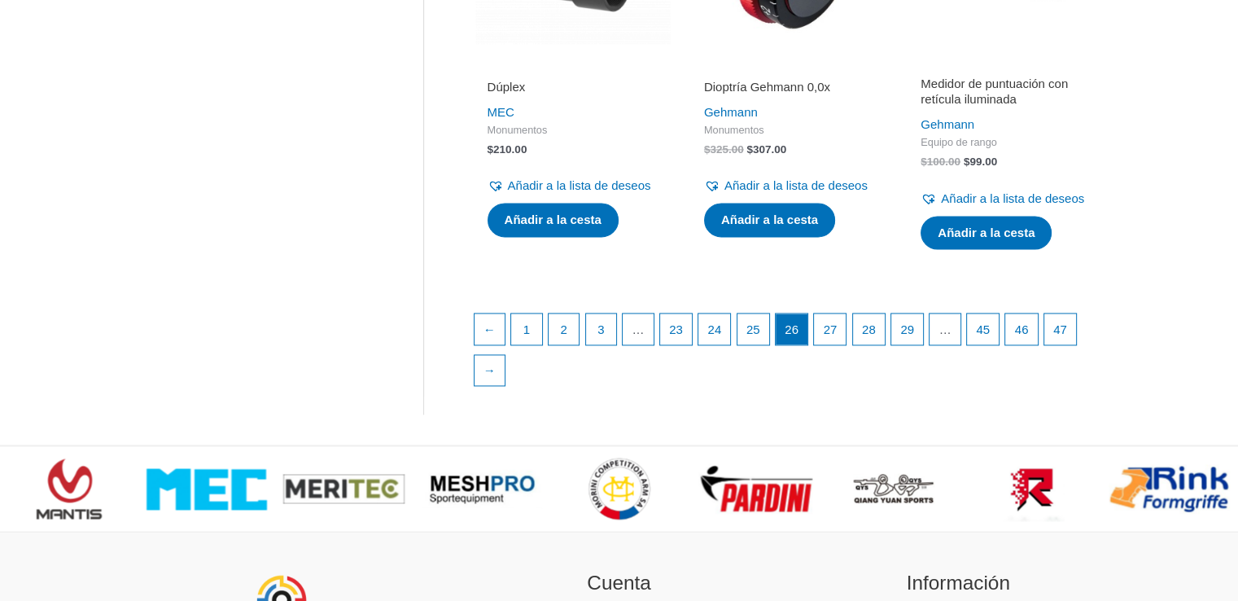
scroll to position [2434, 0]
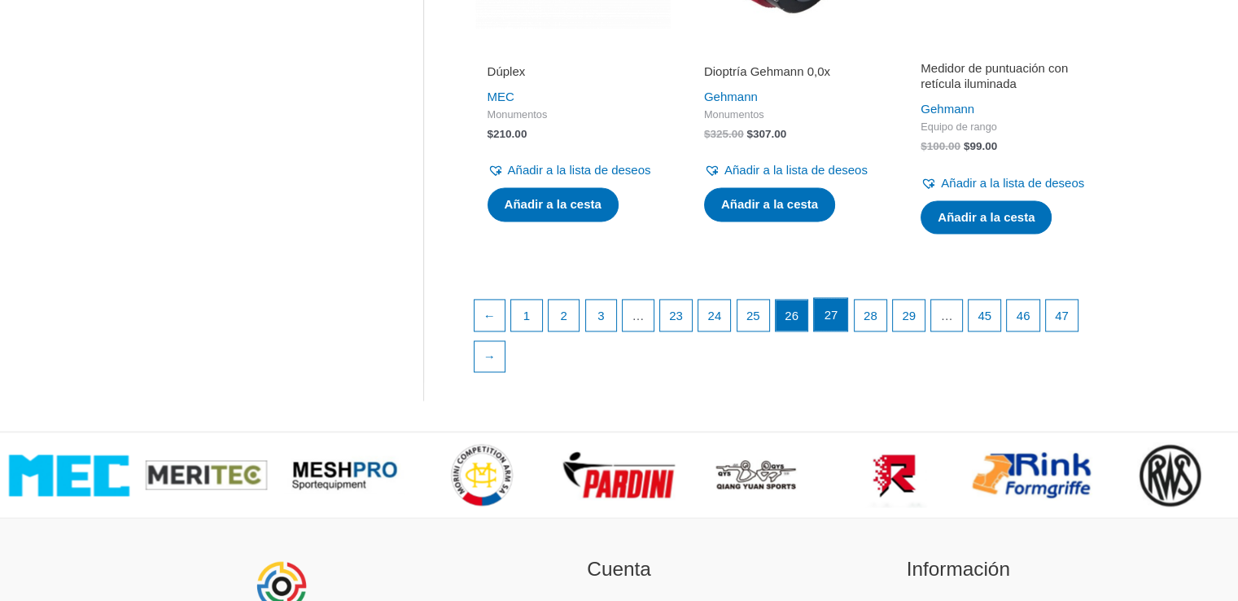
click at [838, 321] on font "27" at bounding box center [831, 315] width 14 height 14
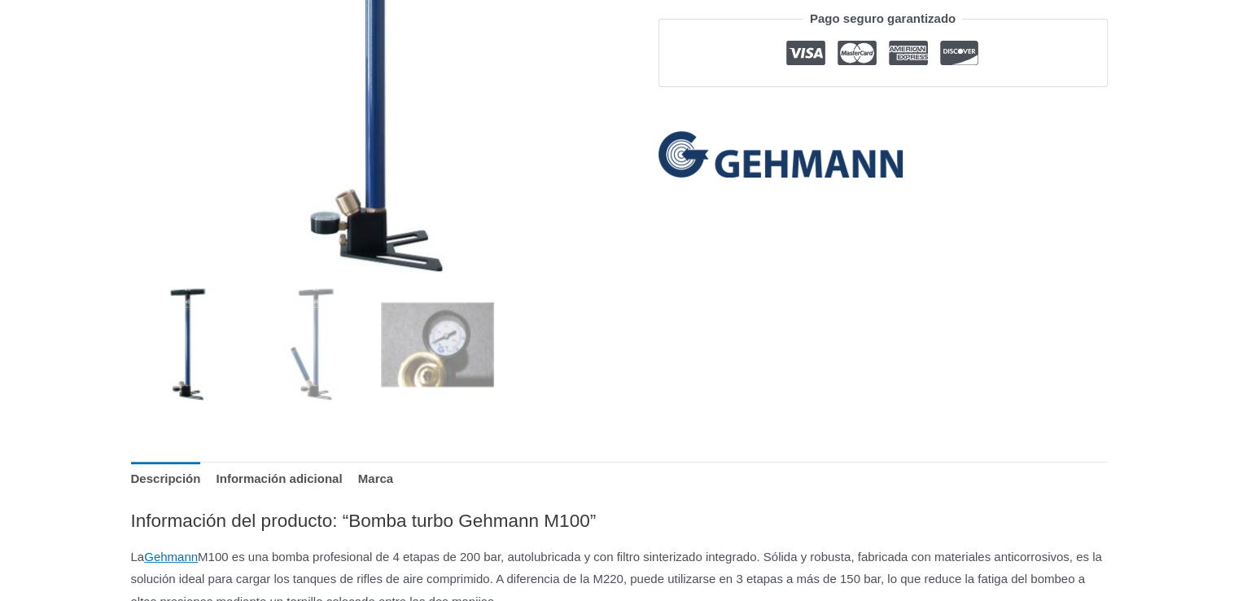
scroll to position [464, 0]
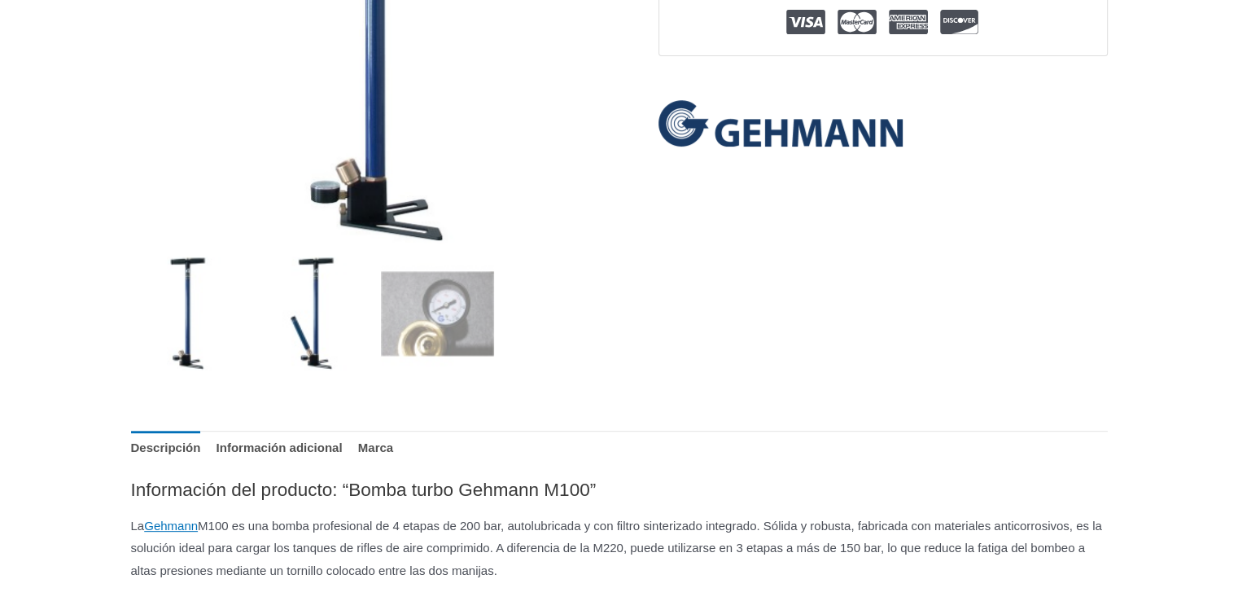
click at [312, 361] on img at bounding box center [312, 312] width 113 height 113
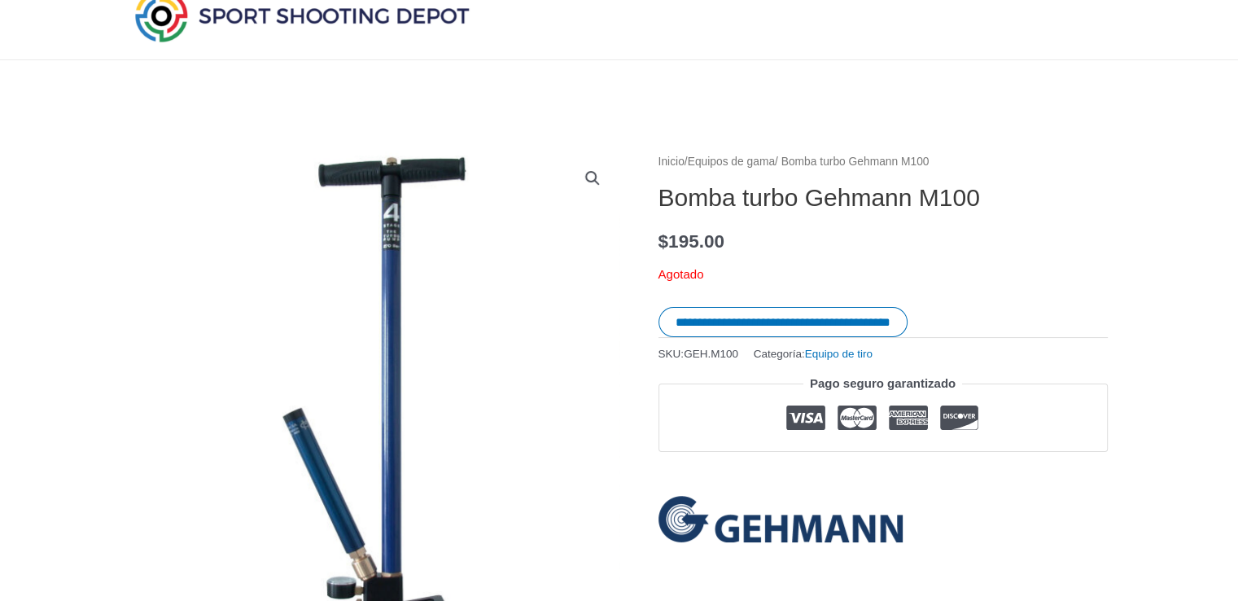
scroll to position [49, 0]
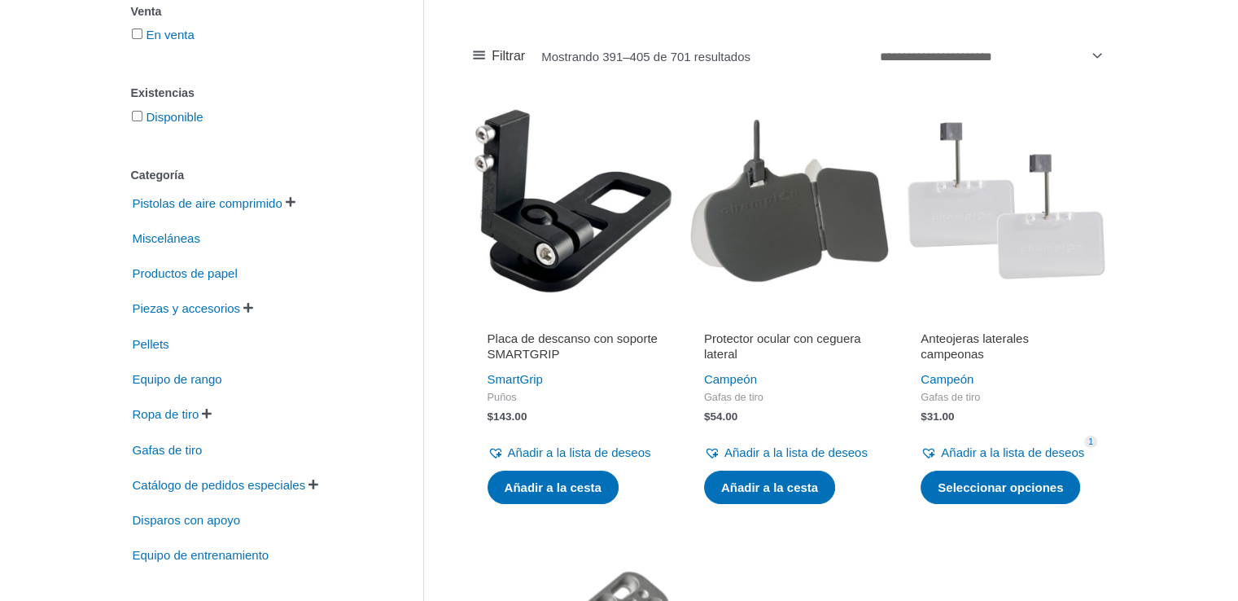
scroll to position [257, 0]
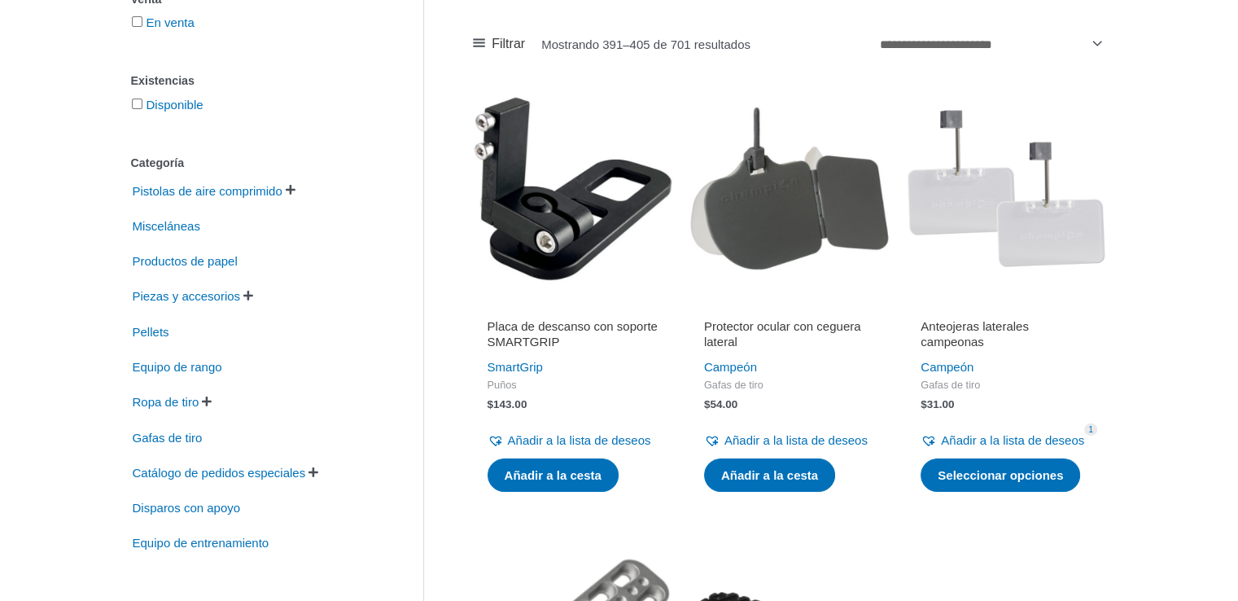
click at [557, 247] on img at bounding box center [573, 188] width 200 height 200
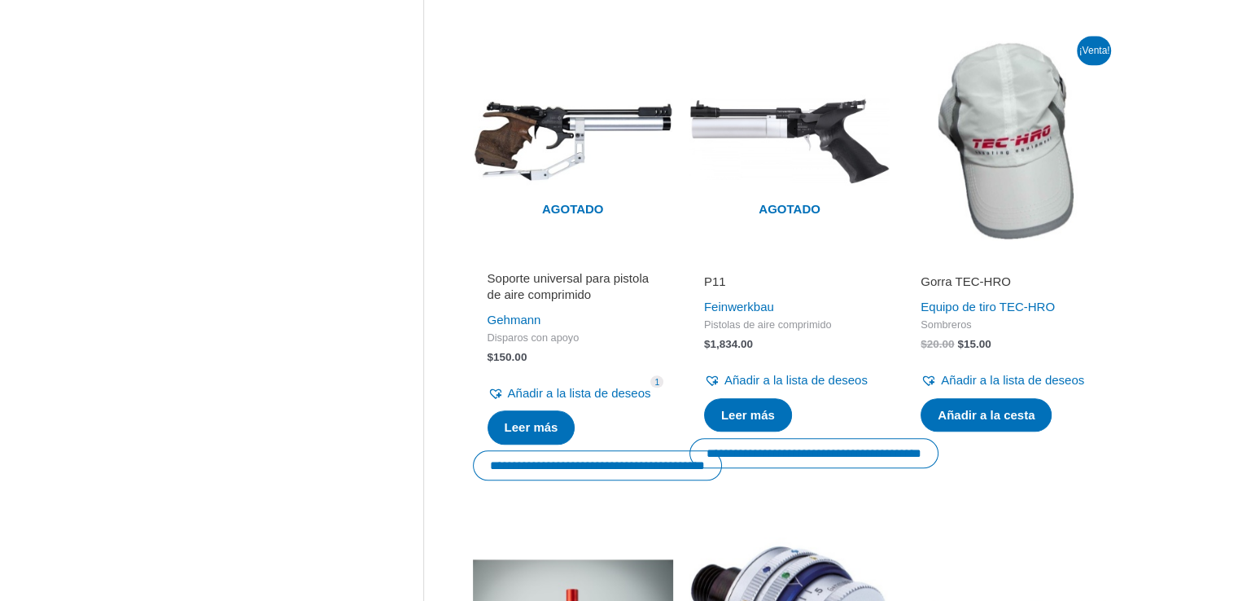
scroll to position [1759, 0]
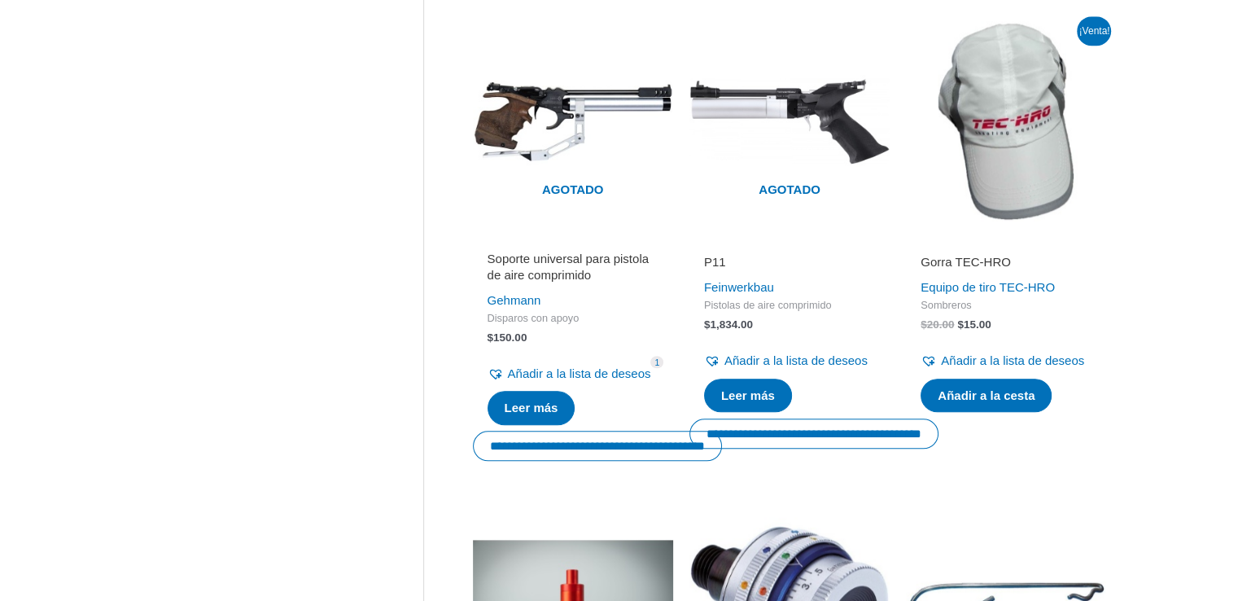
click at [568, 282] on h2 "Soporte universal para pistola de aire comprimido" at bounding box center [572, 267] width 171 height 32
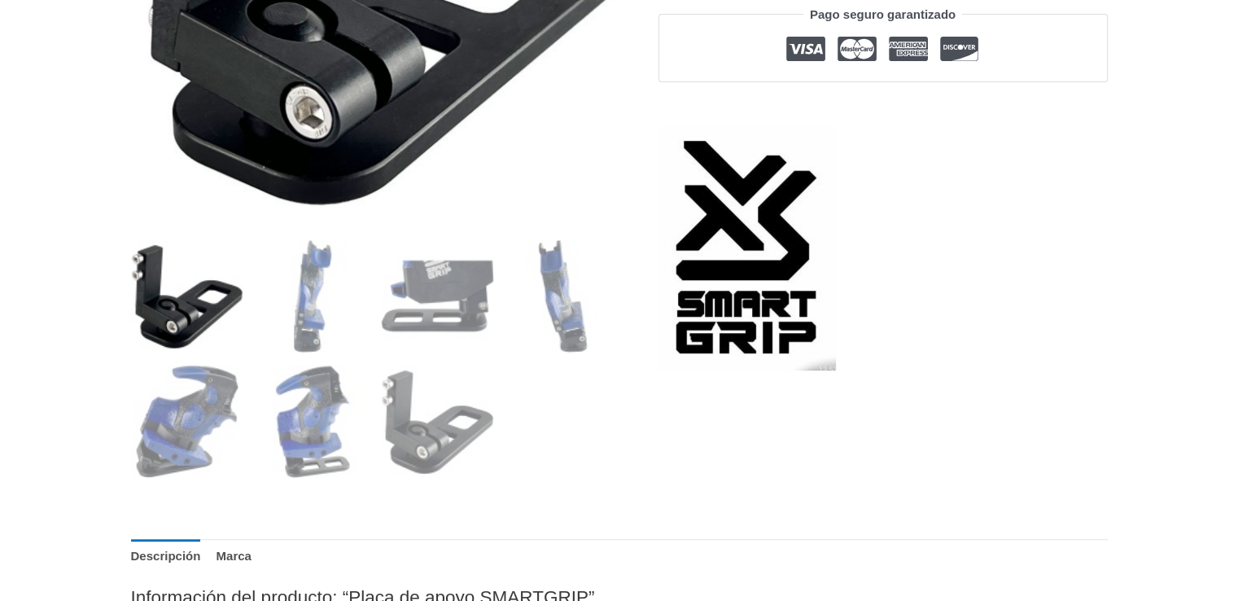
scroll to position [504, 0]
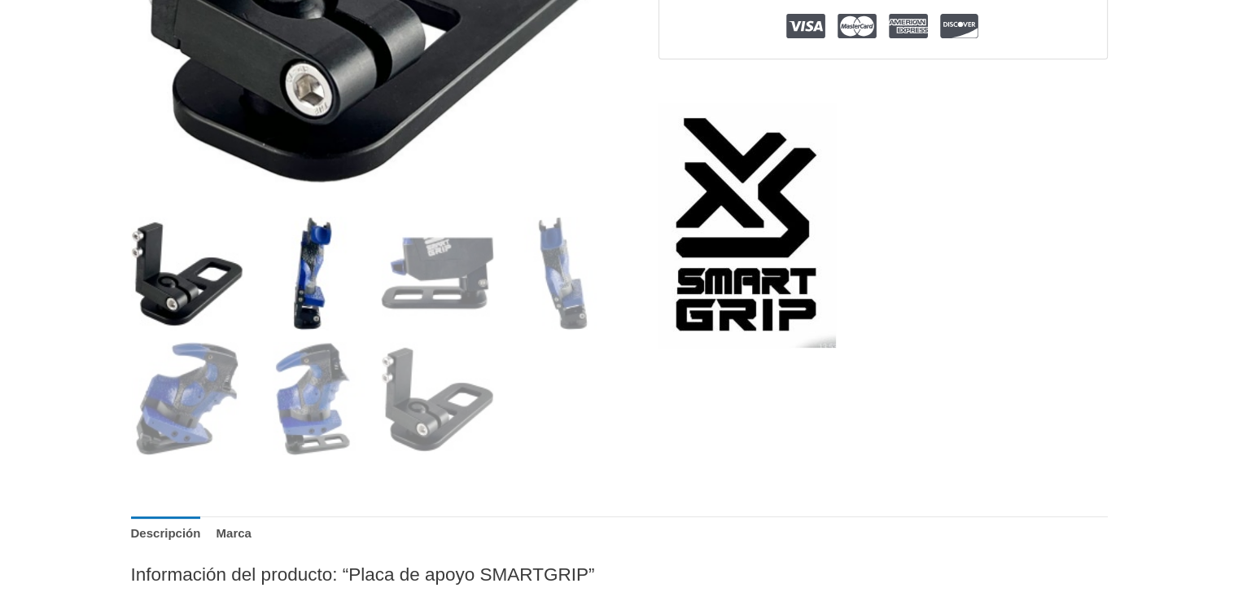
click at [313, 308] on img at bounding box center [312, 272] width 113 height 113
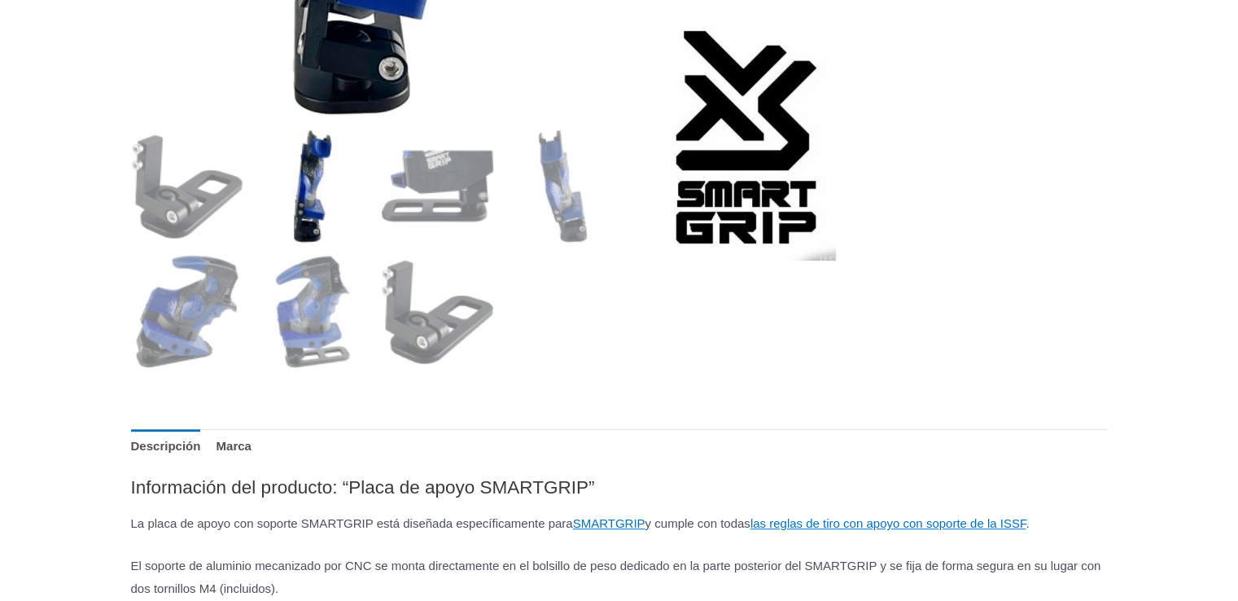
scroll to position [596, 0]
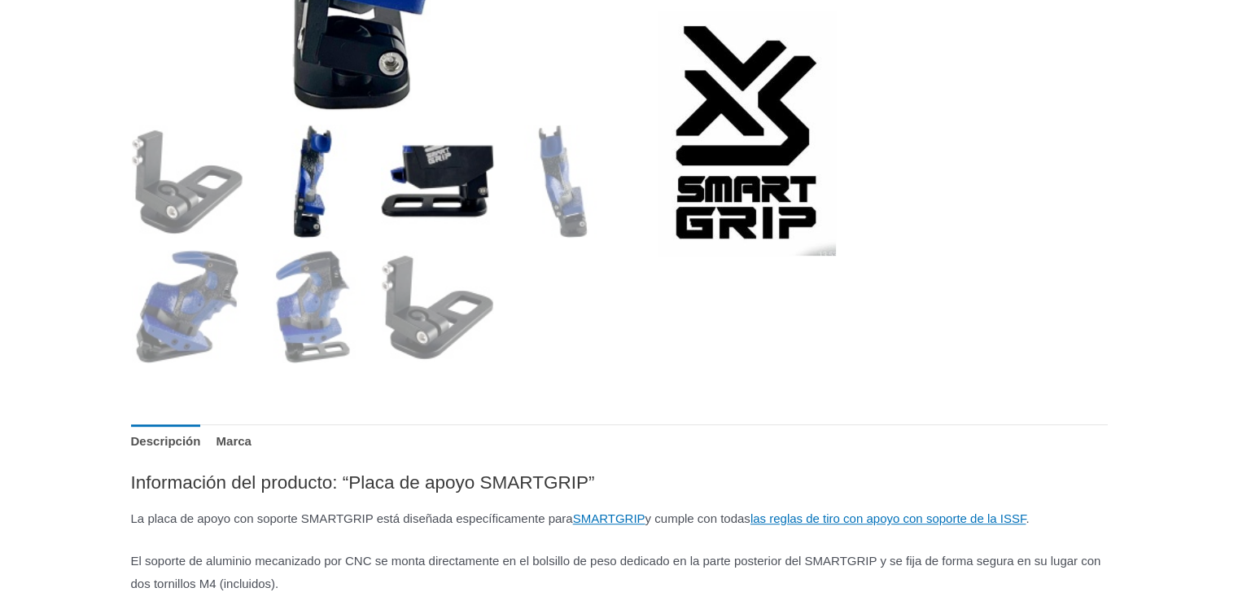
click at [449, 191] on img at bounding box center [437, 181] width 113 height 113
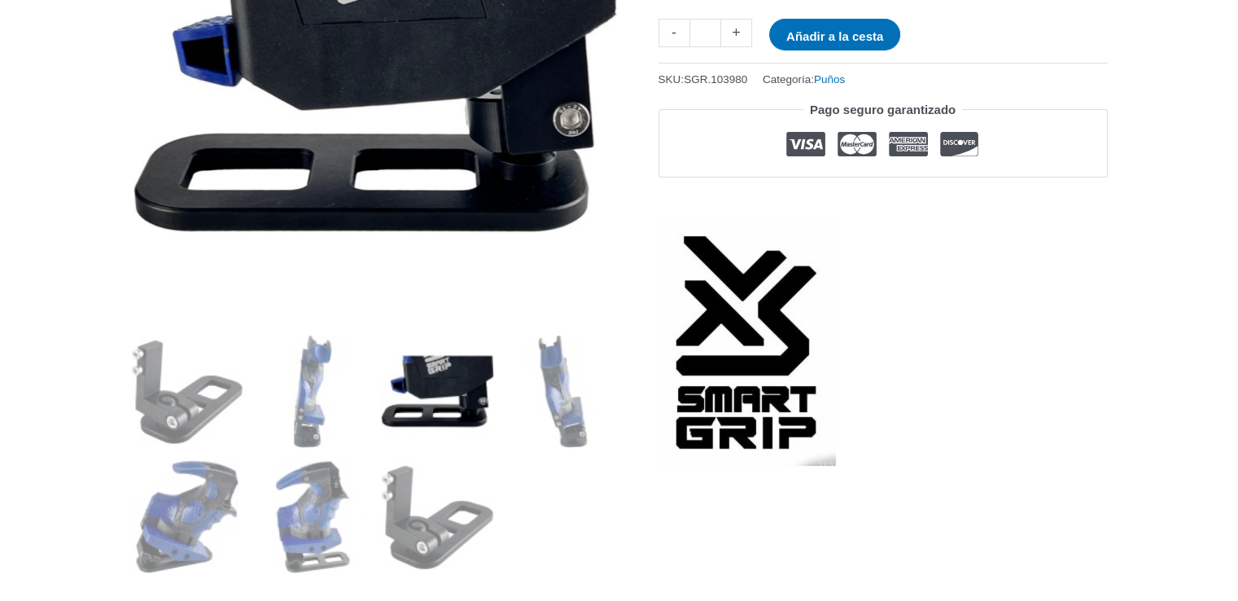
scroll to position [524, 0]
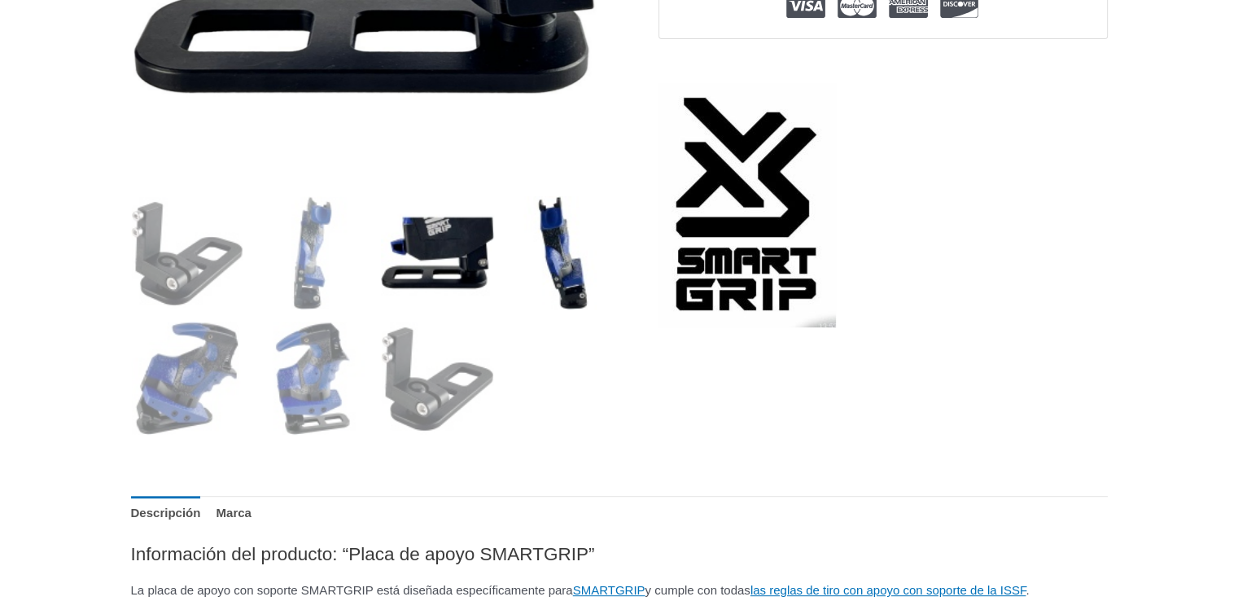
click at [540, 267] on img at bounding box center [562, 252] width 113 height 113
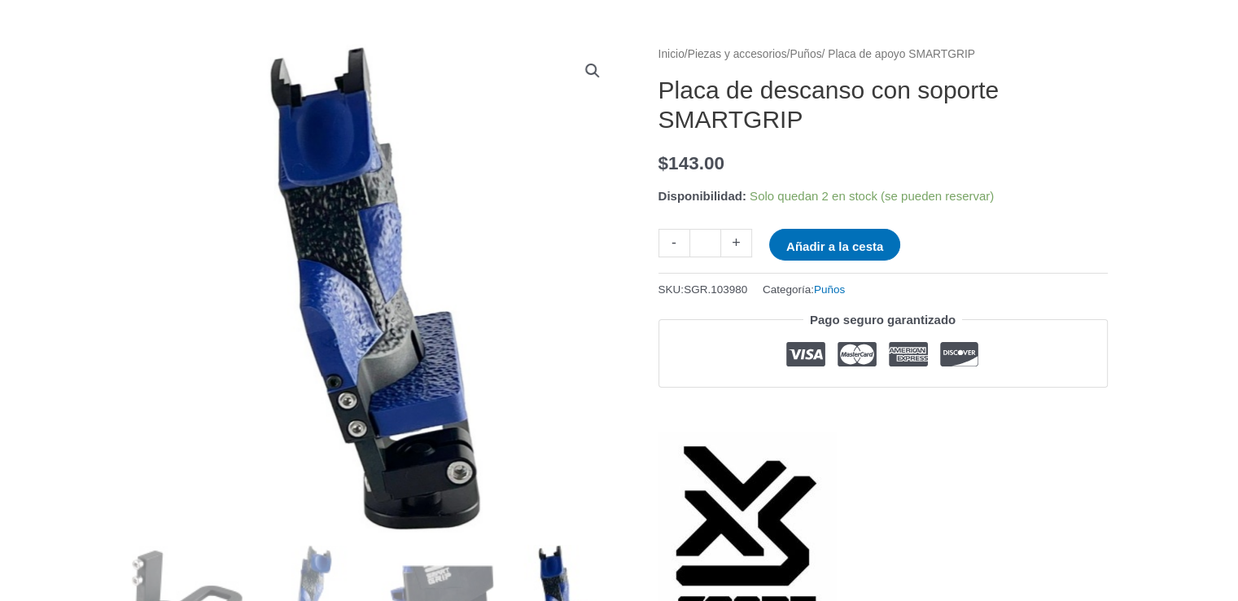
scroll to position [162, 0]
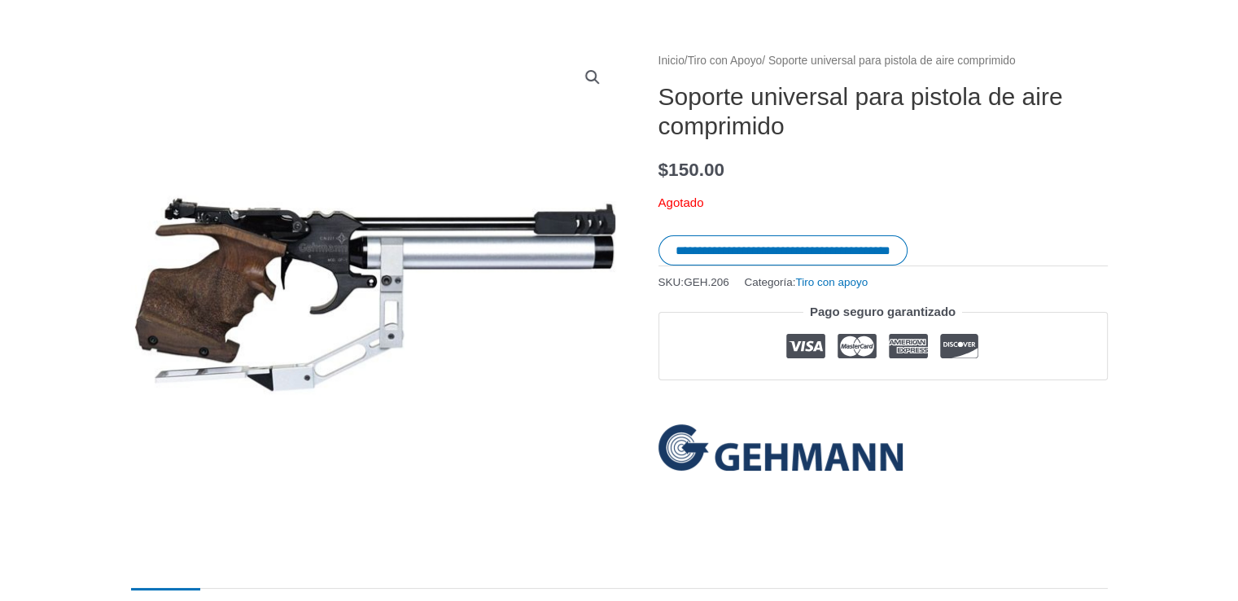
scroll to position [166, 0]
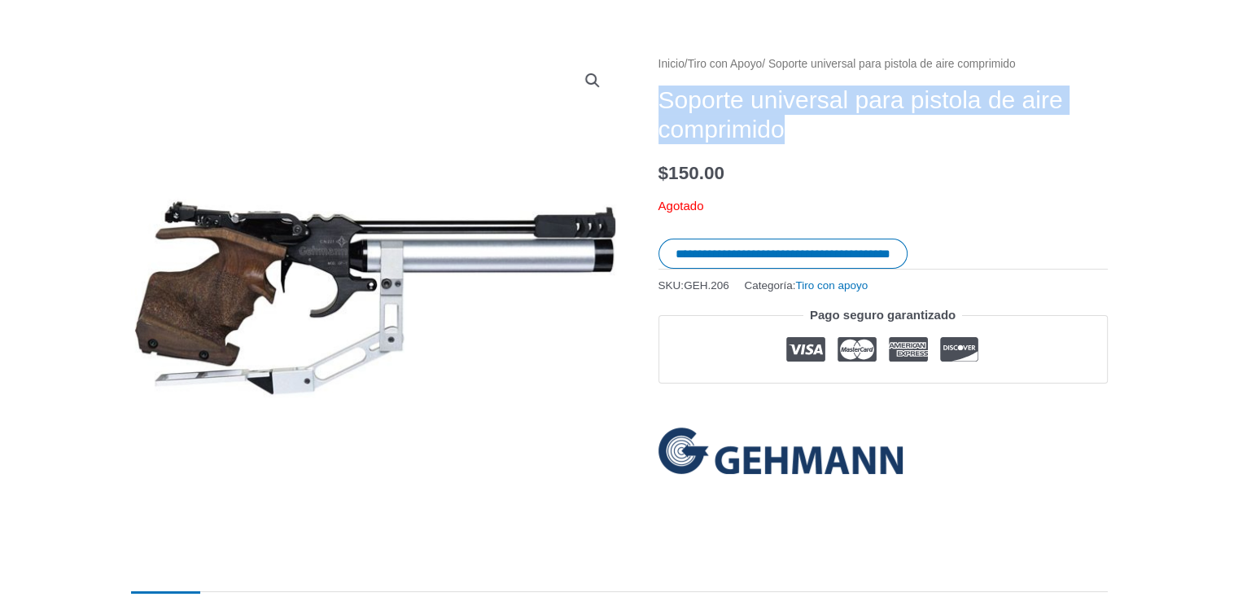
drag, startPoint x: 659, startPoint y: 97, endPoint x: 897, endPoint y: 127, distance: 239.5
click at [897, 127] on h1 "Soporte universal para pistola de aire comprimido" at bounding box center [882, 114] width 449 height 59
copy font "Soporte universal para pistola de aire comprimido"
